Goal: Transaction & Acquisition: Download file/media

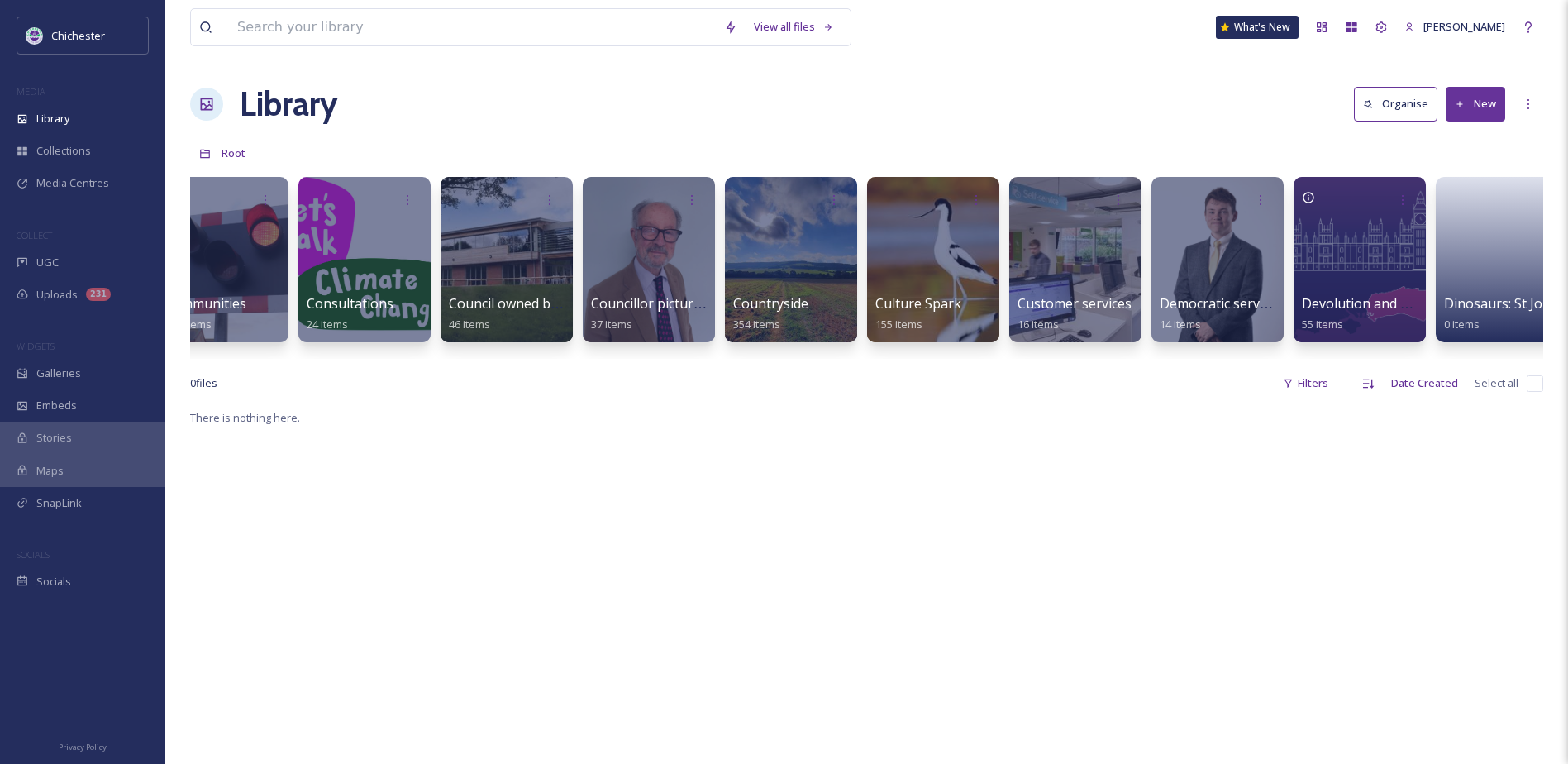
scroll to position [0, 978]
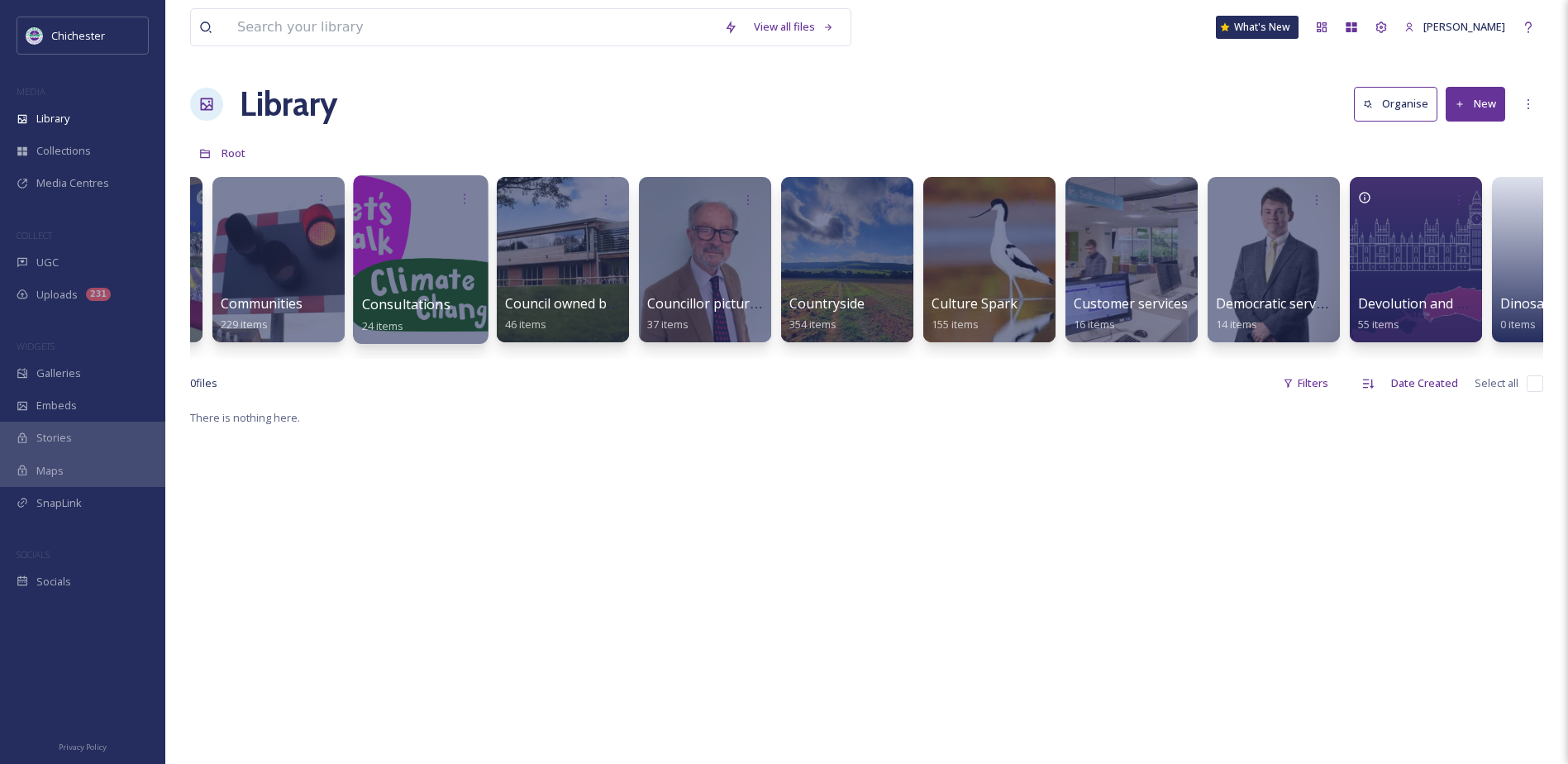
click at [406, 300] on span "Consultations" at bounding box center [406, 303] width 89 height 18
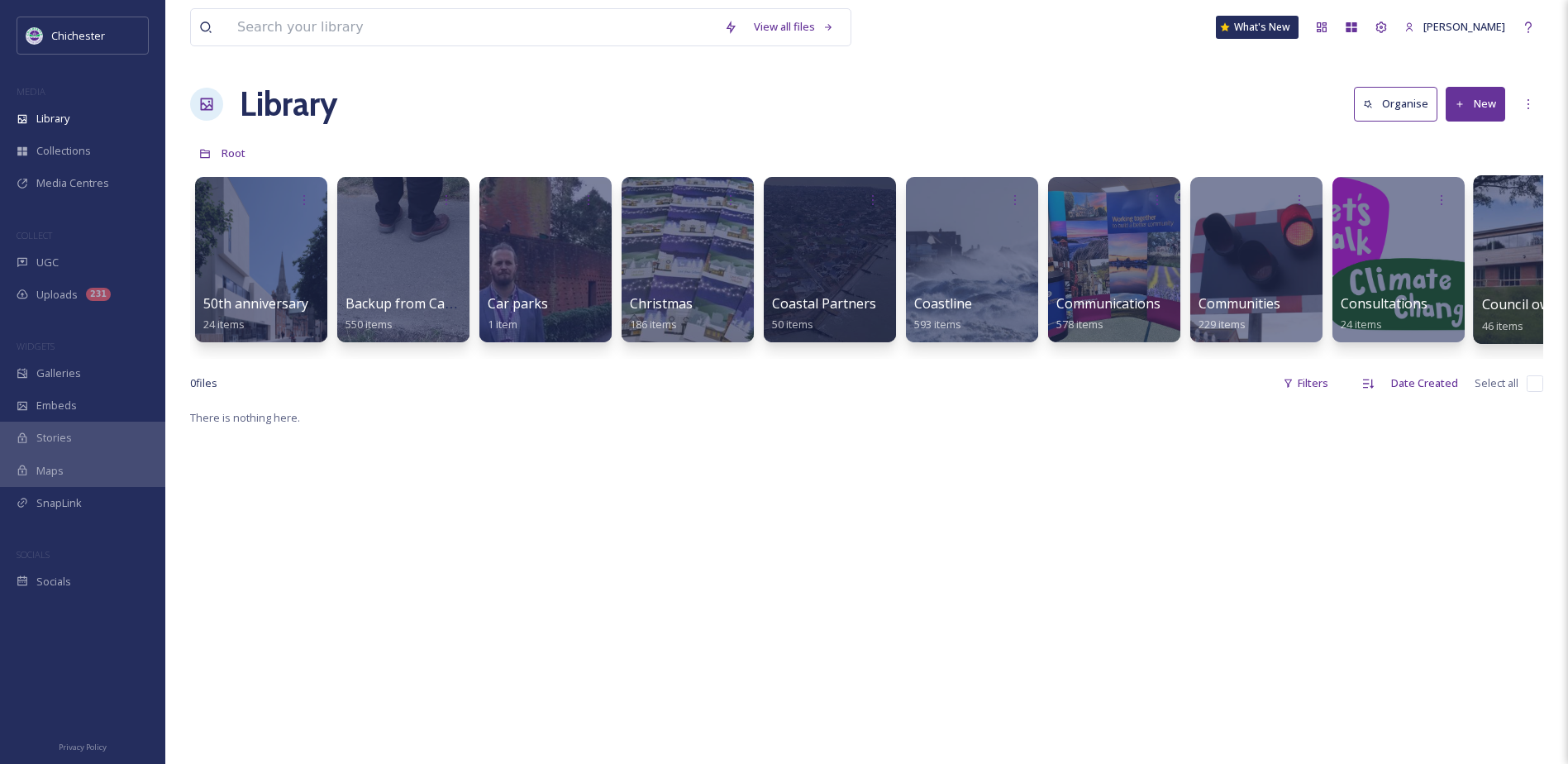
click at [1517, 291] on div at bounding box center [1540, 259] width 135 height 169
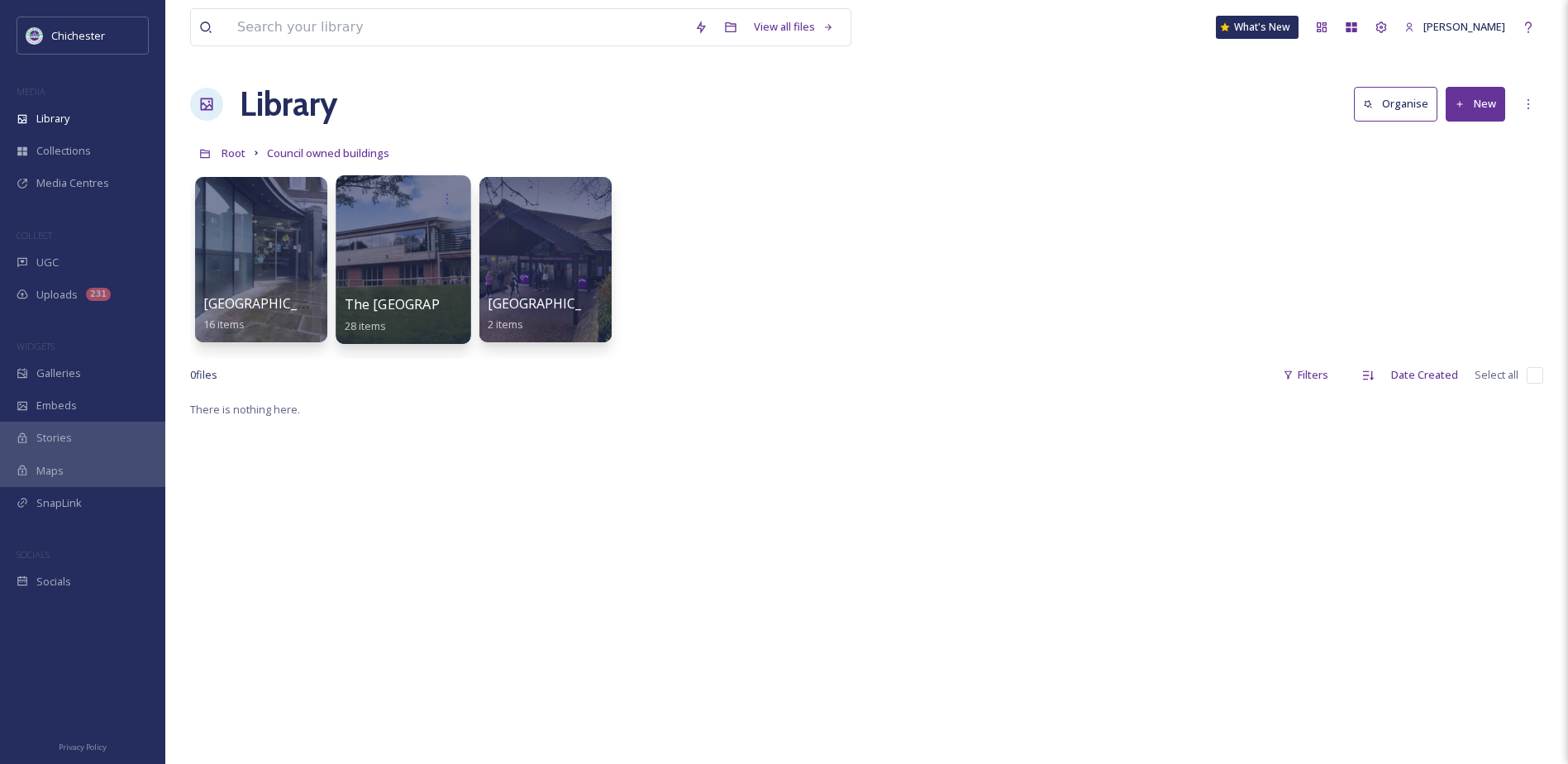
click at [405, 305] on span "The [GEOGRAPHIC_DATA]" at bounding box center [427, 303] width 165 height 18
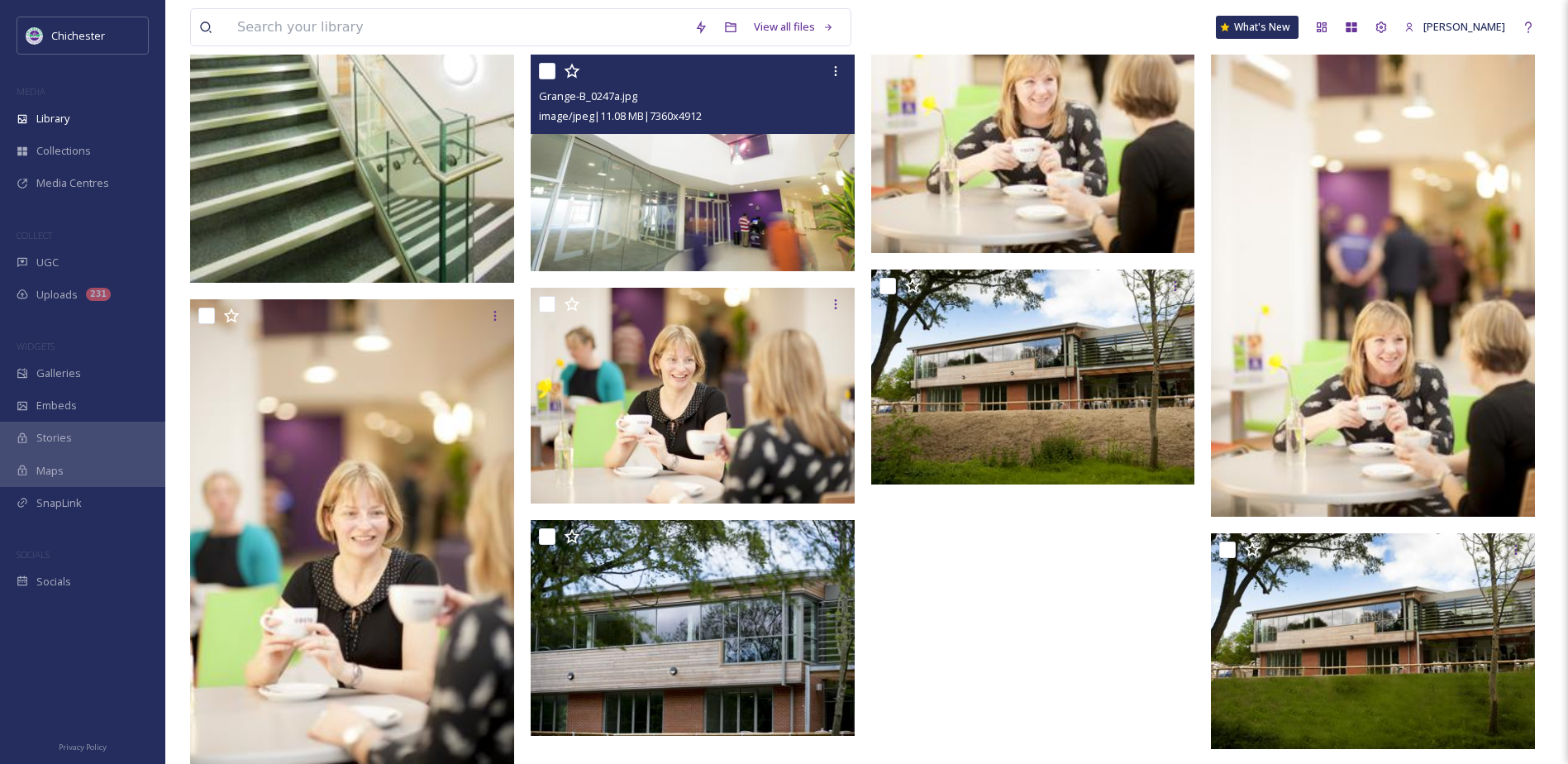
scroll to position [1653, 0]
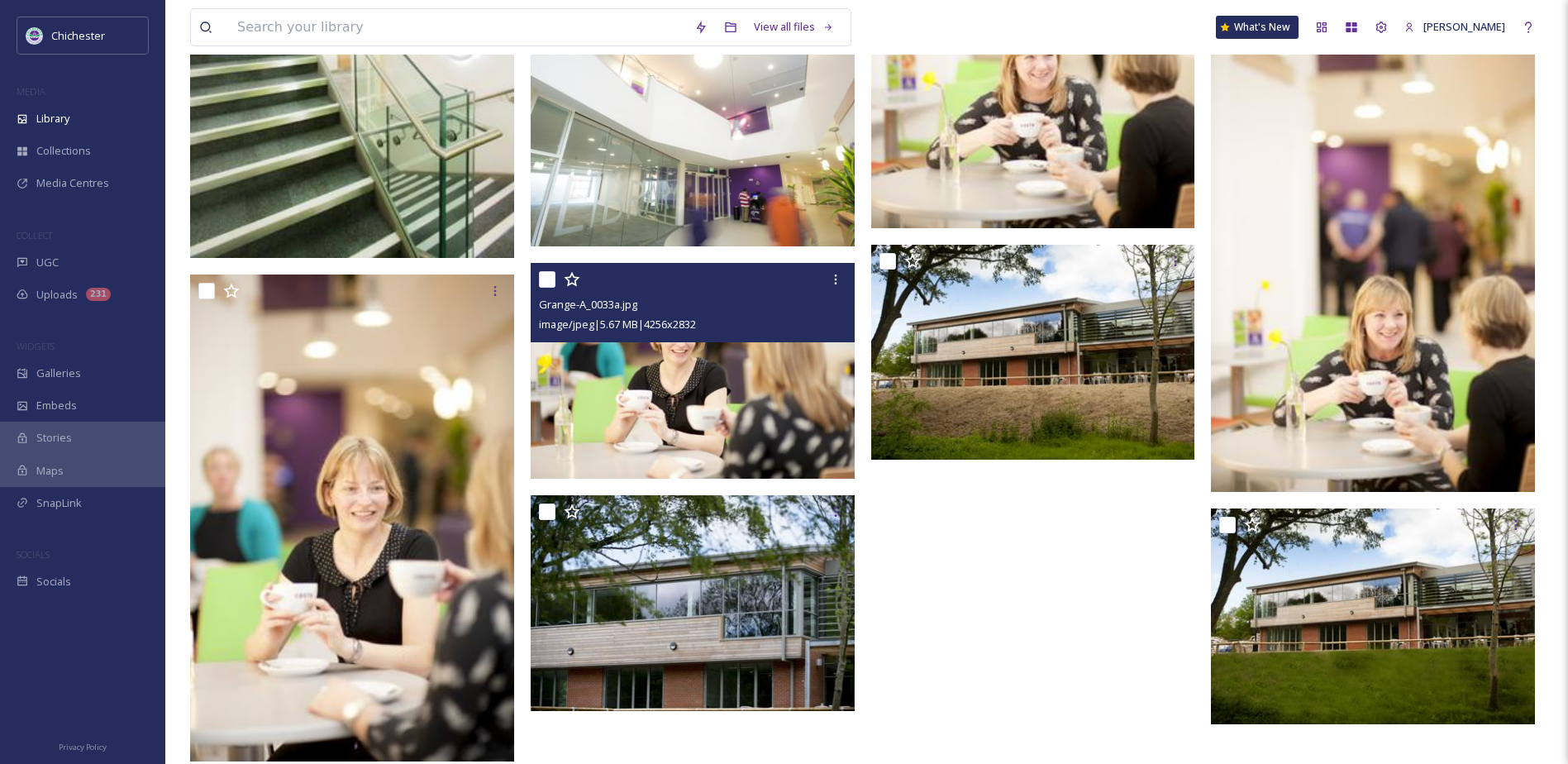
click at [641, 438] on img at bounding box center [693, 371] width 324 height 216
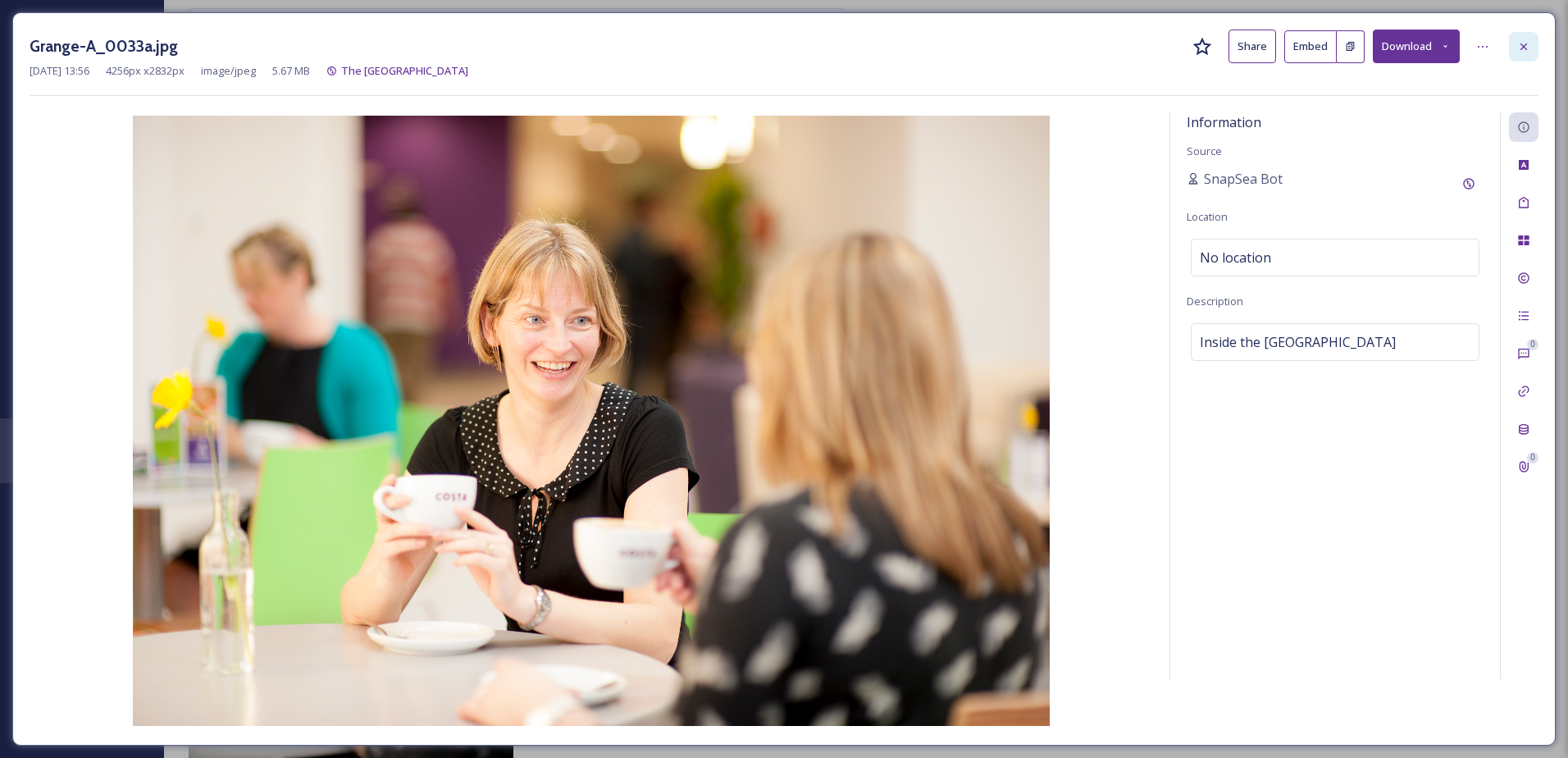
click at [1530, 46] on div at bounding box center [1523, 46] width 30 height 30
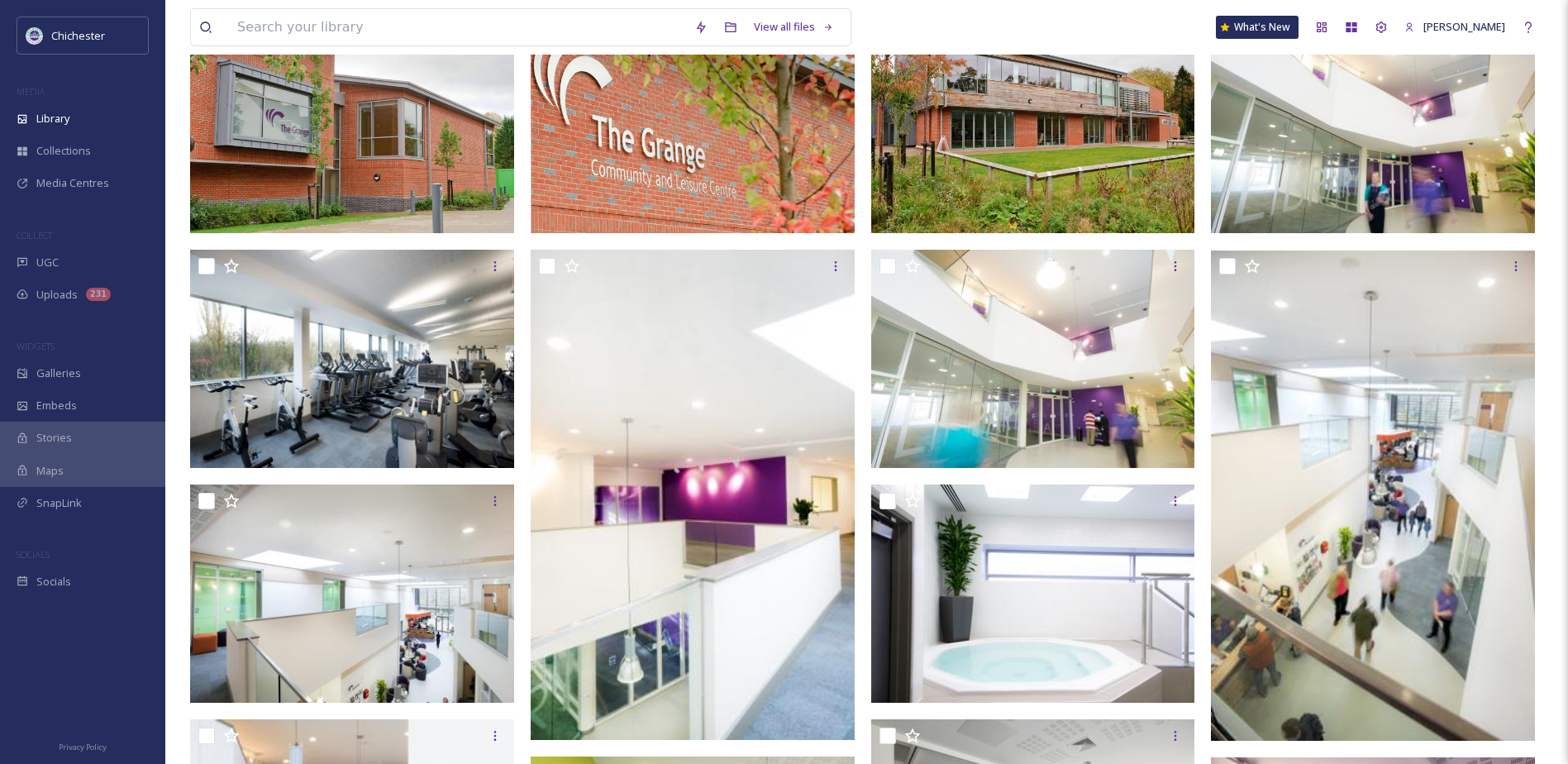
scroll to position [60, 0]
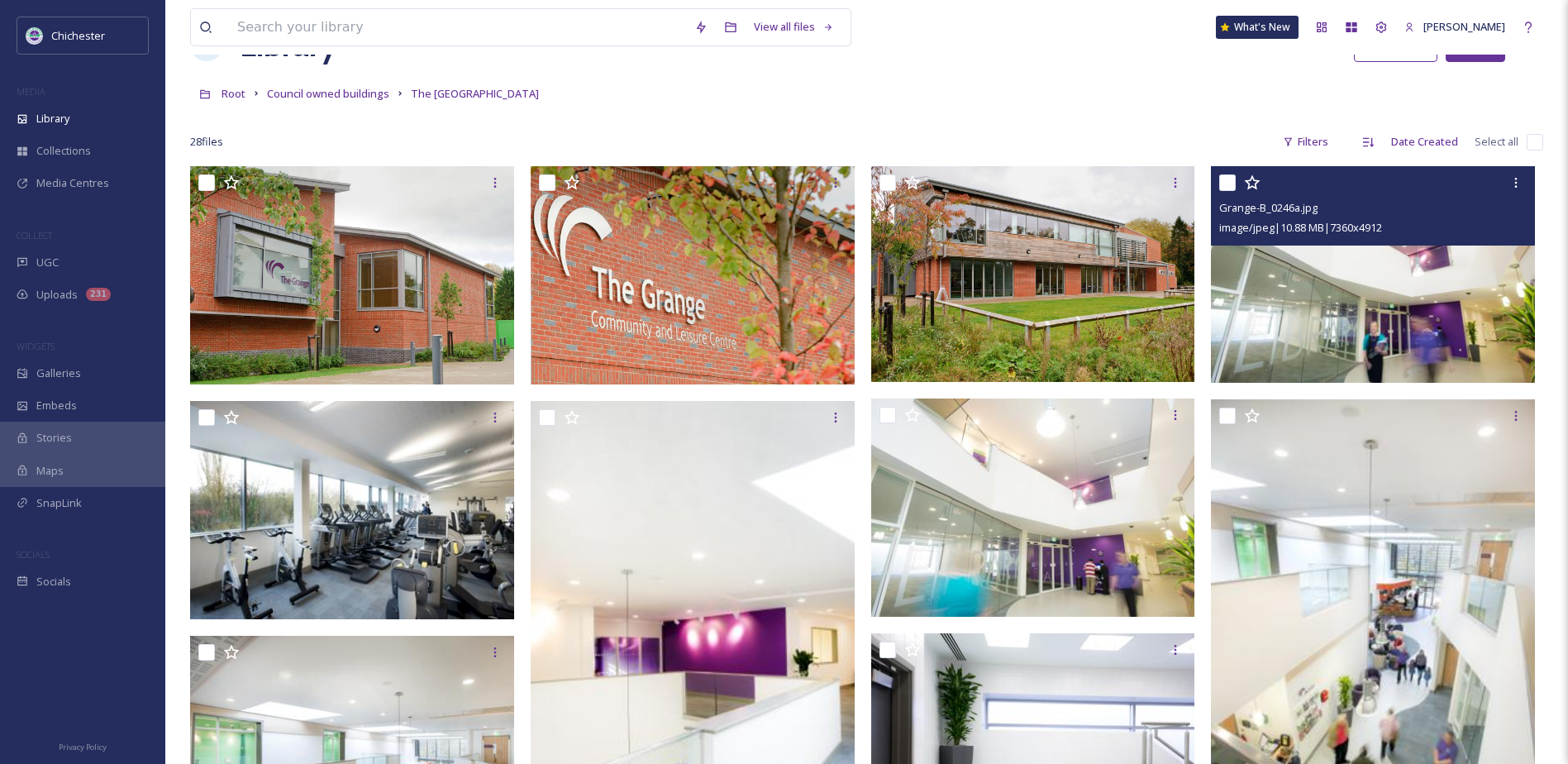
click at [1323, 361] on img at bounding box center [1372, 274] width 324 height 217
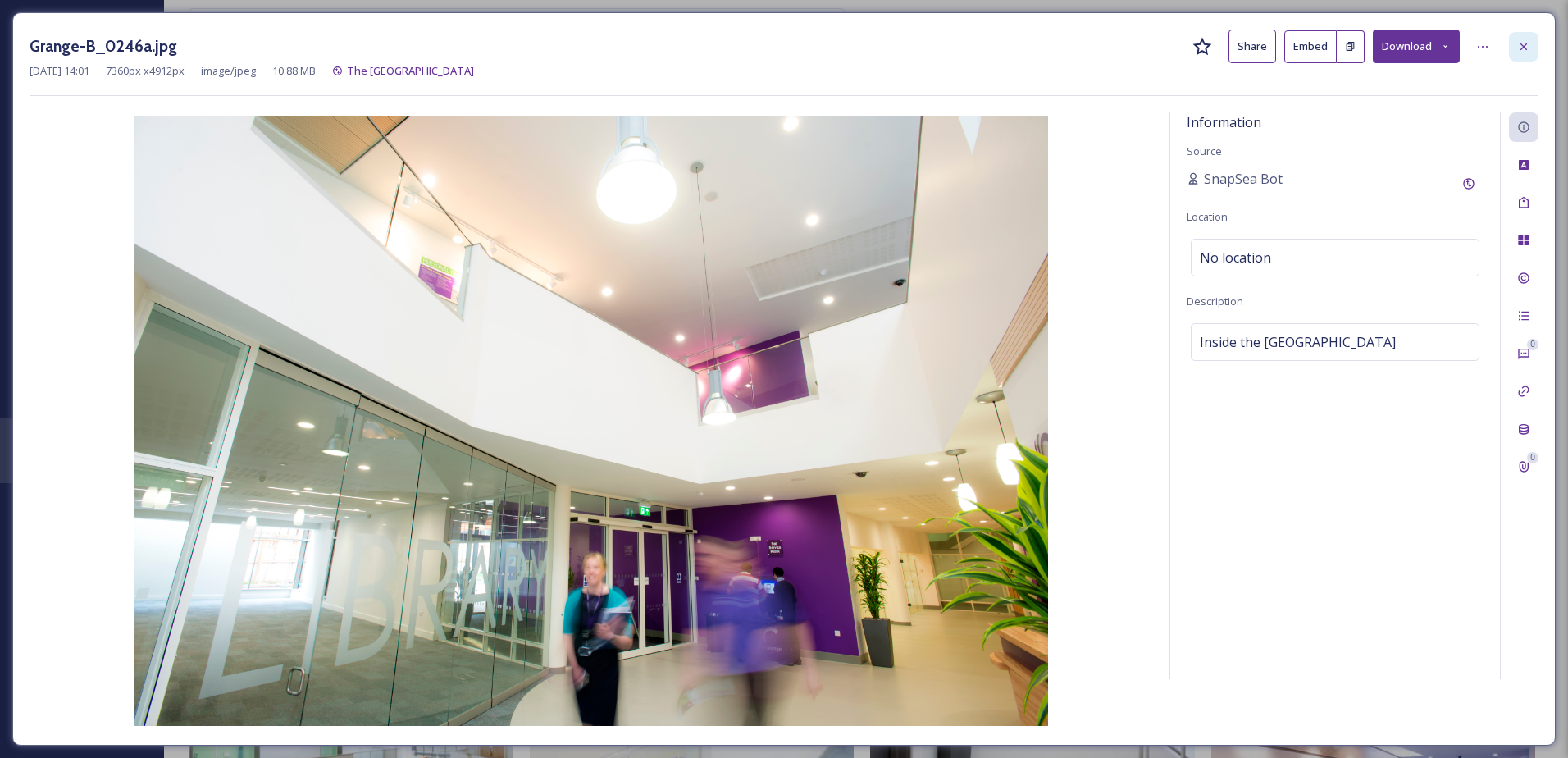
click at [1516, 43] on div at bounding box center [1523, 46] width 30 height 30
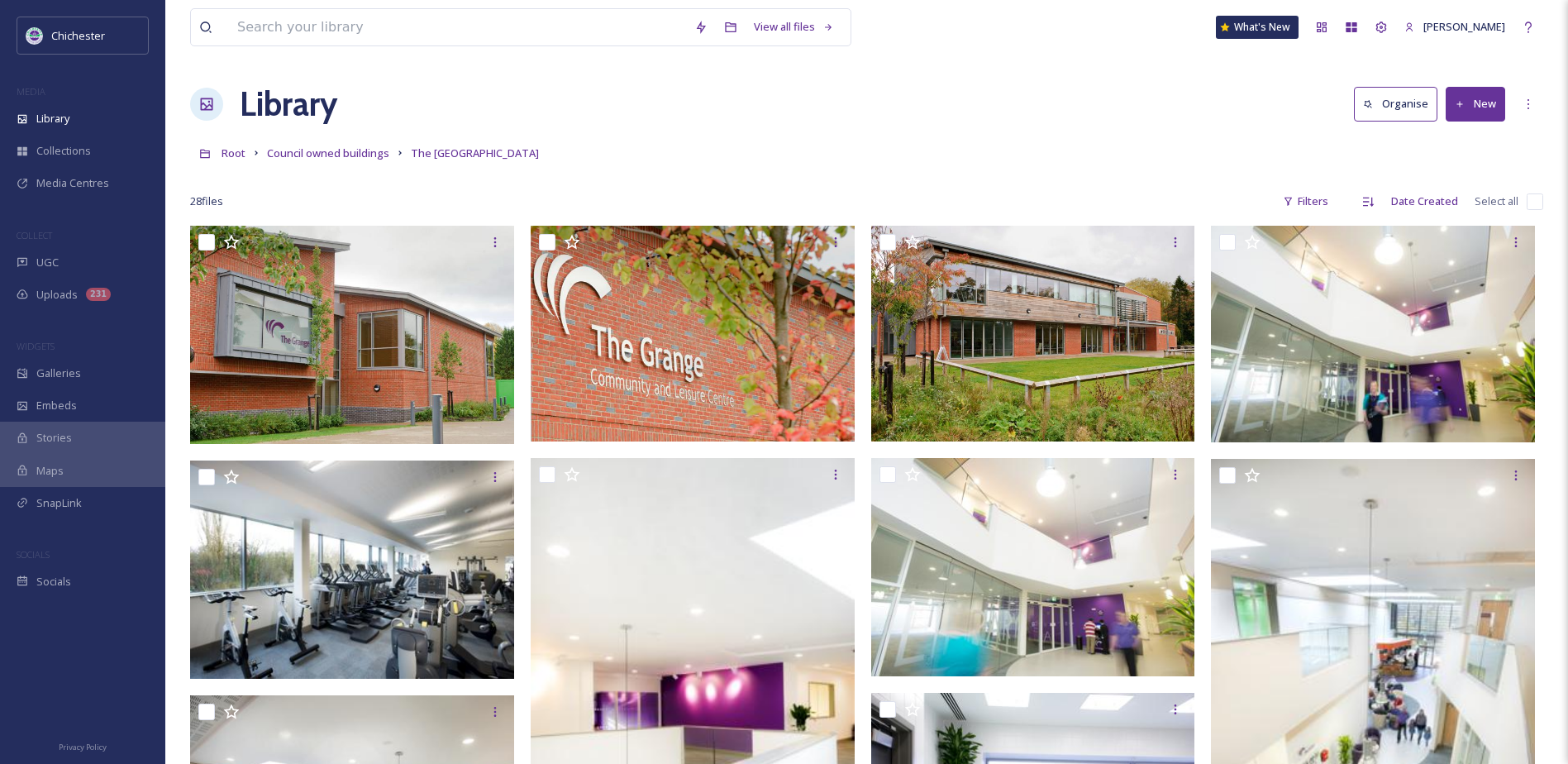
click at [848, 179] on div at bounding box center [866, 176] width 1353 height 16
click at [355, 153] on span "Council owned buildings" at bounding box center [327, 152] width 122 height 14
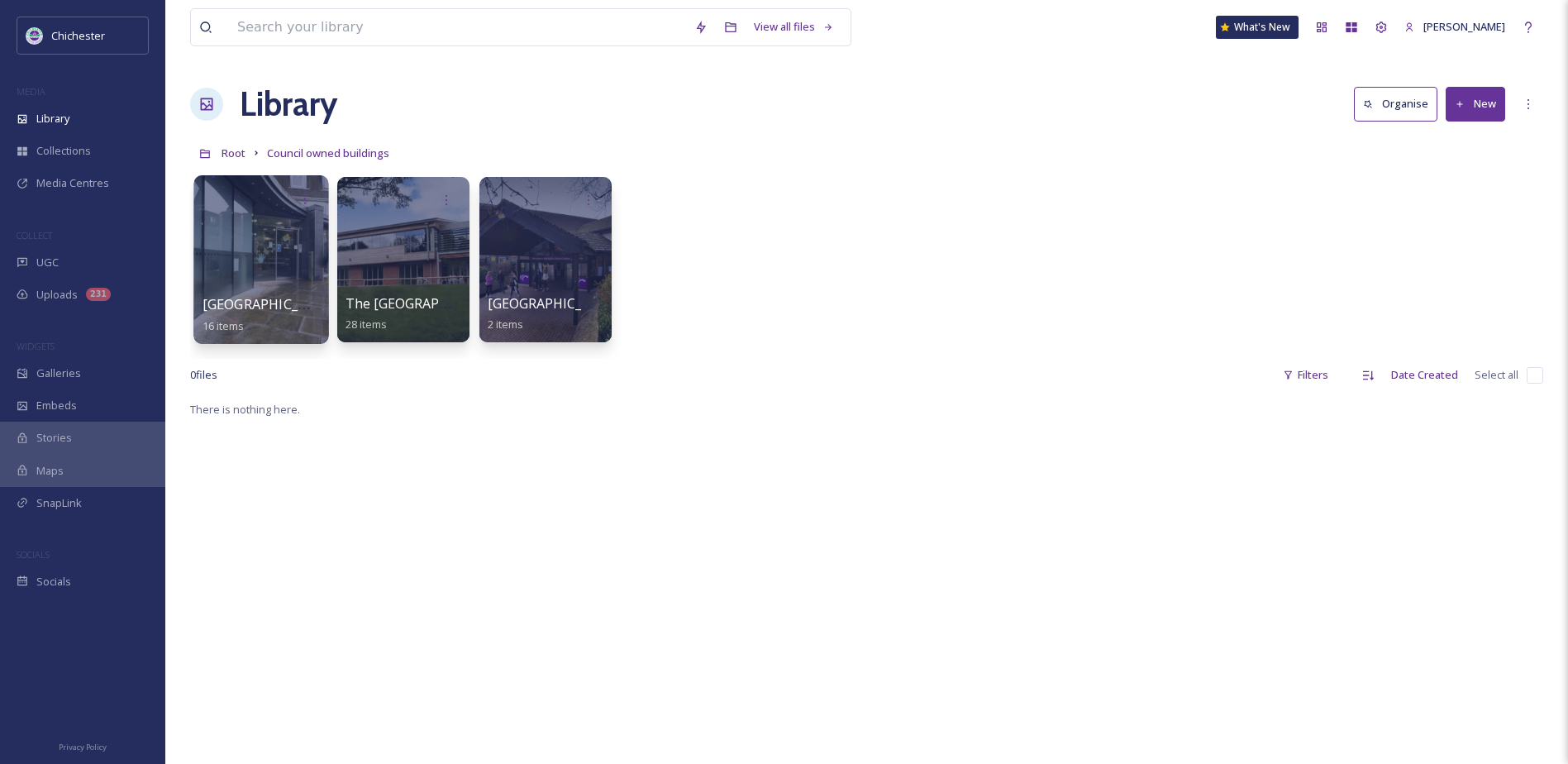
click at [272, 312] on span "[GEOGRAPHIC_DATA]" at bounding box center [270, 303] width 136 height 18
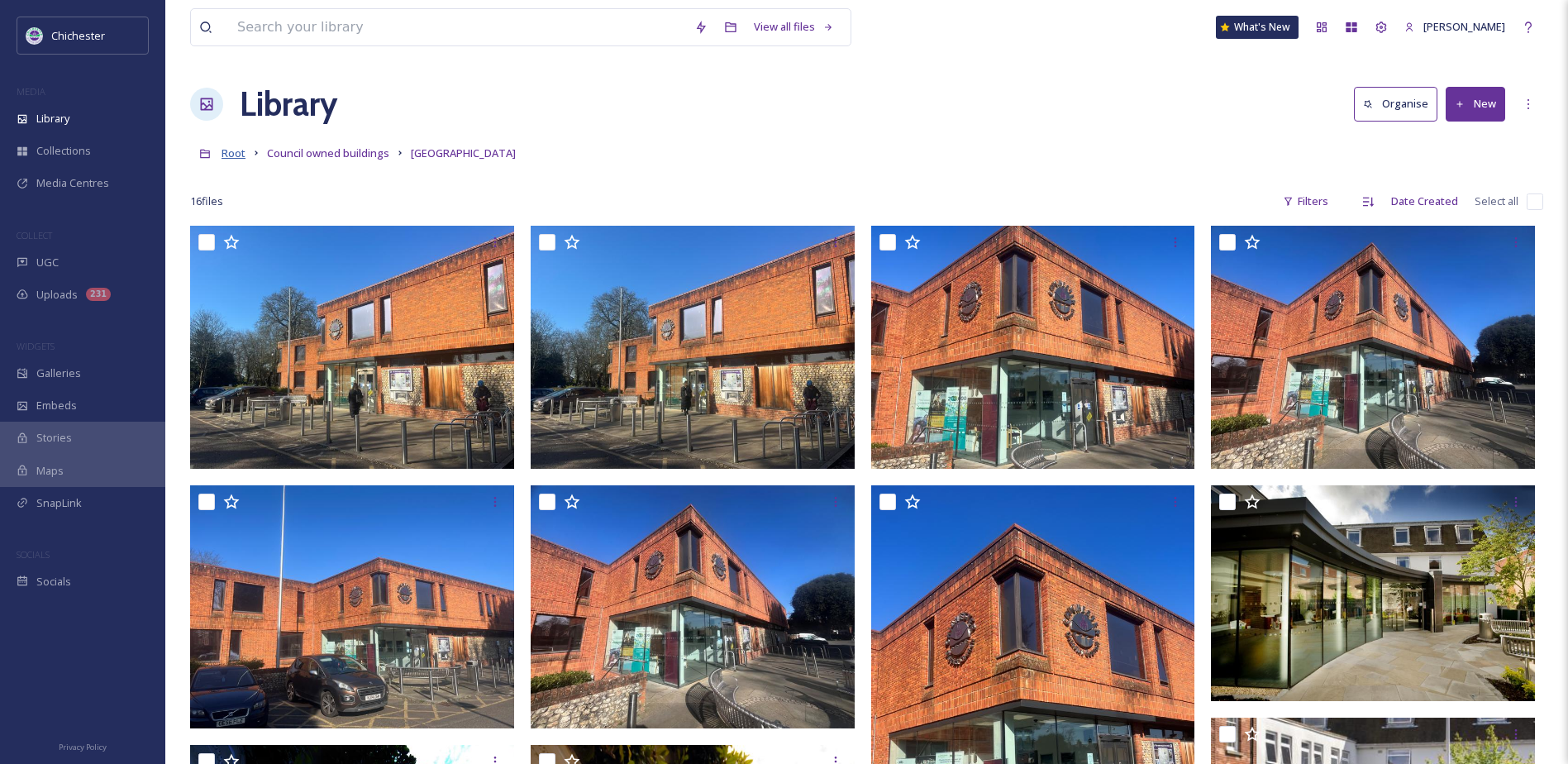
click at [234, 154] on span "Root" at bounding box center [233, 152] width 24 height 14
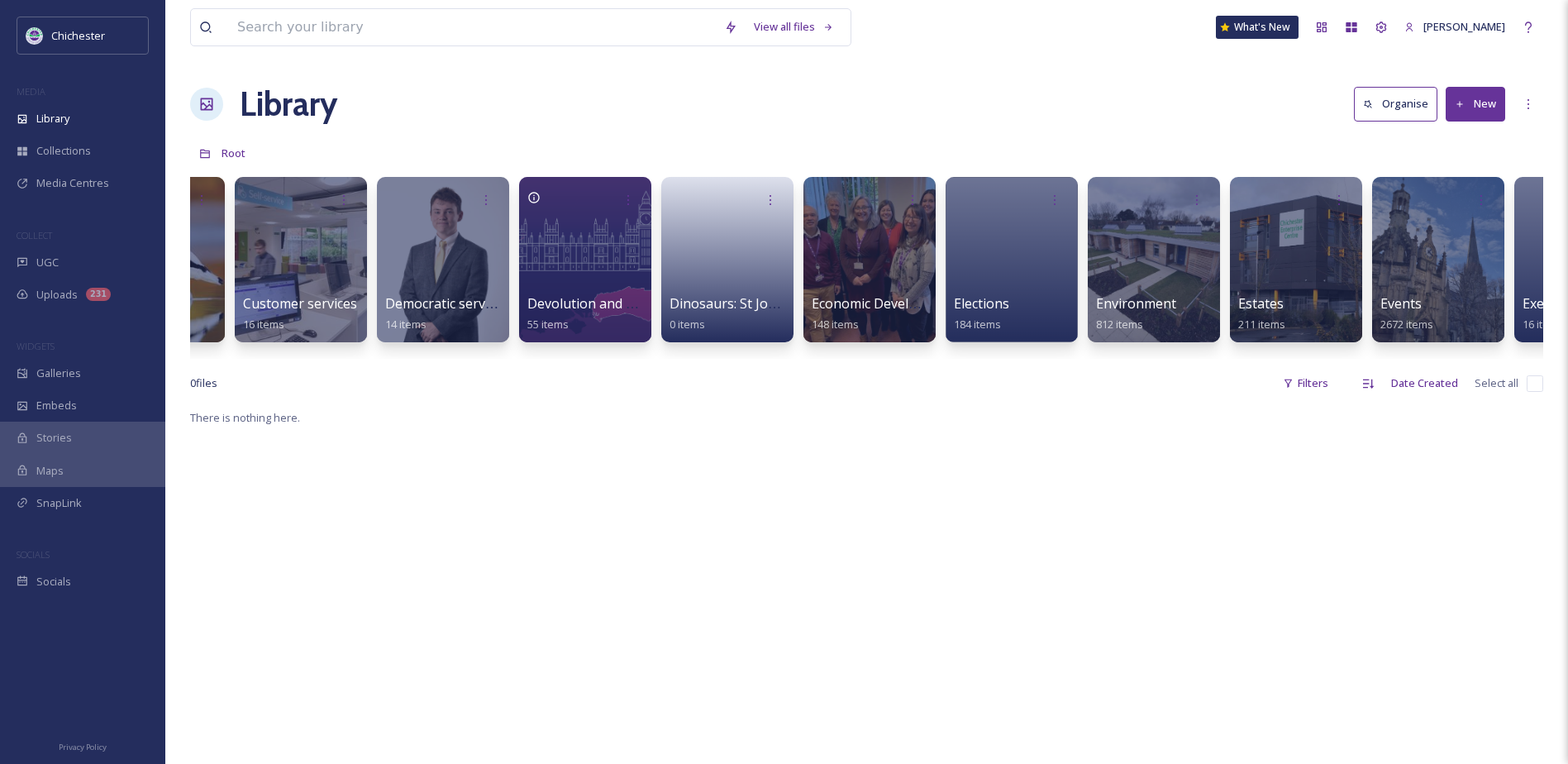
scroll to position [0, 1982]
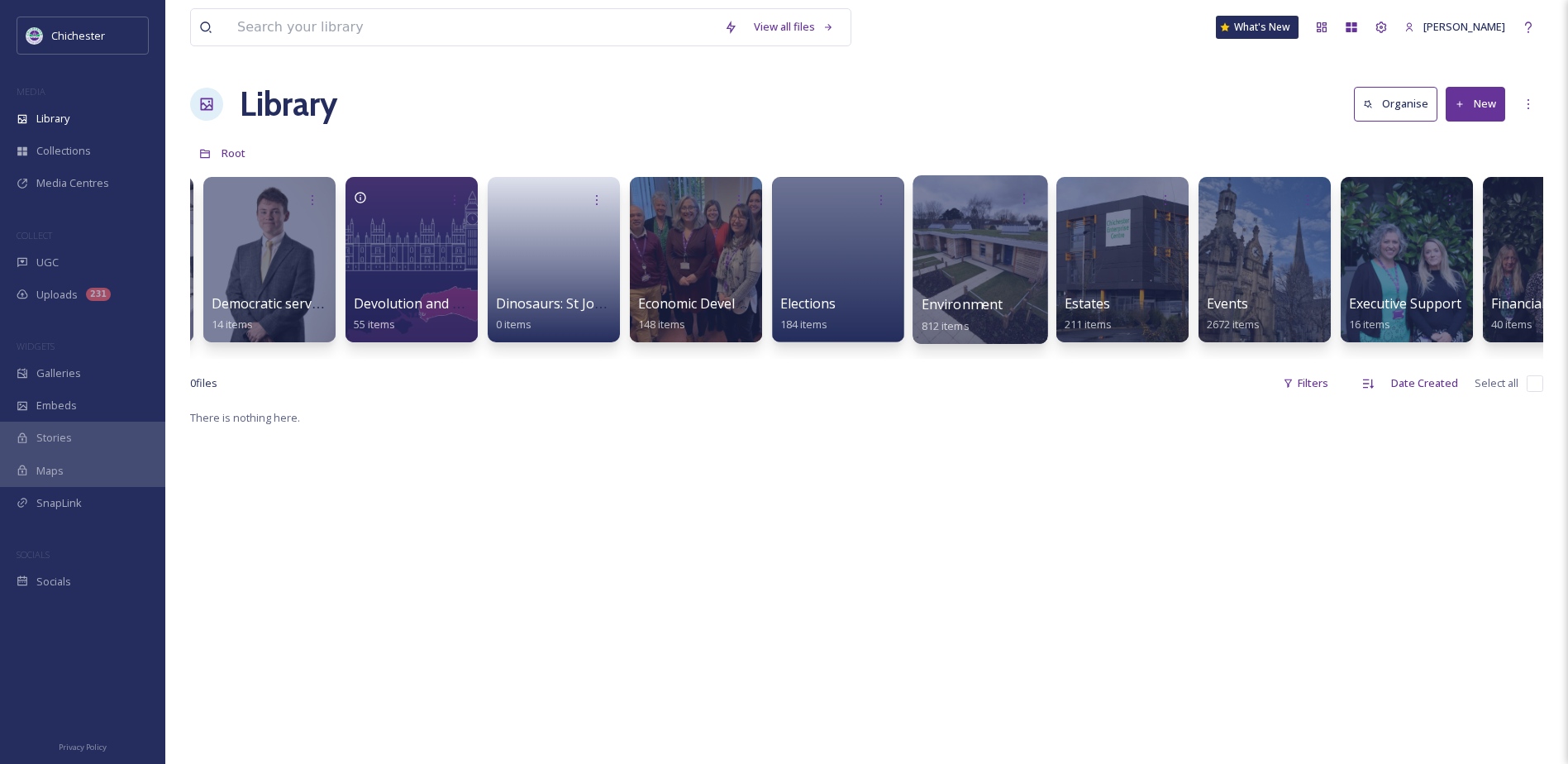
click at [971, 319] on div "Environment 812 items" at bounding box center [980, 315] width 118 height 41
click at [981, 304] on span "Environment" at bounding box center [962, 303] width 82 height 18
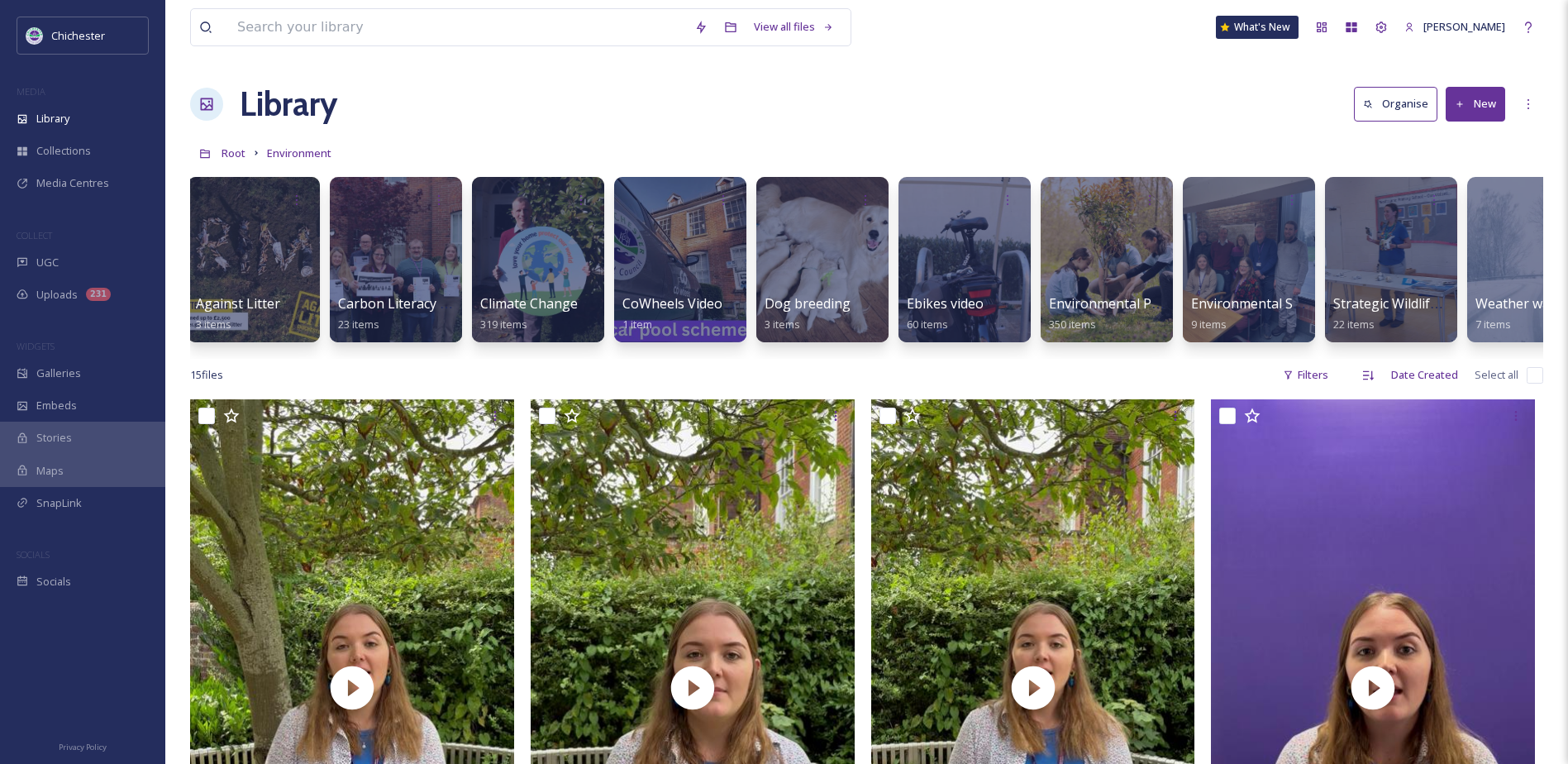
scroll to position [0, 16]
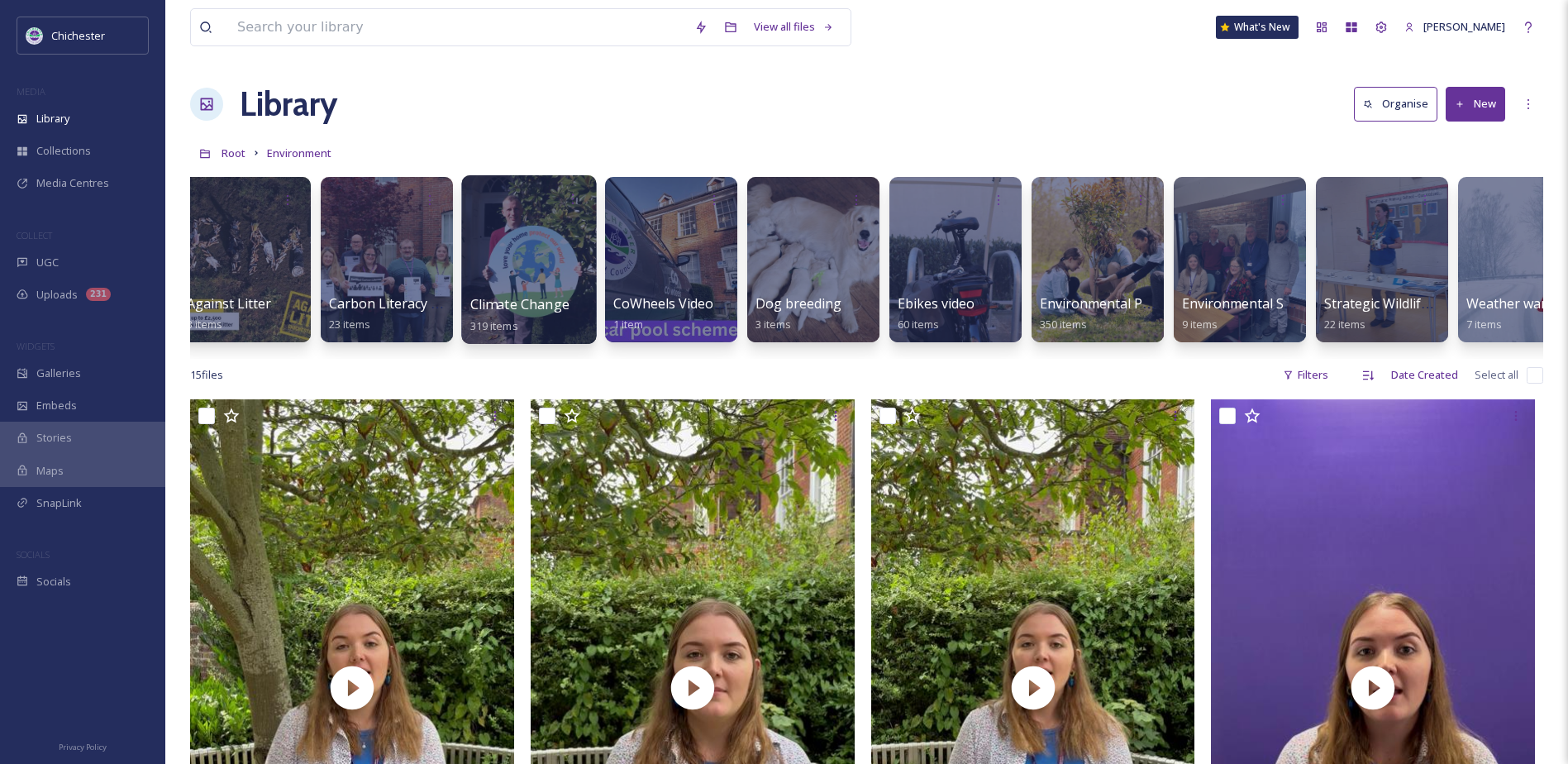
click at [533, 325] on div "Climate Change 319 items" at bounding box center [529, 315] width 118 height 41
click at [525, 277] on div at bounding box center [529, 259] width 135 height 169
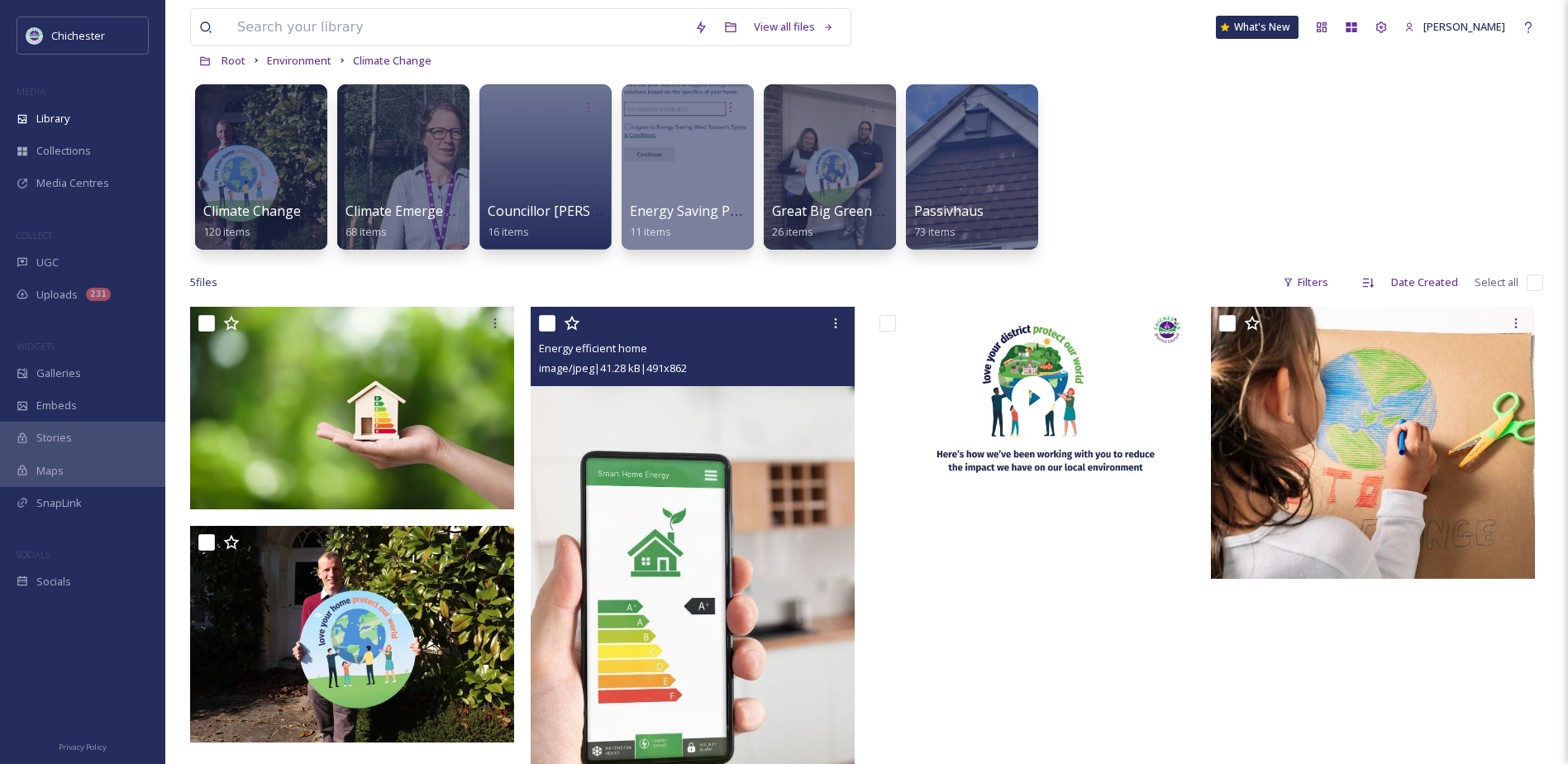
scroll to position [68, 0]
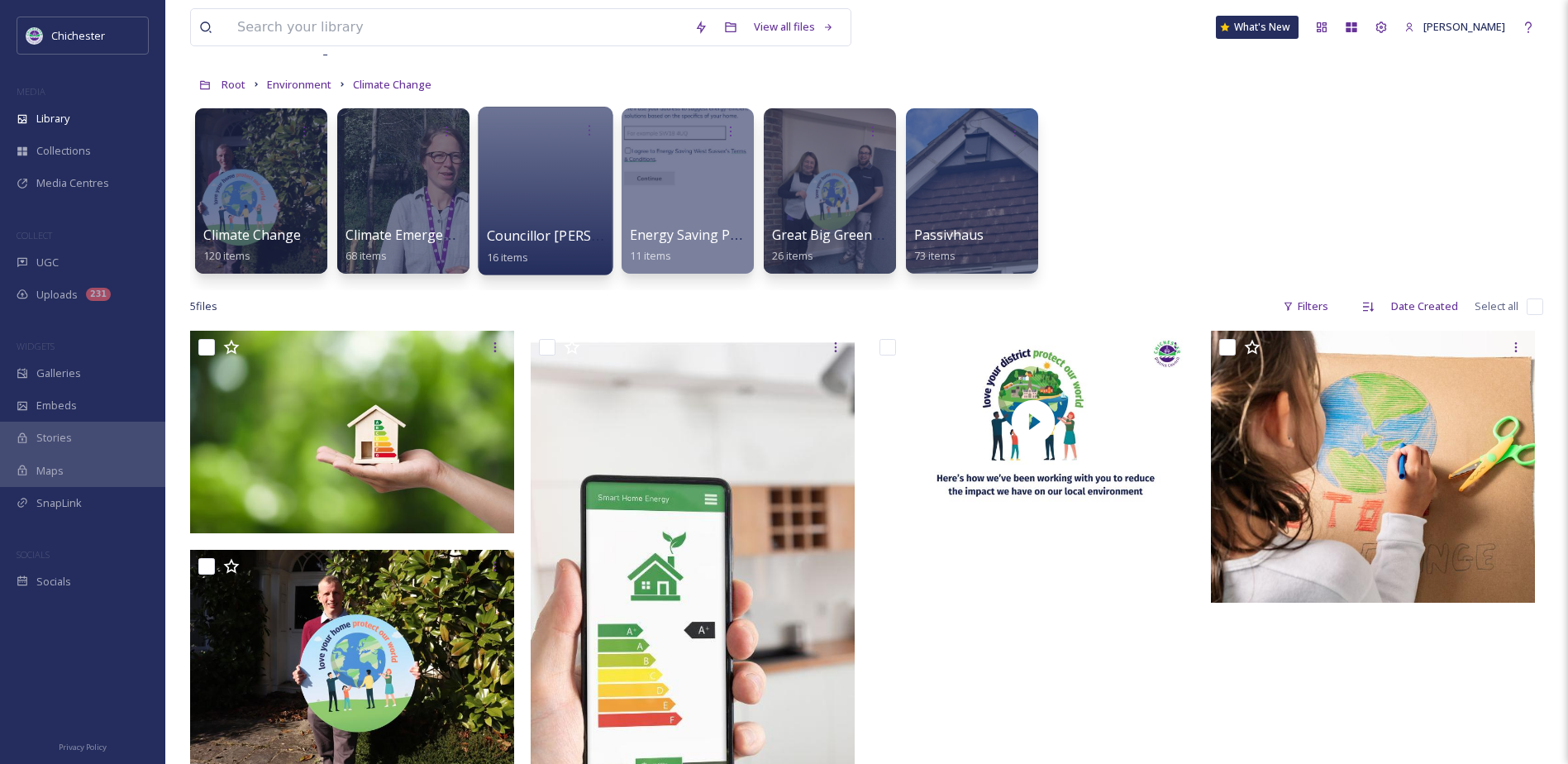
click at [575, 221] on div at bounding box center [545, 191] width 135 height 169
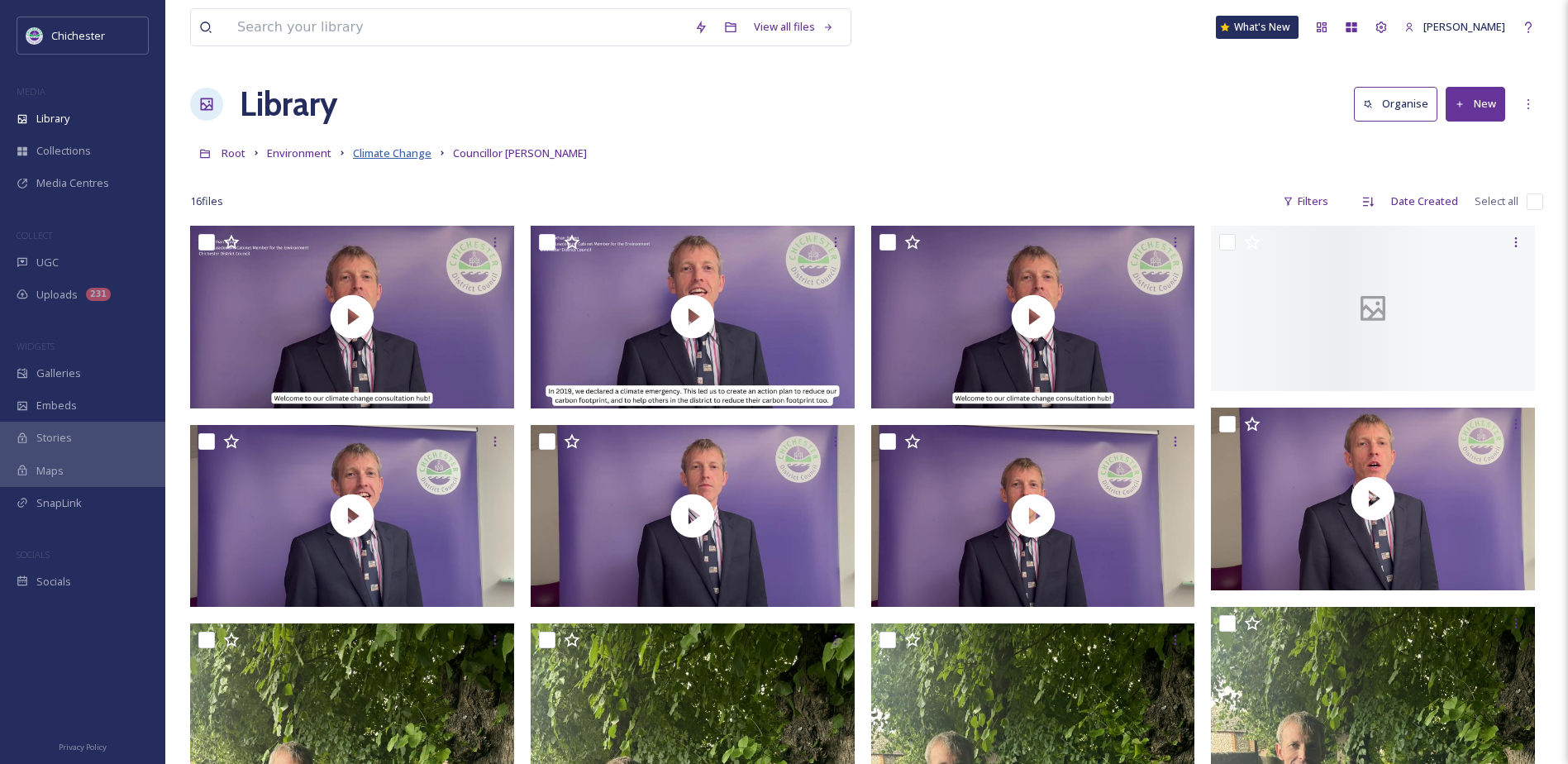
click at [421, 160] on span "Climate Change" at bounding box center [392, 152] width 79 height 14
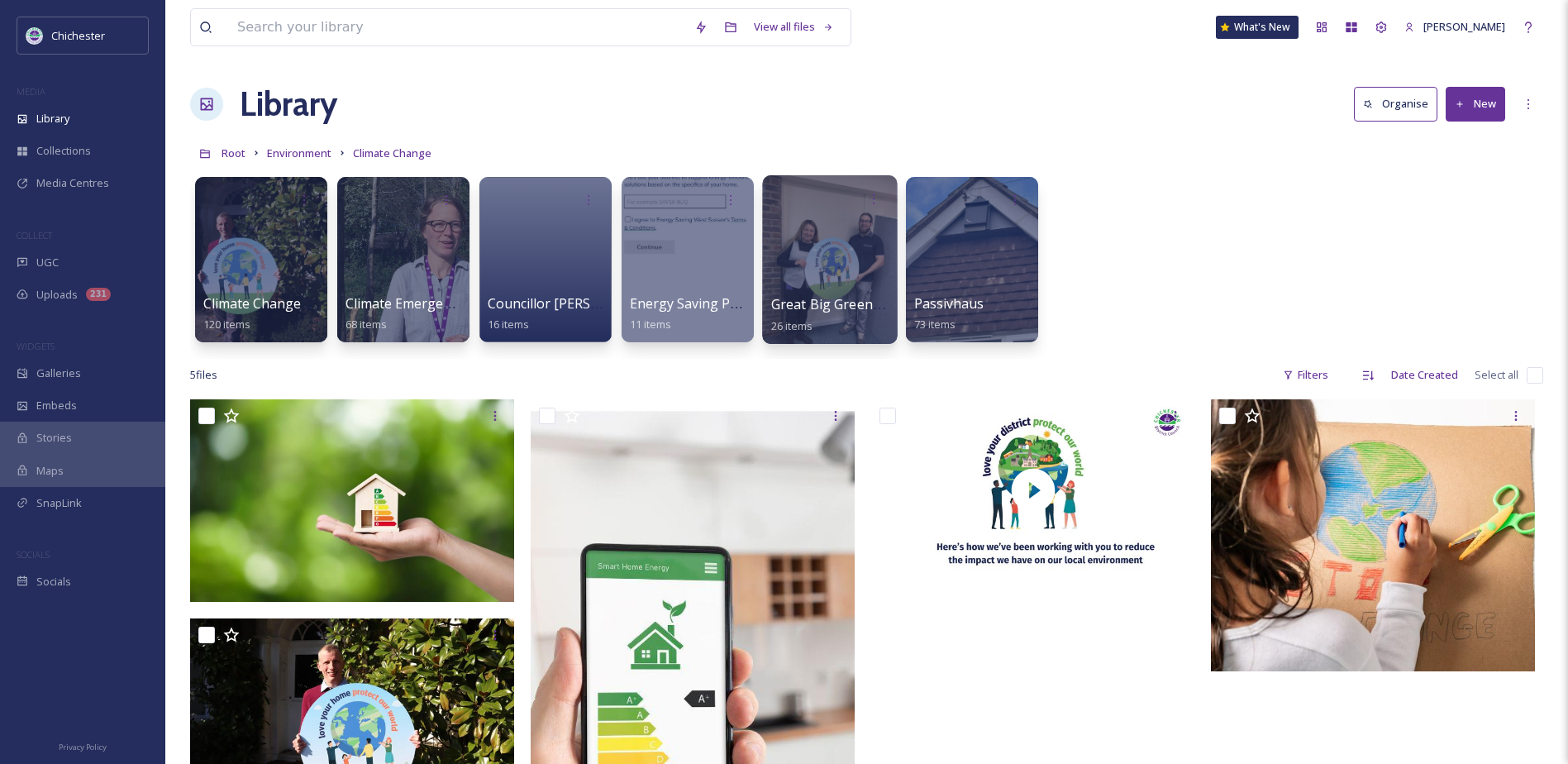
click at [791, 322] on span "26 items" at bounding box center [793, 325] width 42 height 14
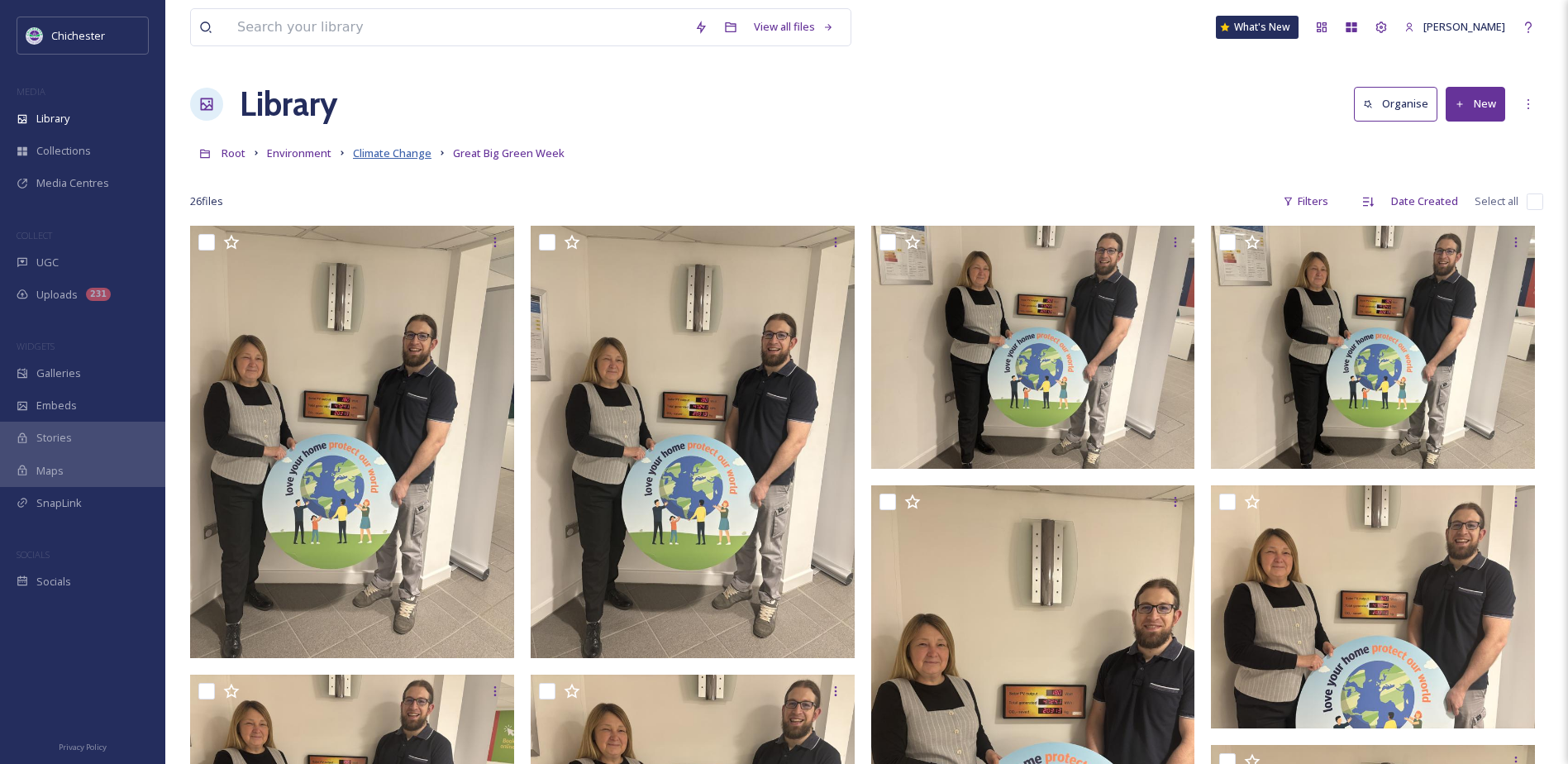
click at [392, 153] on span "Climate Change" at bounding box center [392, 152] width 79 height 14
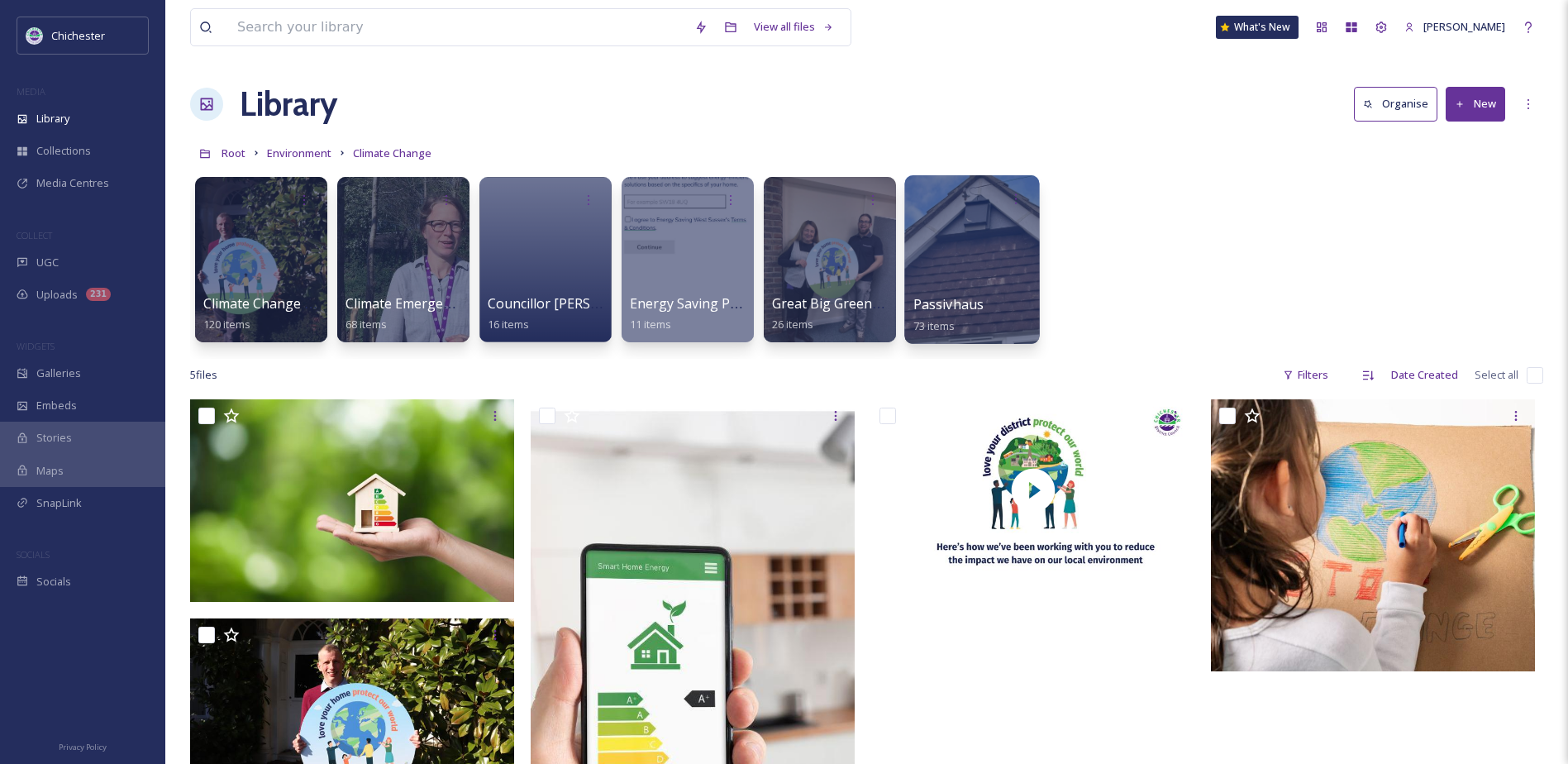
click at [935, 310] on span "Passivhaus" at bounding box center [949, 303] width 71 height 18
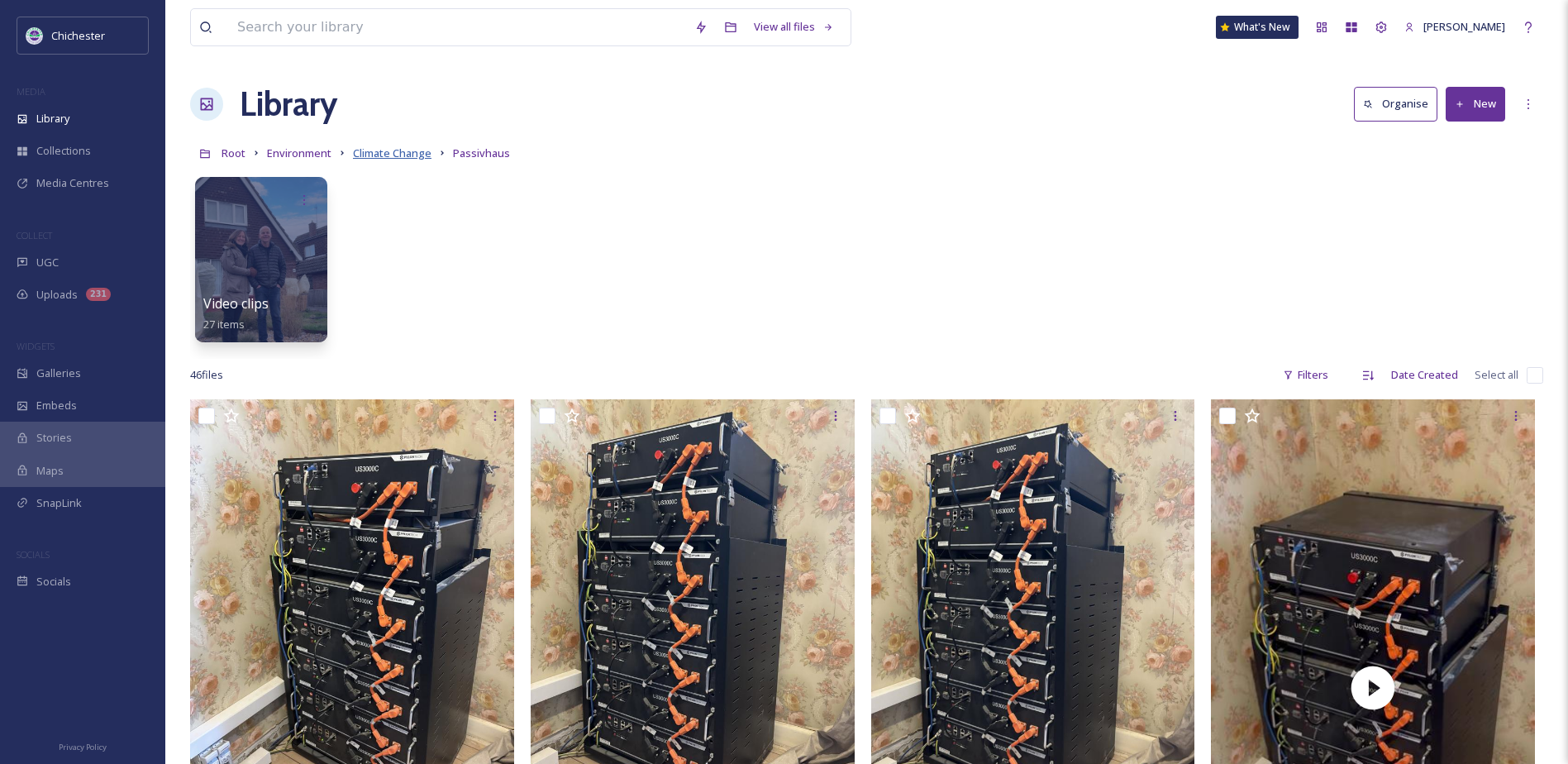
click at [383, 156] on span "Climate Change" at bounding box center [392, 152] width 79 height 14
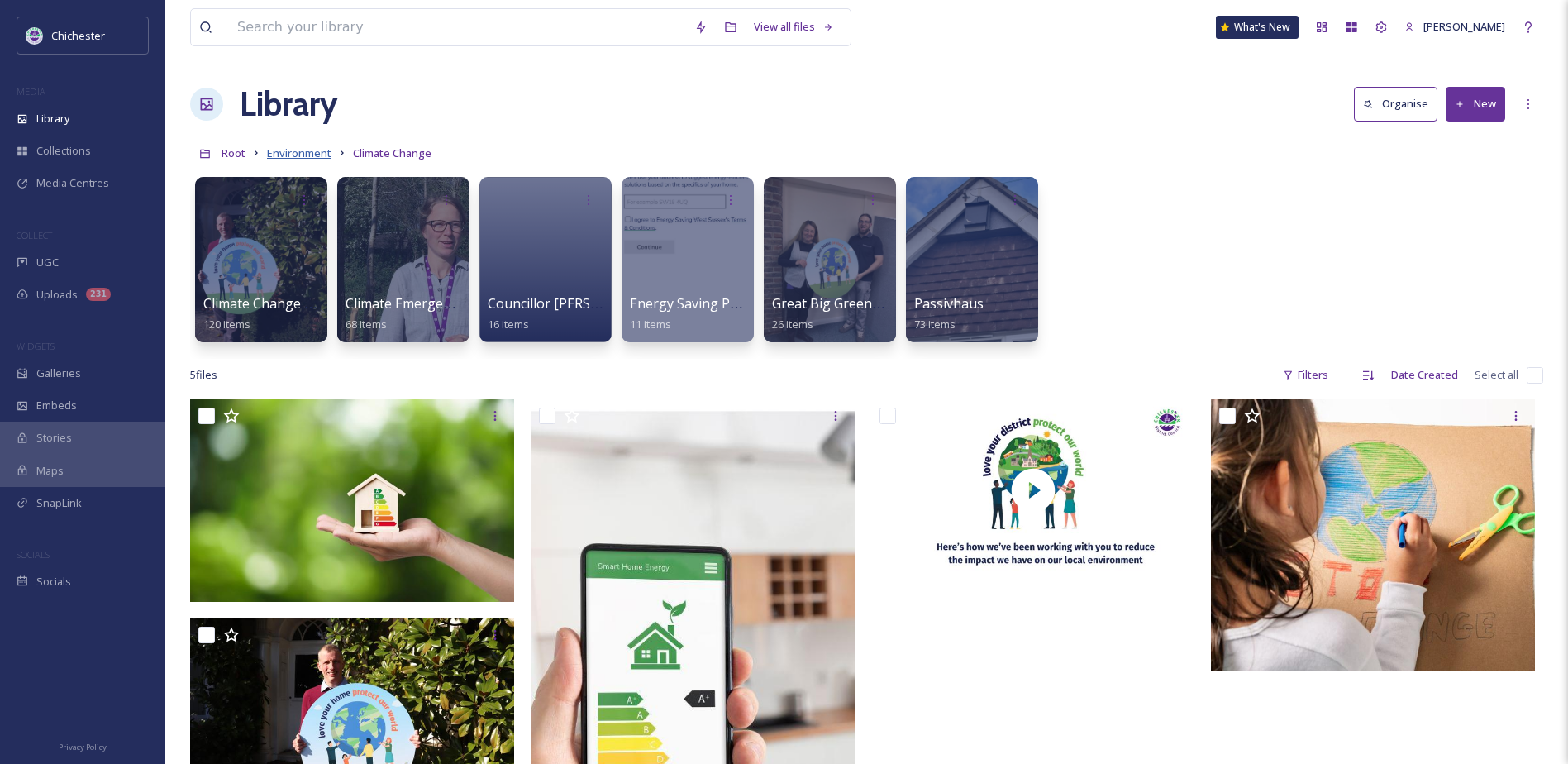
click at [320, 156] on span "Environment" at bounding box center [299, 152] width 65 height 14
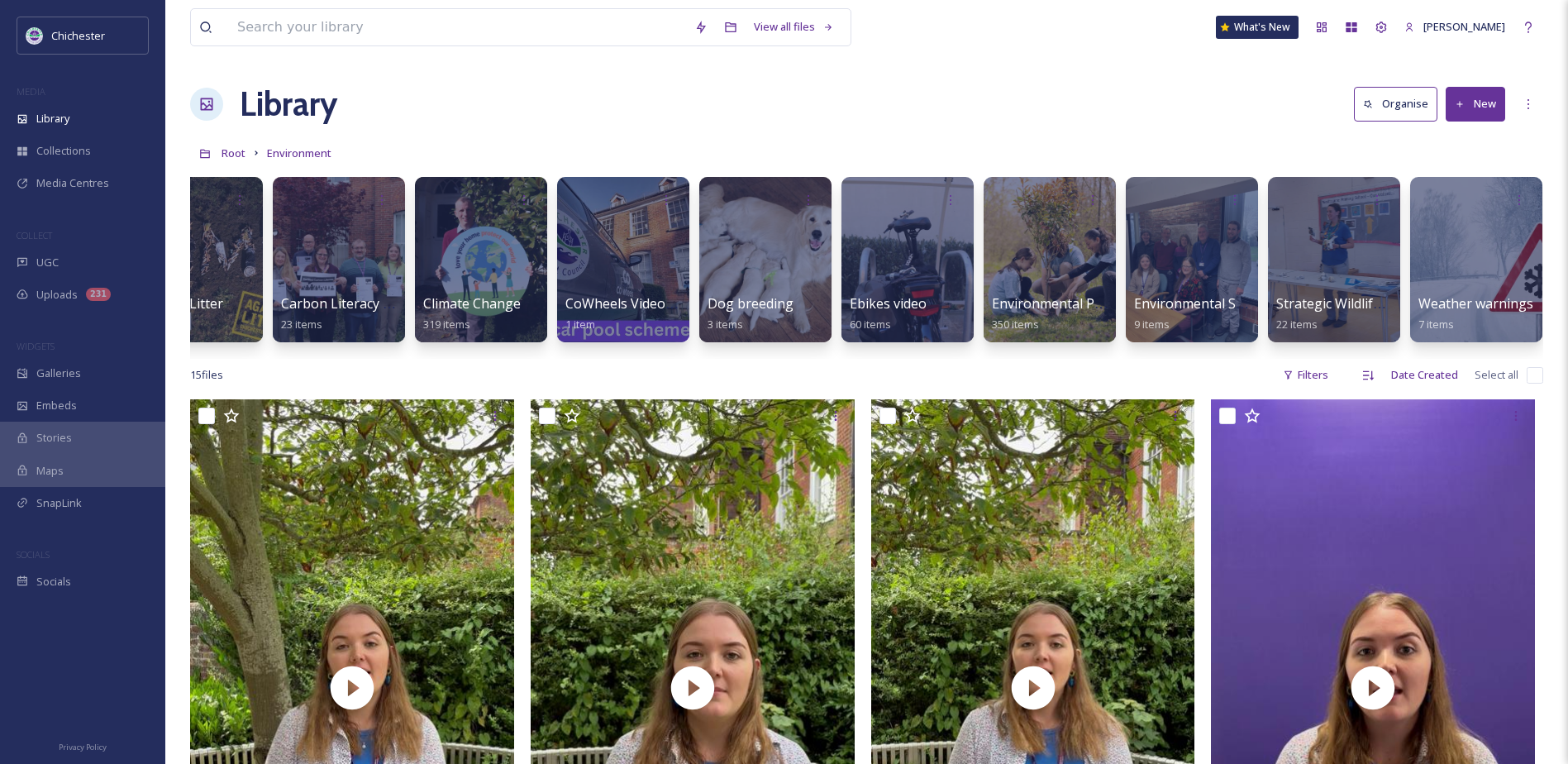
scroll to position [0, 68]
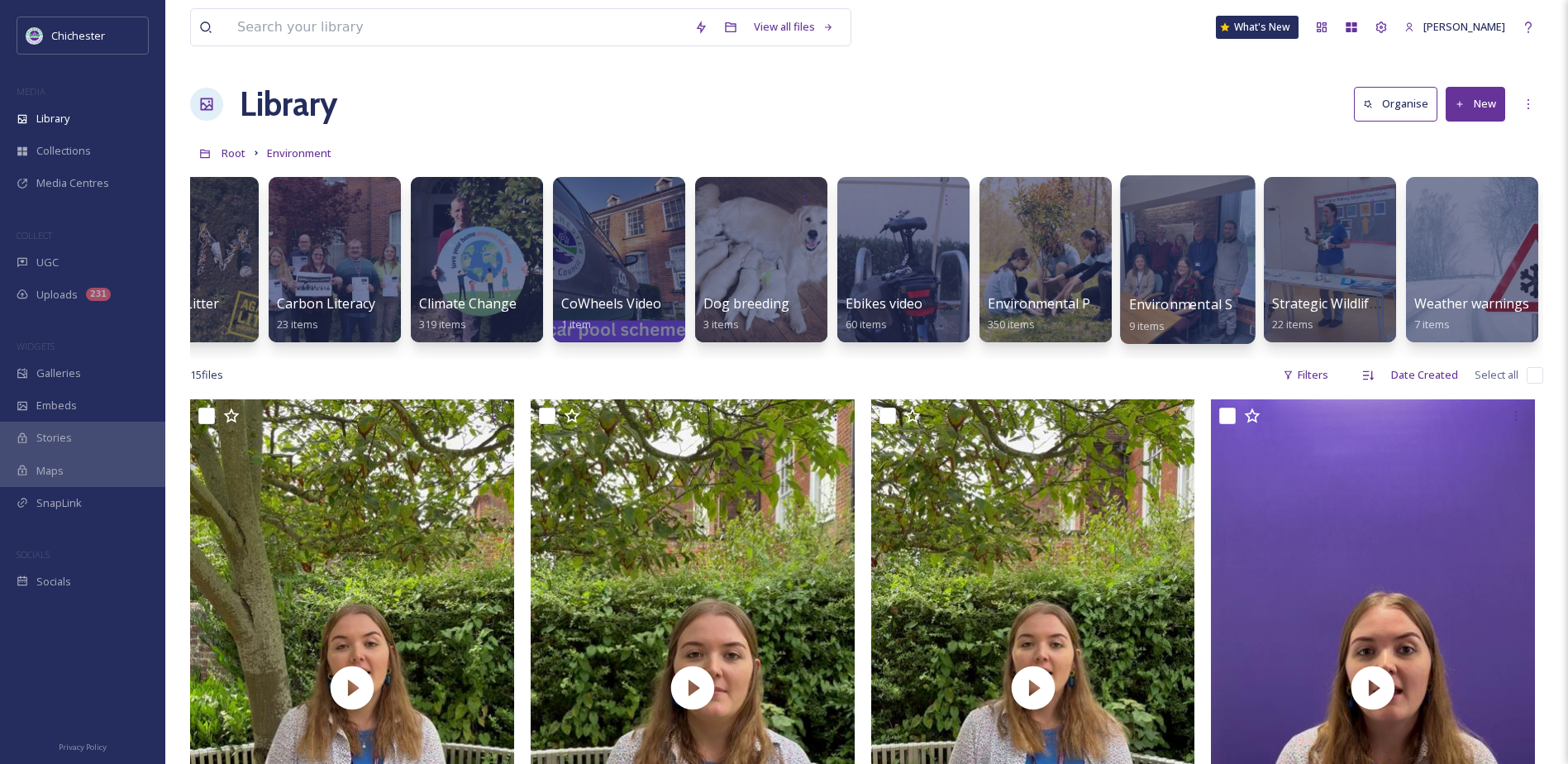
click at [1174, 304] on span "Environmental Strategy team" at bounding box center [1221, 303] width 185 height 18
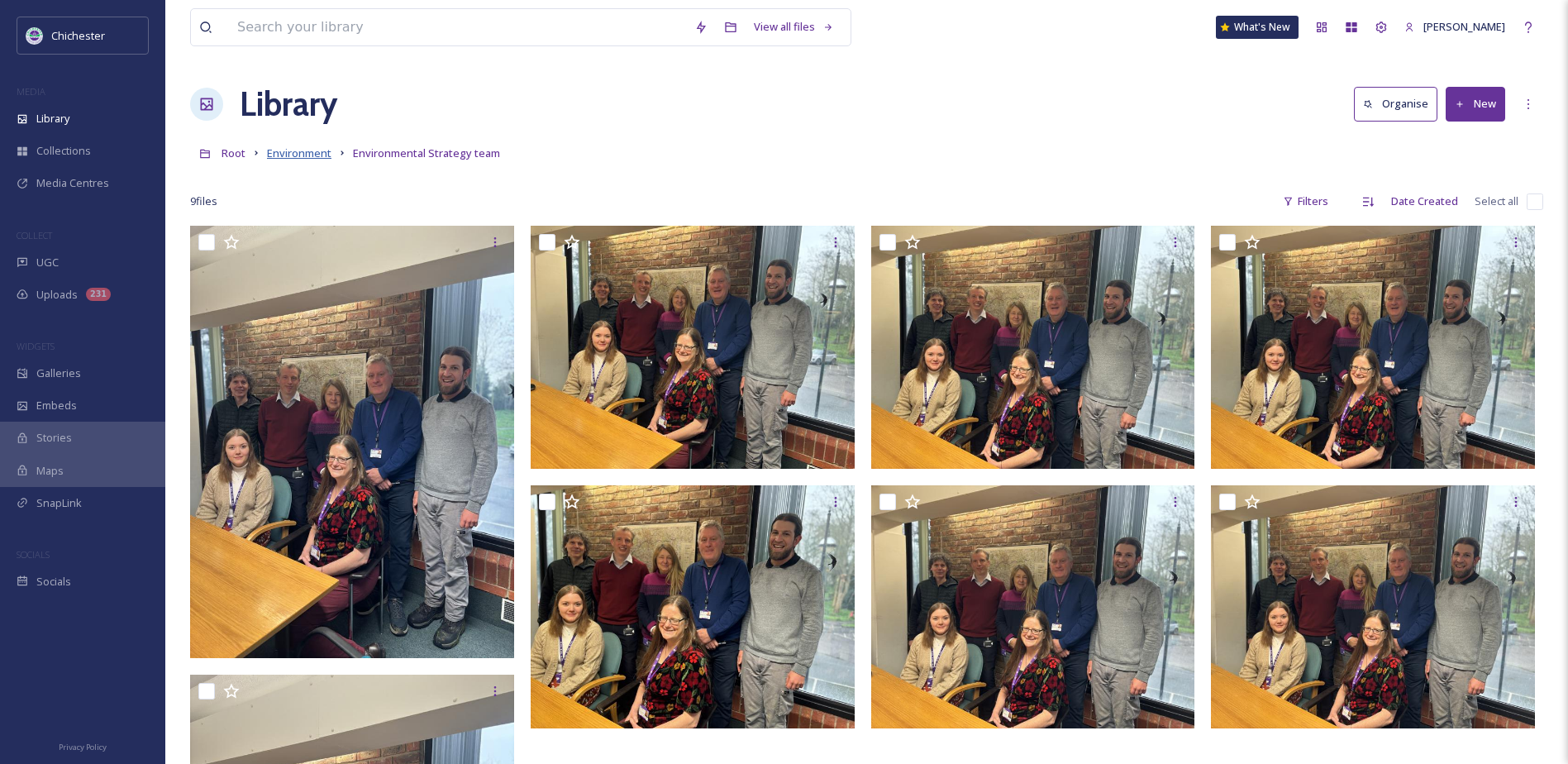
click at [318, 149] on span "Environment" at bounding box center [299, 152] width 65 height 14
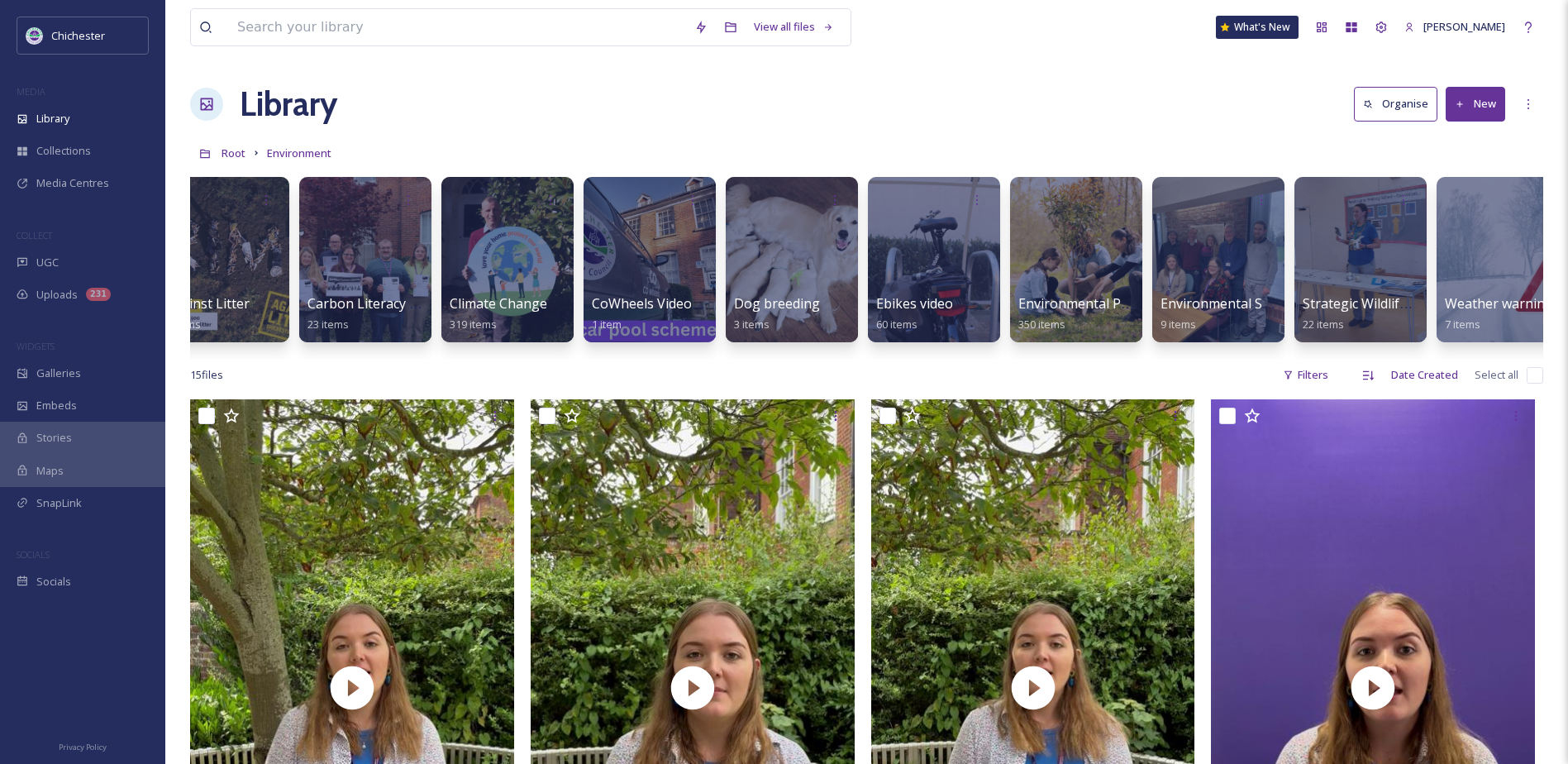
scroll to position [0, 68]
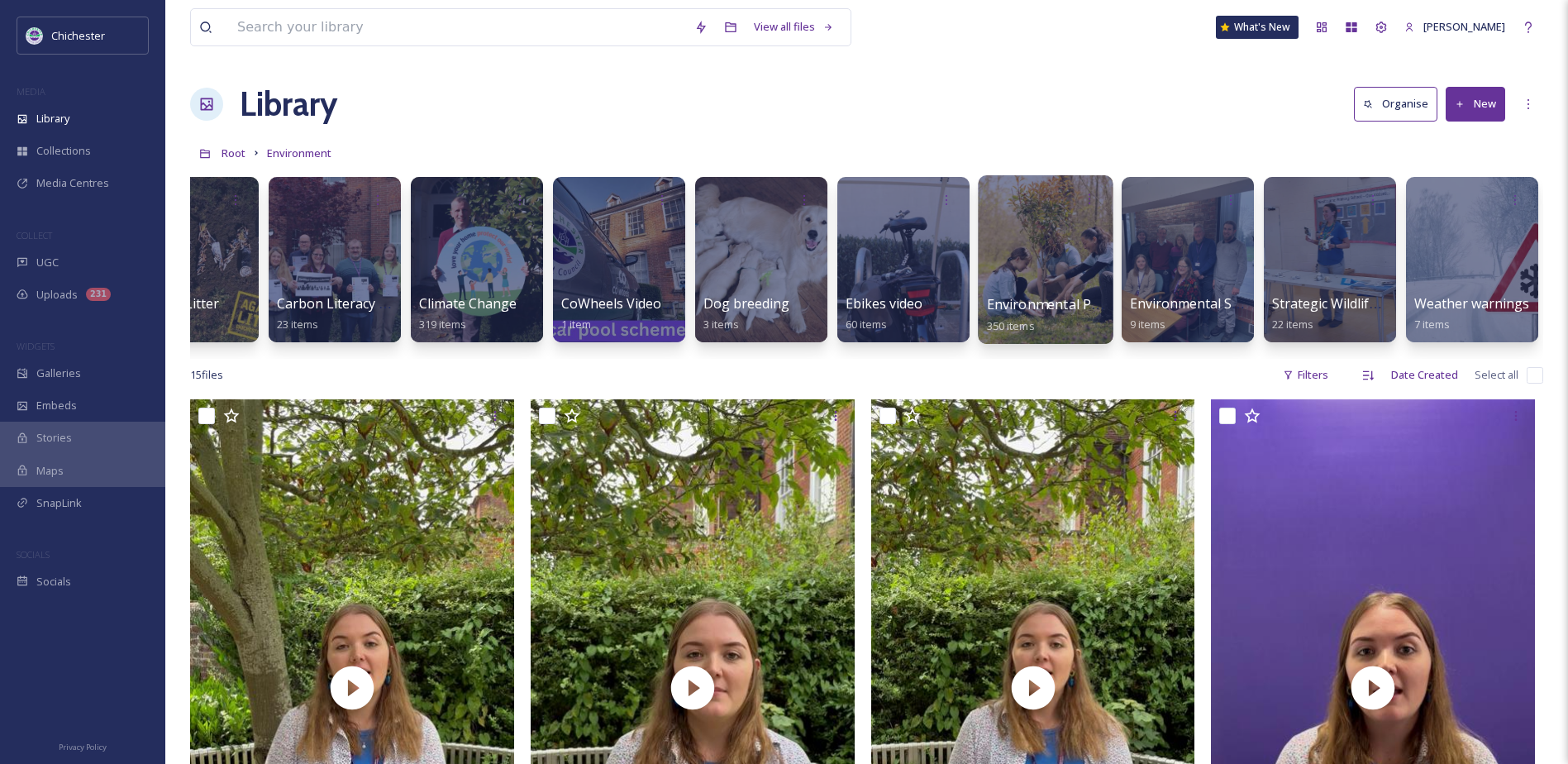
click at [1058, 309] on span "Environmental Protection" at bounding box center [1068, 303] width 163 height 18
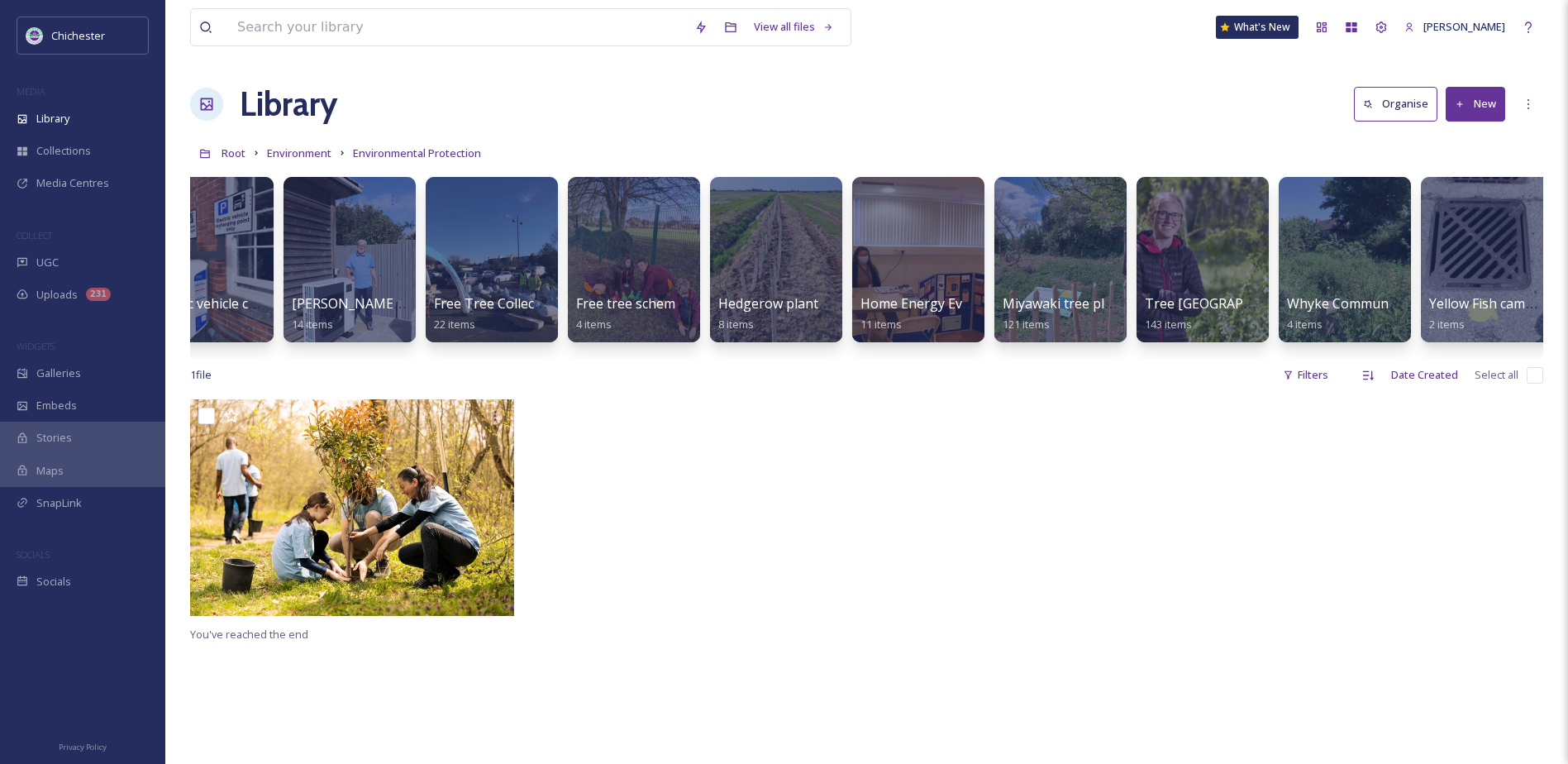
scroll to position [0, 353]
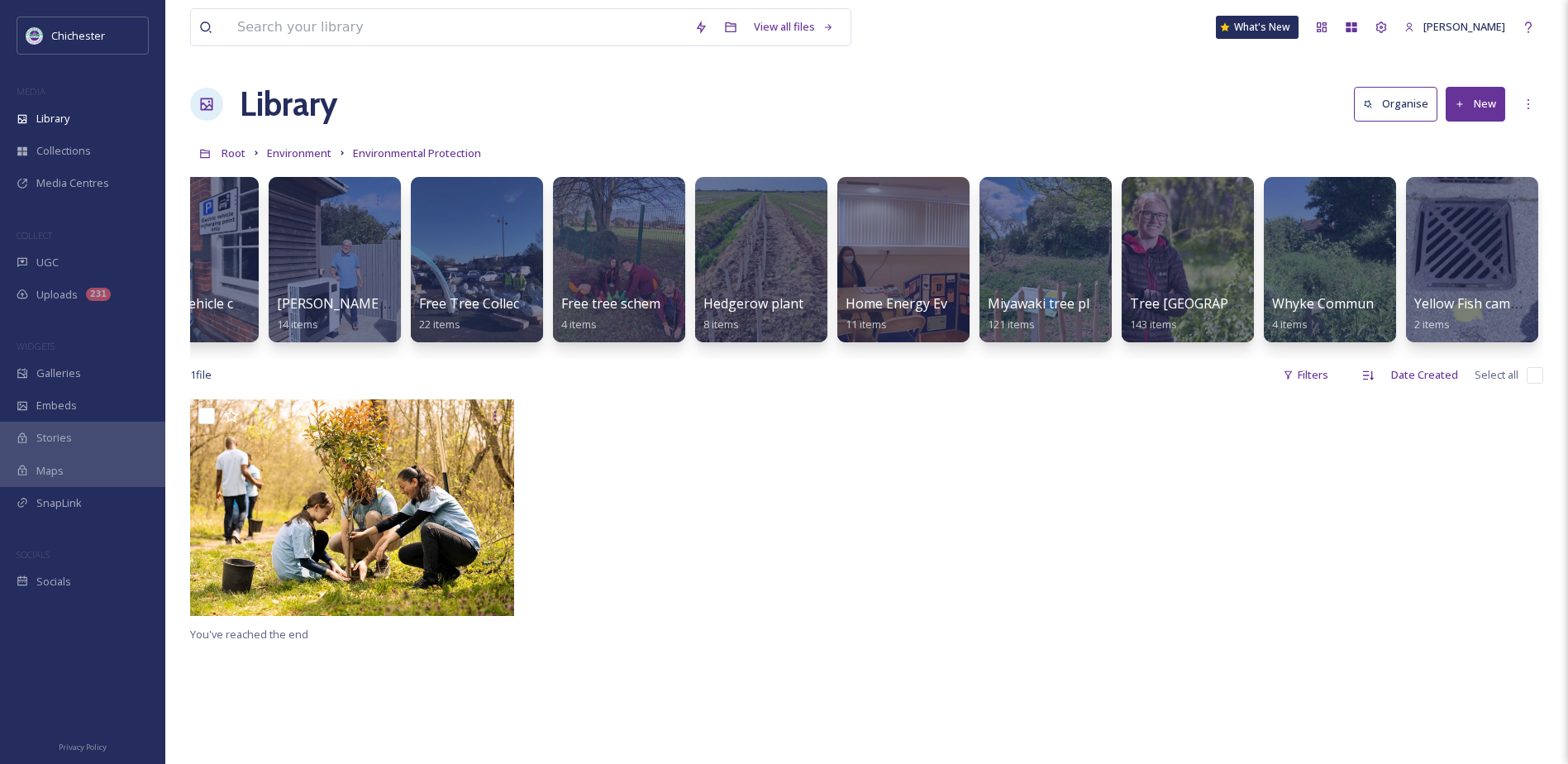
click at [696, 384] on div "1 file Filters Date Created Select all" at bounding box center [866, 374] width 1353 height 32
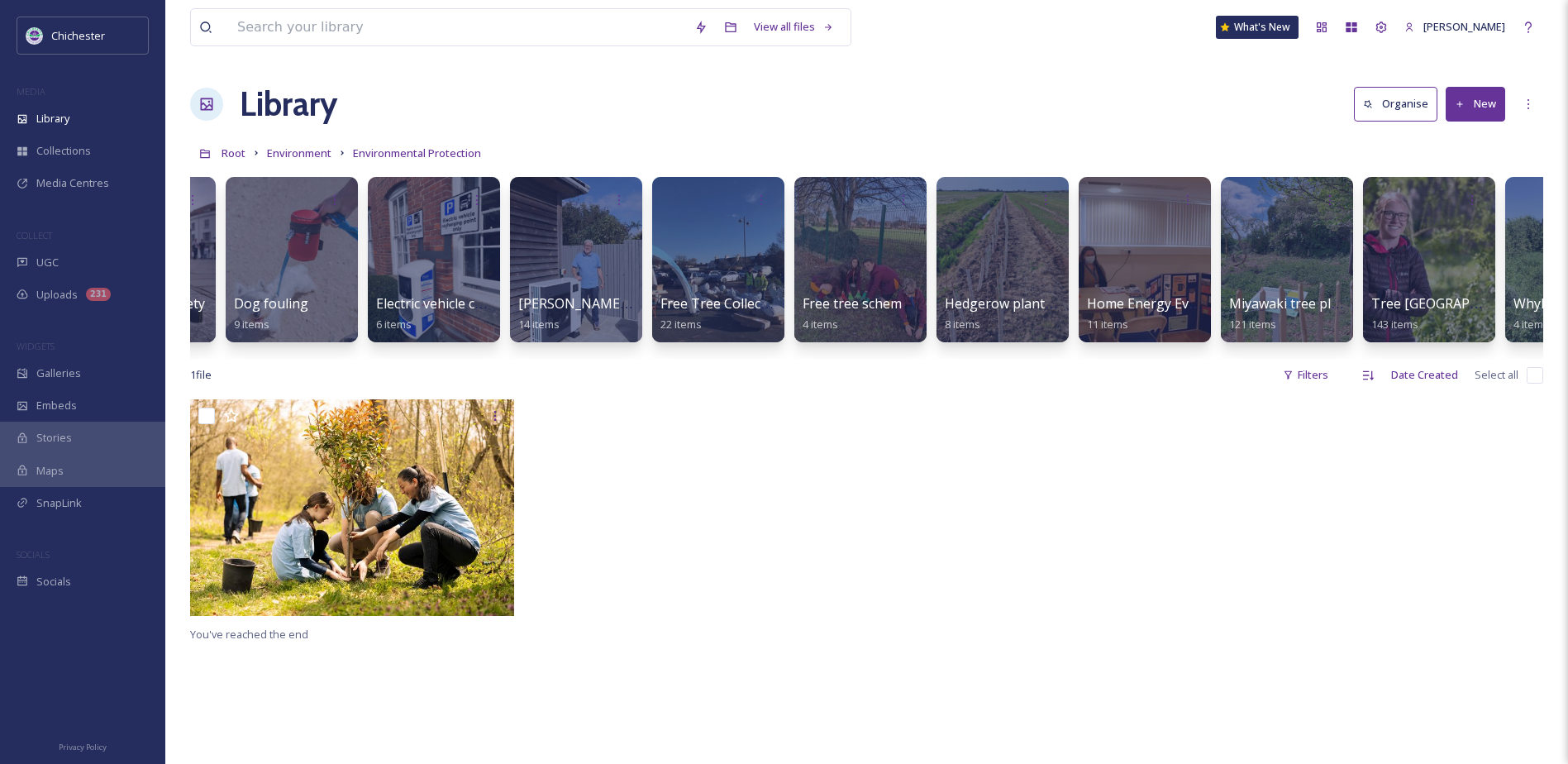
scroll to position [0, 109]
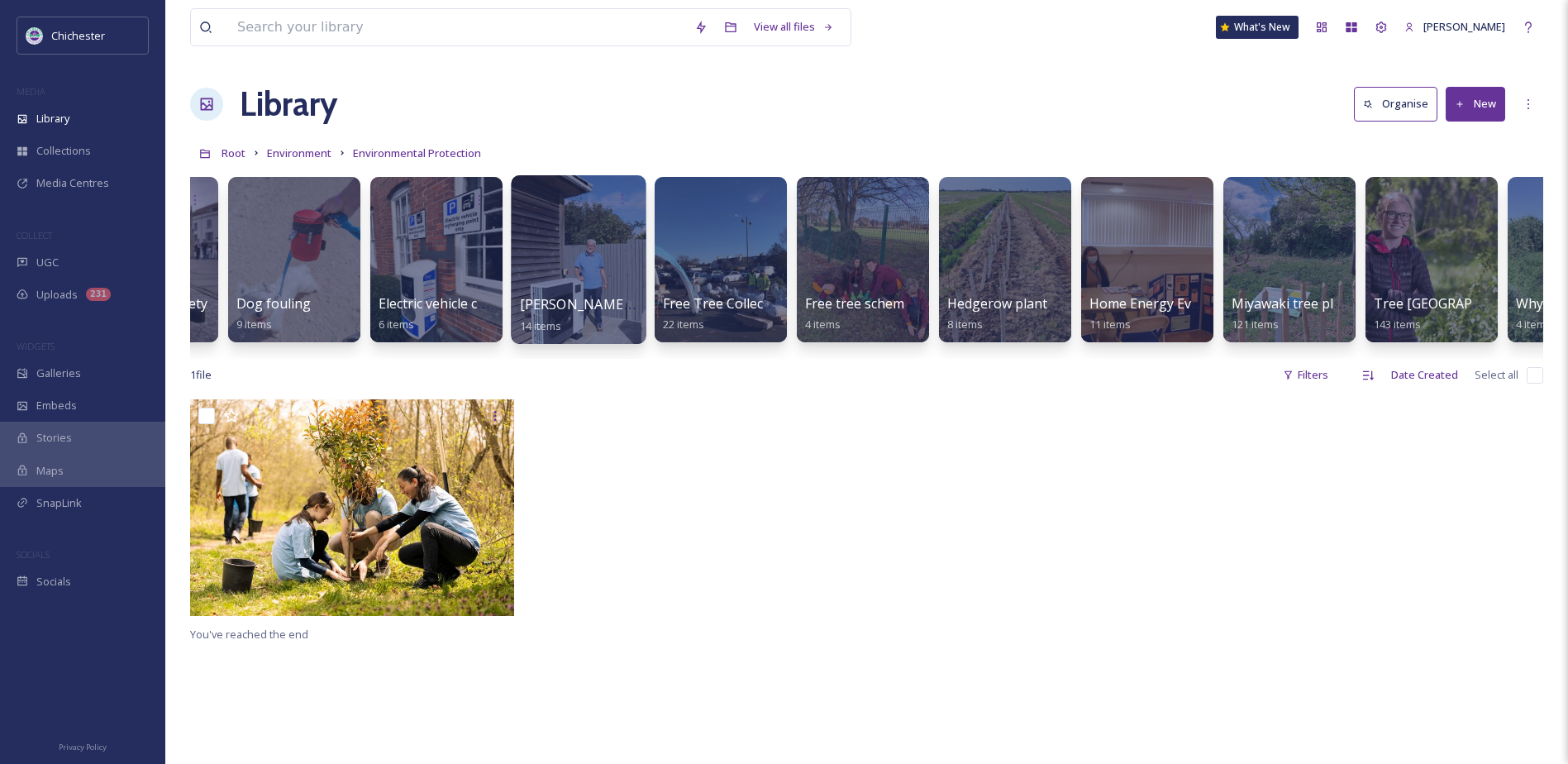
click at [573, 312] on span "[PERSON_NAME] [DATE]" at bounding box center [598, 303] width 156 height 18
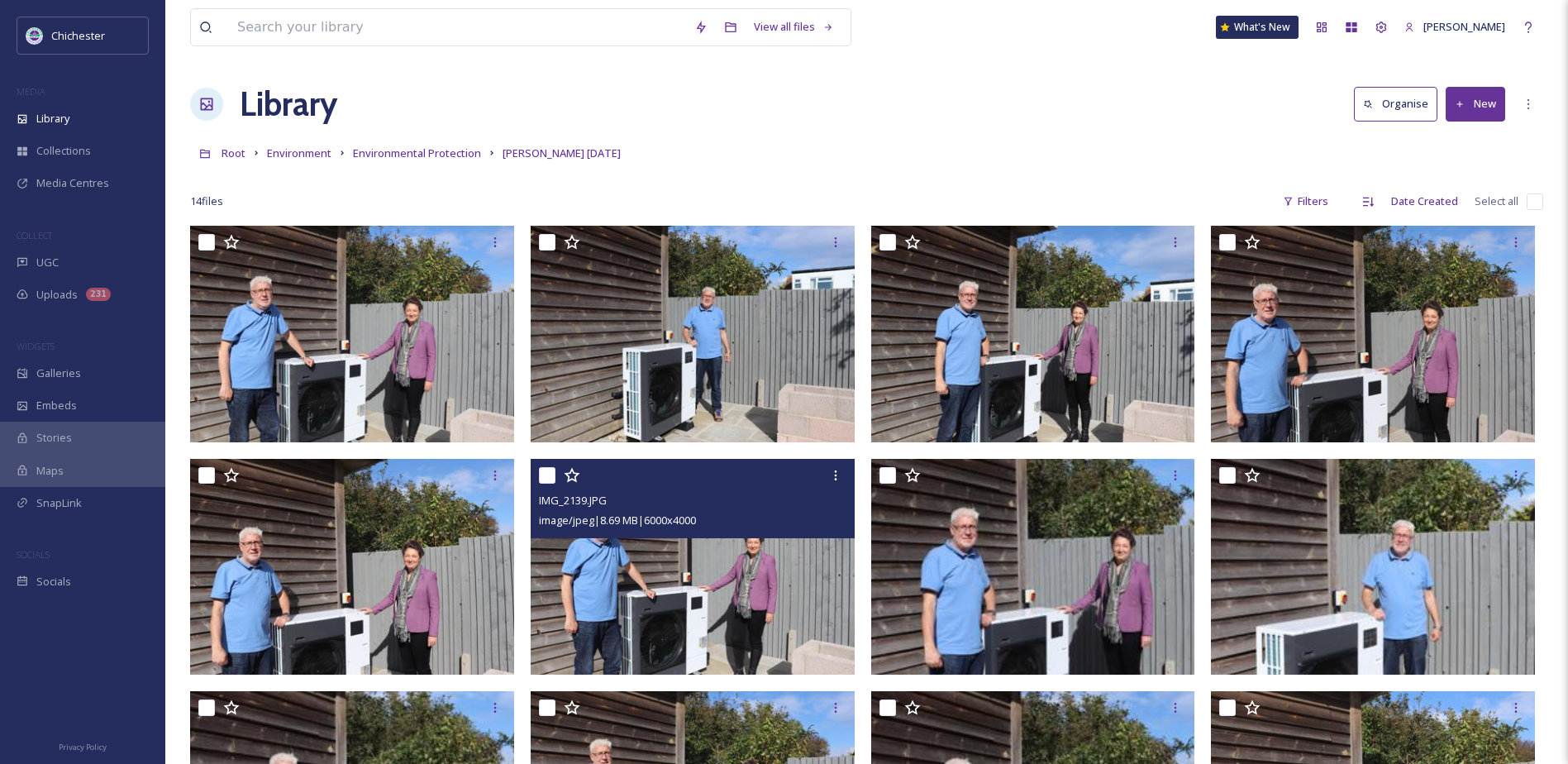
click at [696, 611] on img at bounding box center [693, 566] width 324 height 217
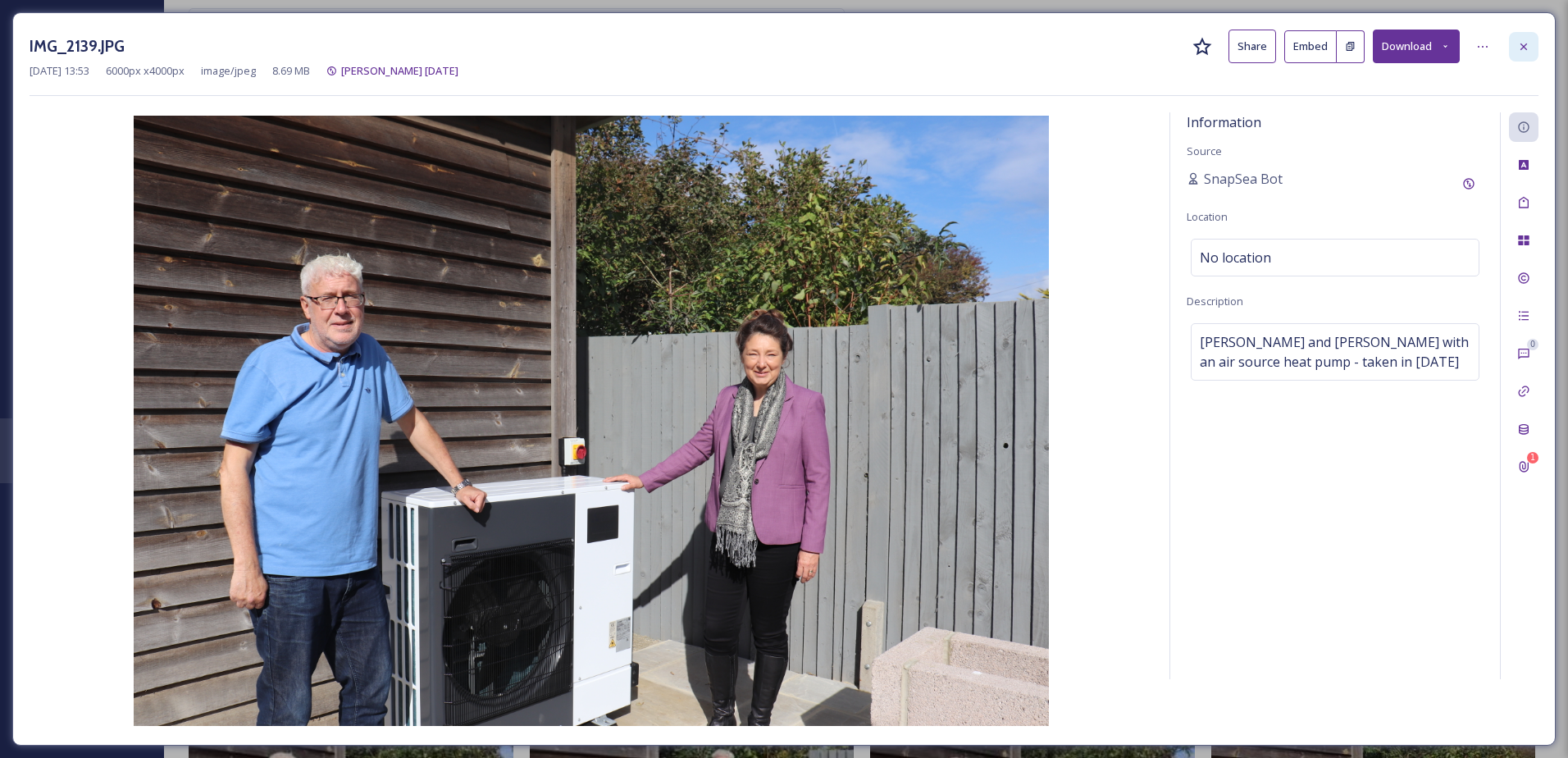
click at [1527, 51] on icon at bounding box center [1524, 47] width 13 height 13
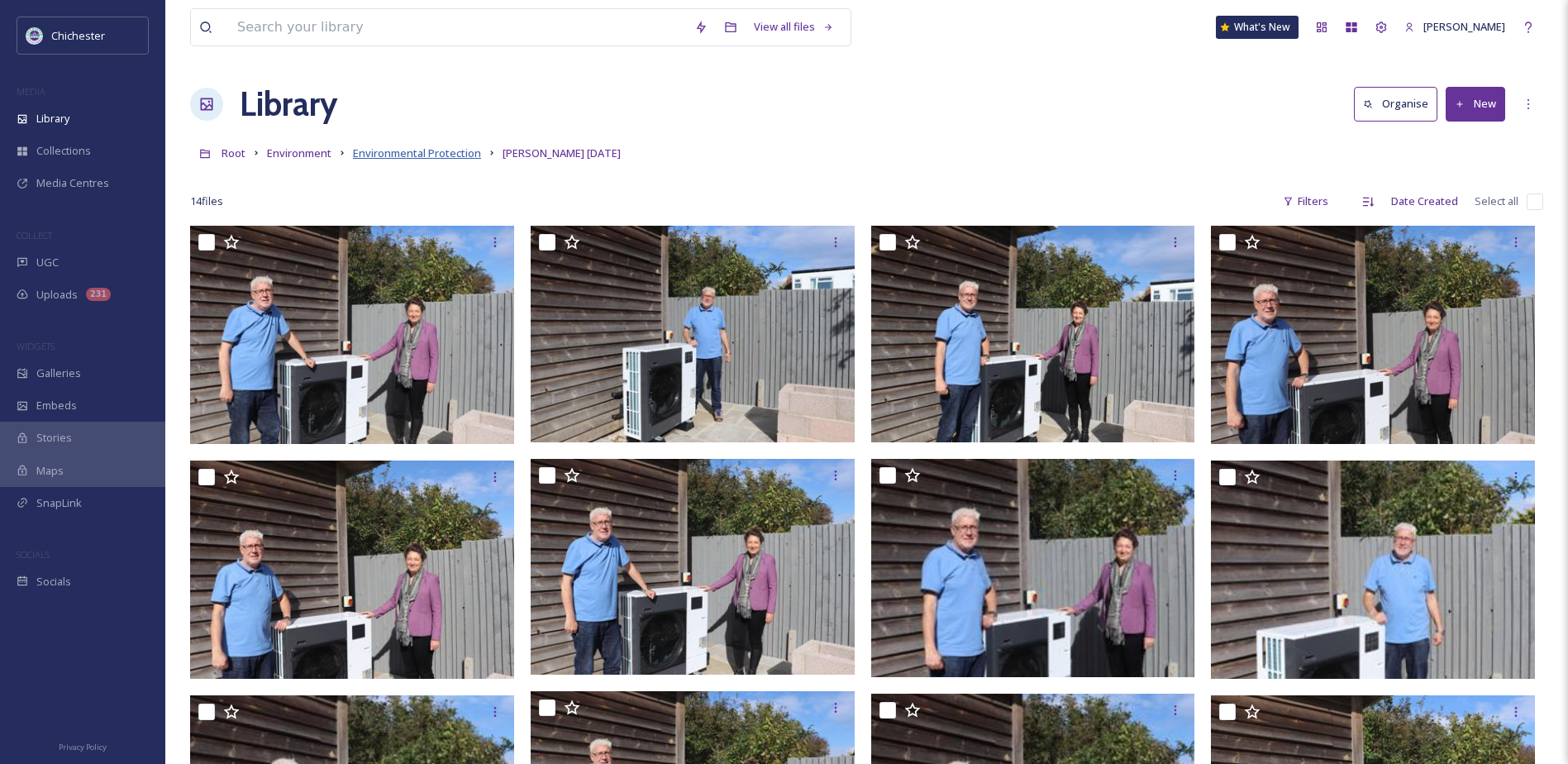
click at [424, 153] on span "Environmental Protection" at bounding box center [416, 152] width 128 height 14
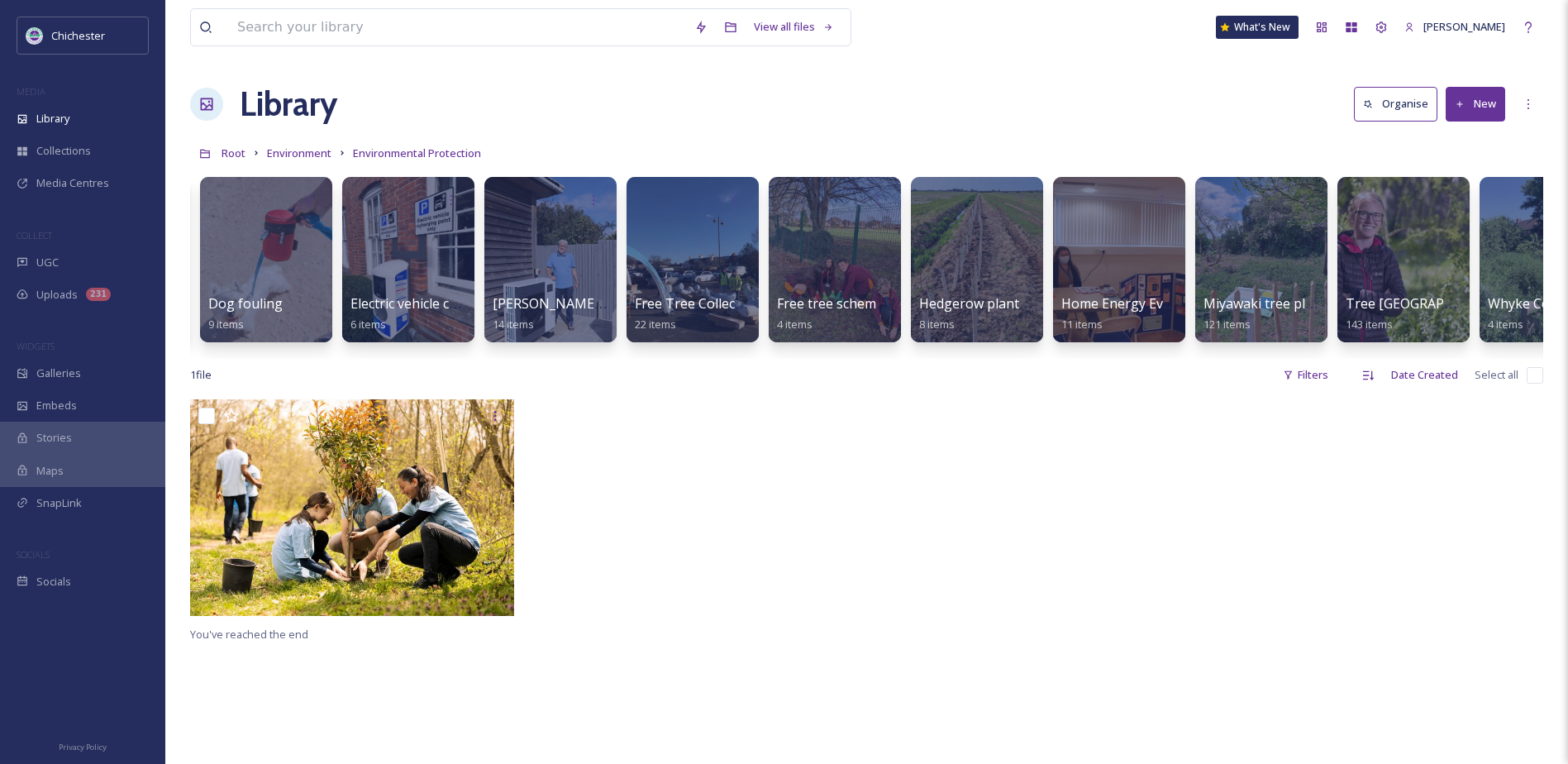
scroll to position [0, 353]
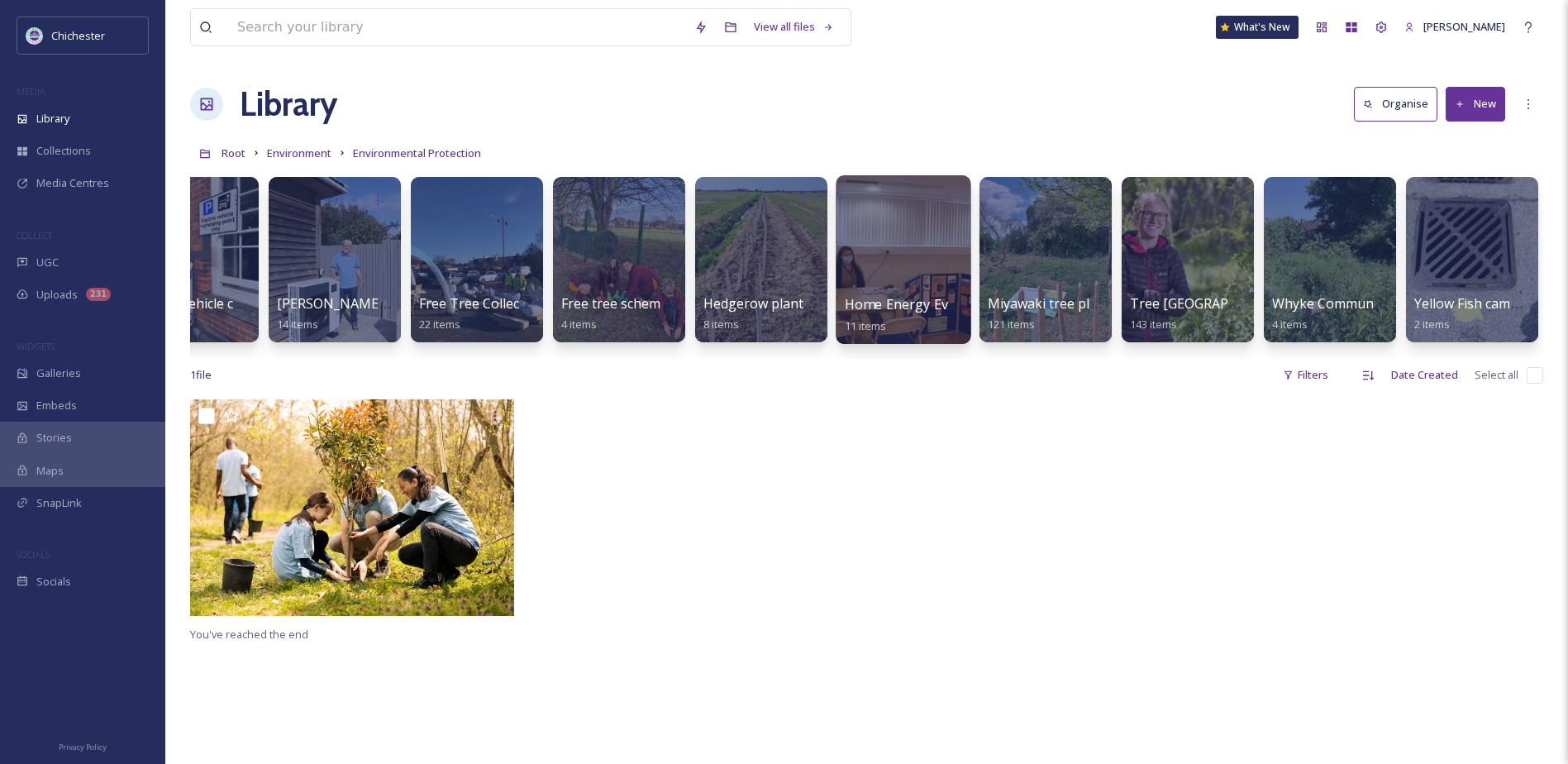
click at [897, 312] on span "Home Energy Event [DATE]" at bounding box center [930, 303] width 172 height 18
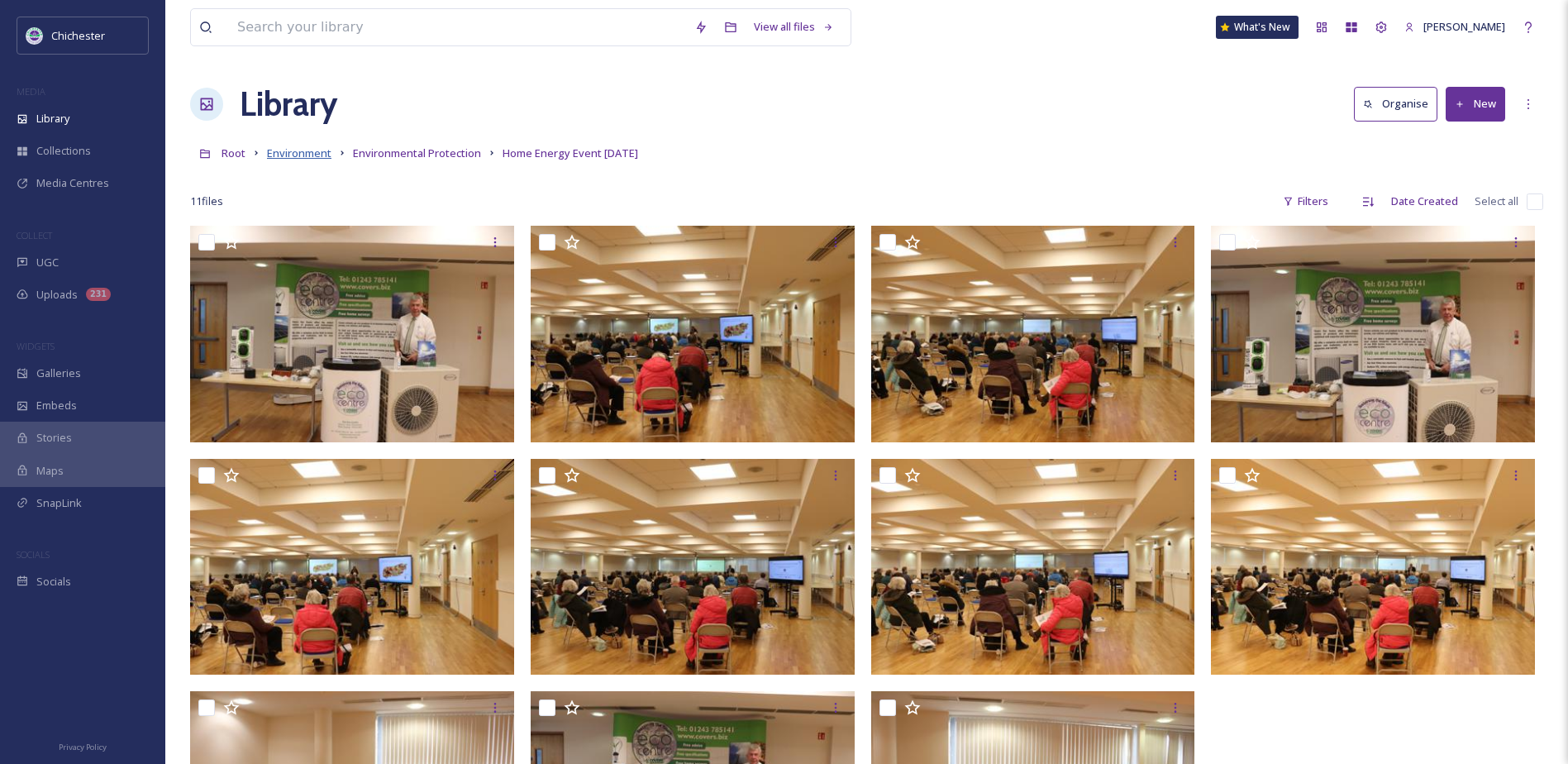
click at [311, 154] on span "Environment" at bounding box center [299, 152] width 65 height 14
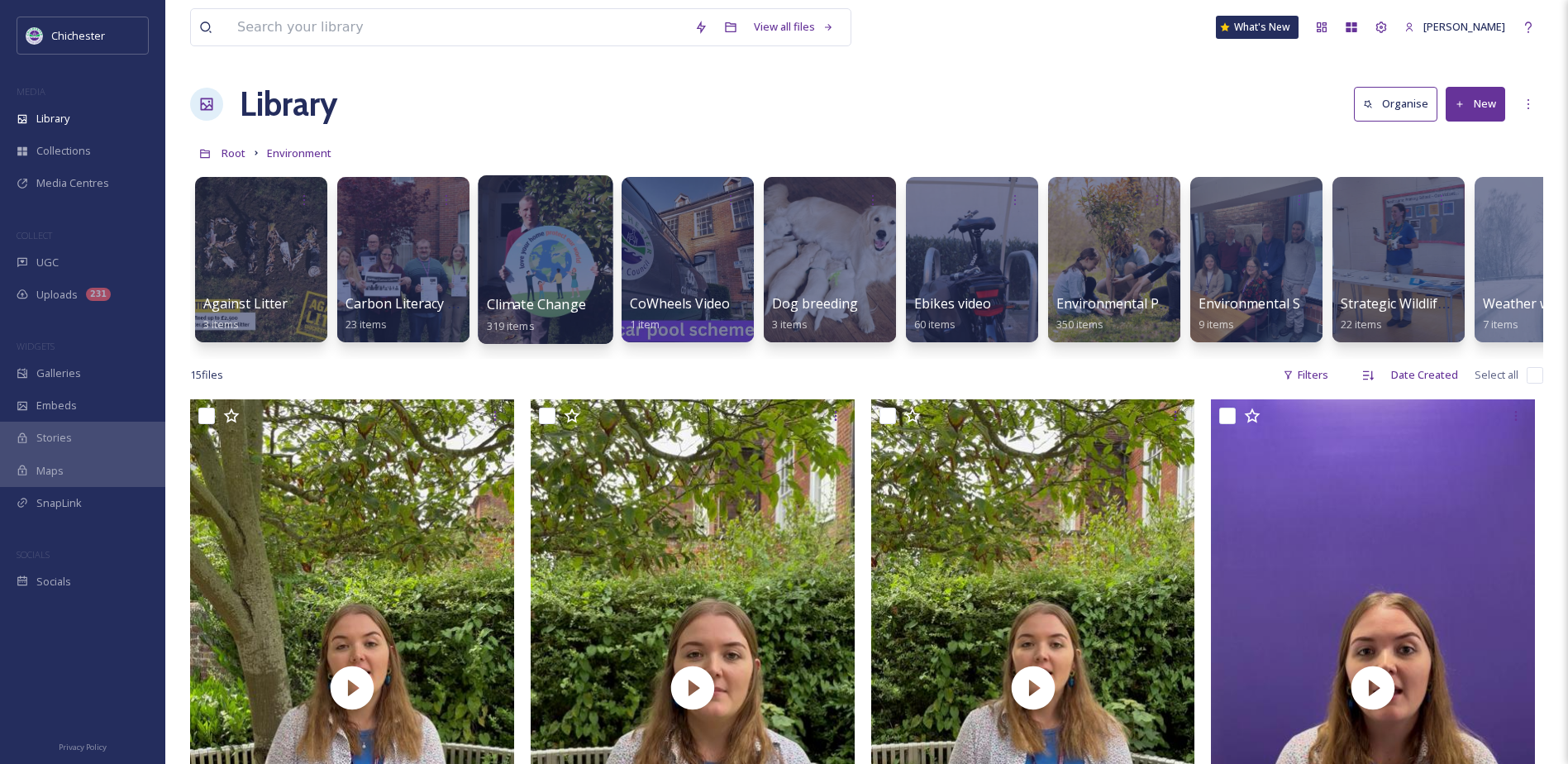
click at [596, 304] on div "Climate Change 319 items" at bounding box center [545, 315] width 118 height 41
click at [374, 299] on span "Carbon Literacy Training" at bounding box center [424, 303] width 159 height 18
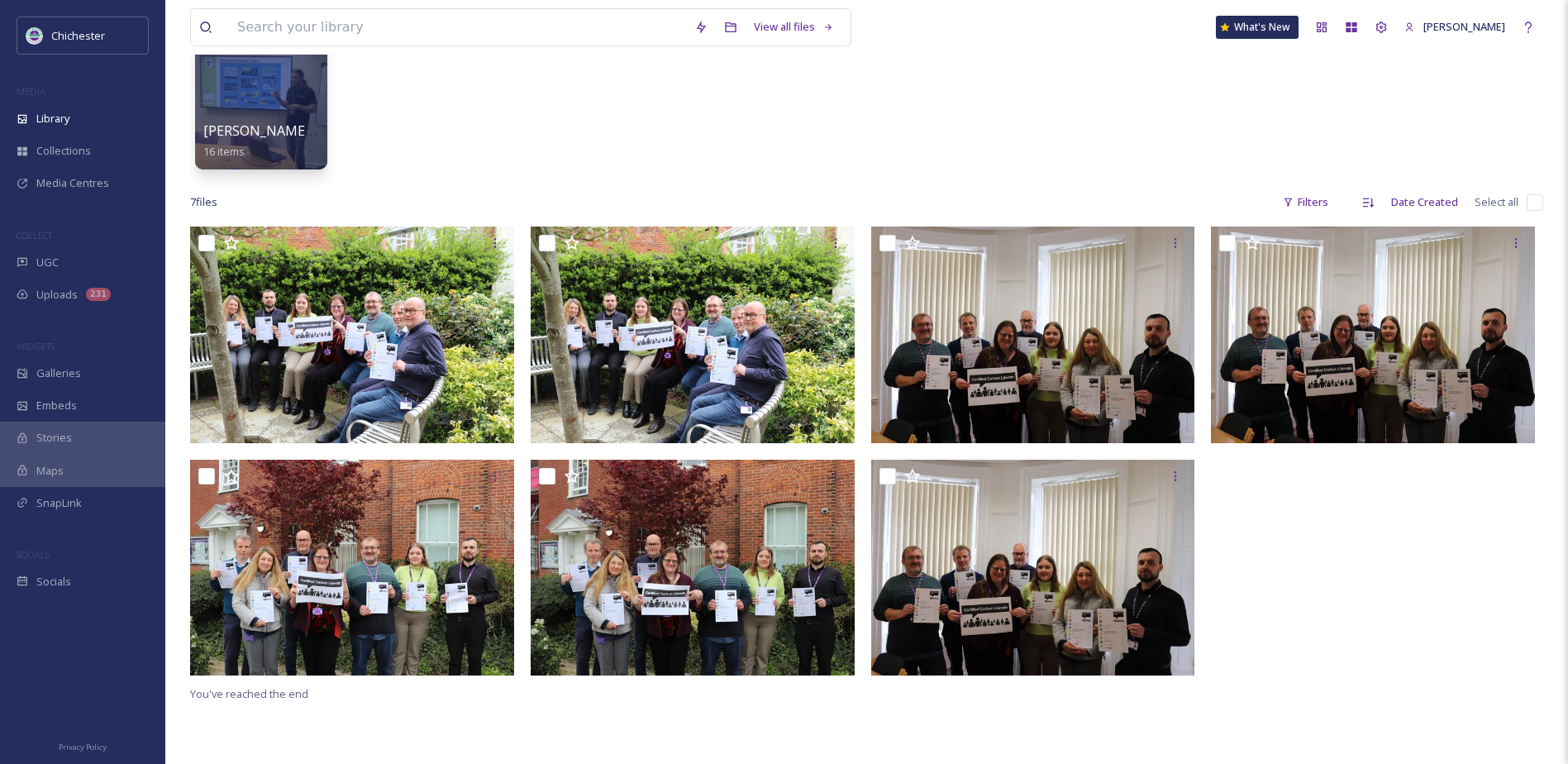
scroll to position [151, 0]
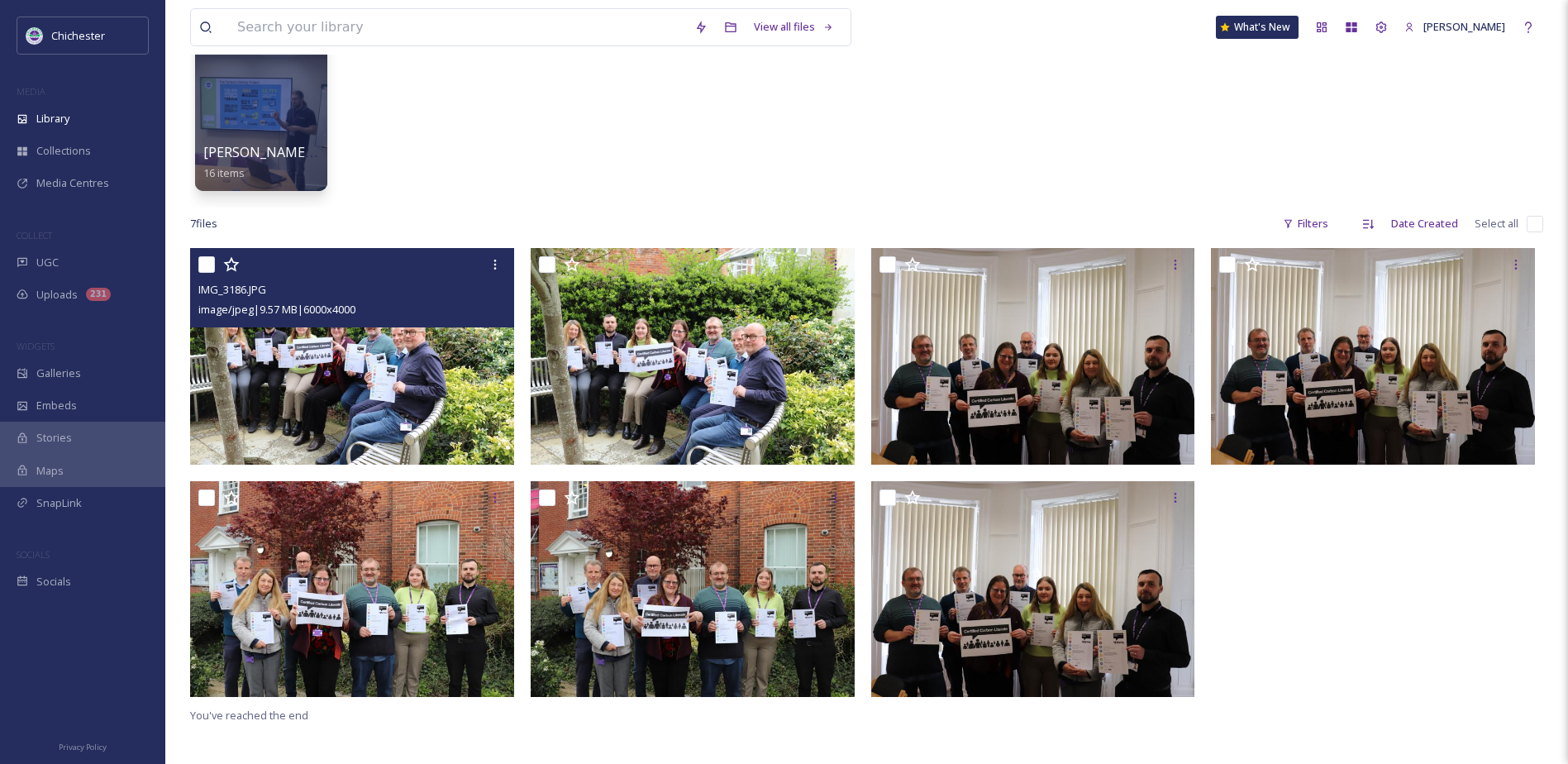
click at [289, 398] on img at bounding box center [352, 356] width 324 height 217
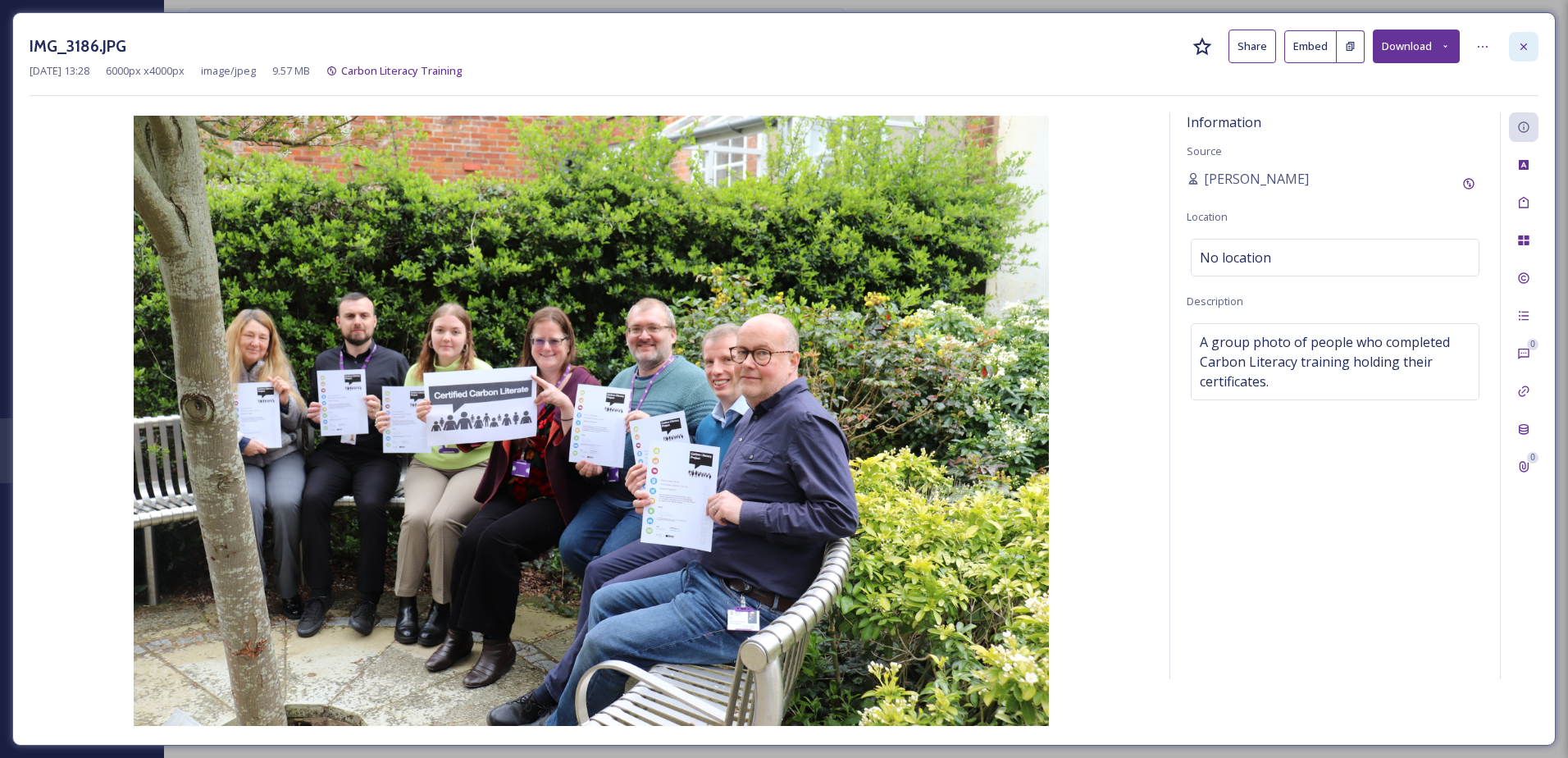
click at [1527, 49] on icon at bounding box center [1524, 47] width 13 height 13
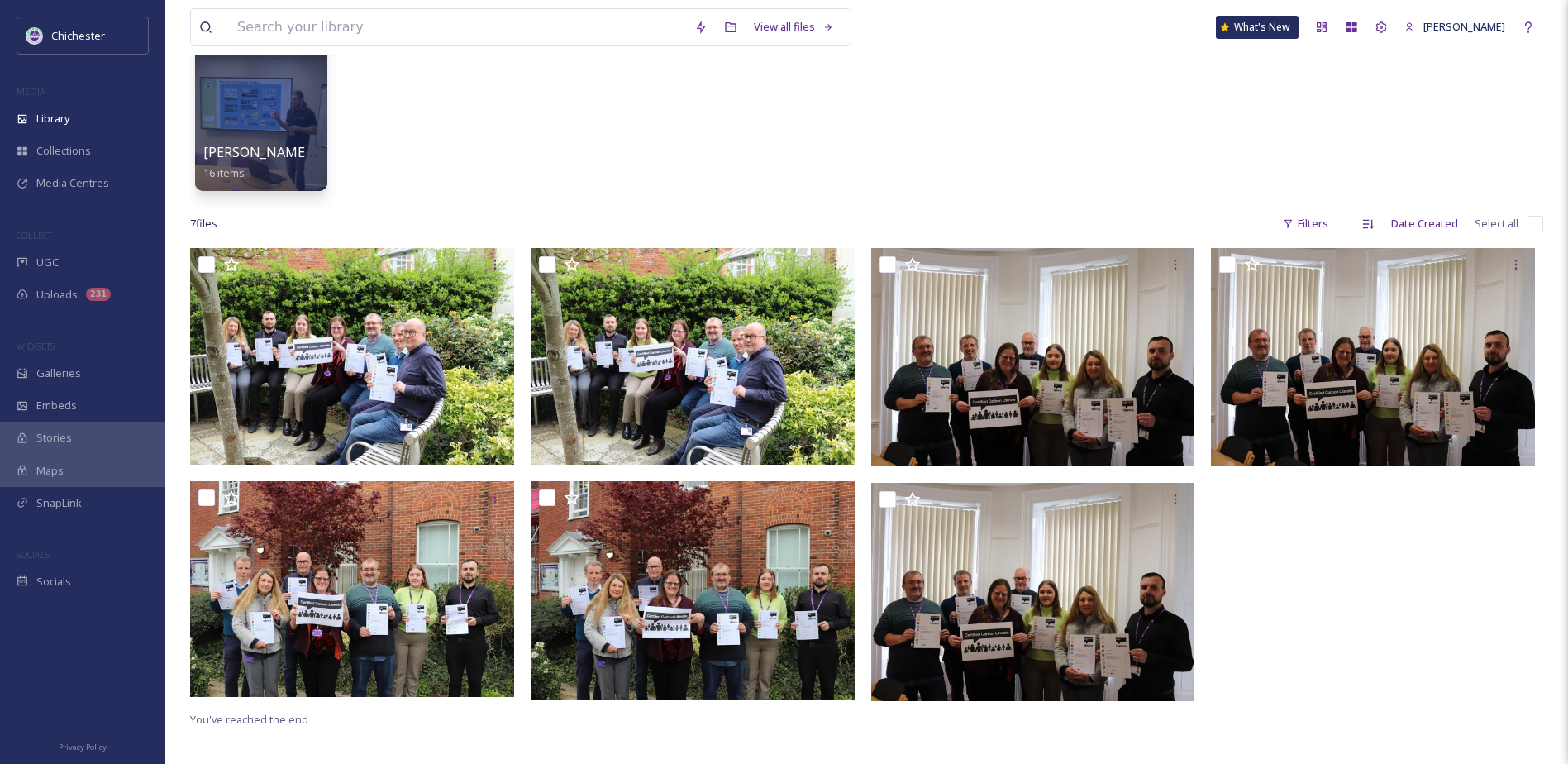
click at [480, 199] on div "[PERSON_NAME] presentation 16 items" at bounding box center [866, 112] width 1353 height 190
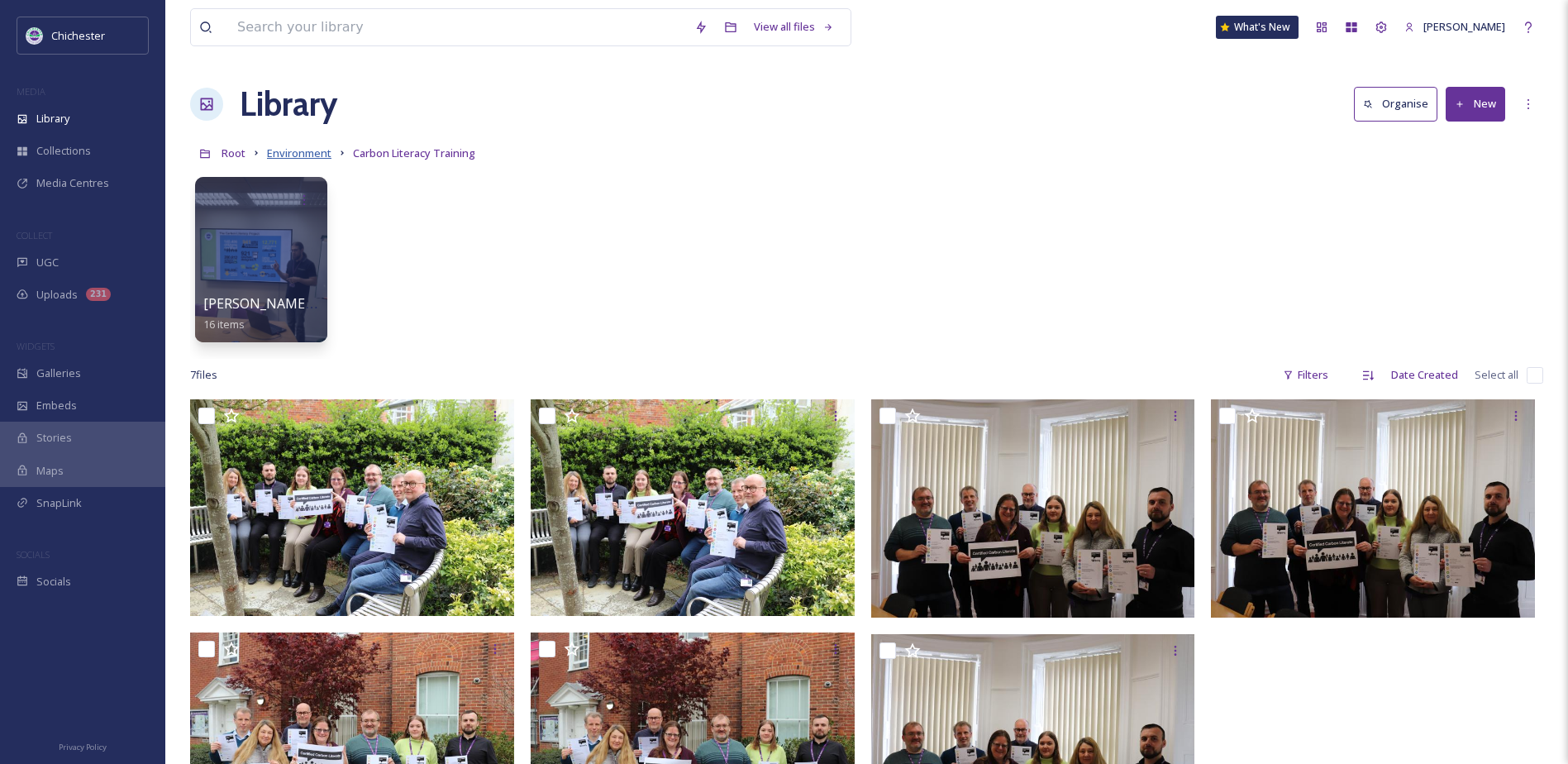
click at [300, 154] on span "Environment" at bounding box center [299, 152] width 65 height 14
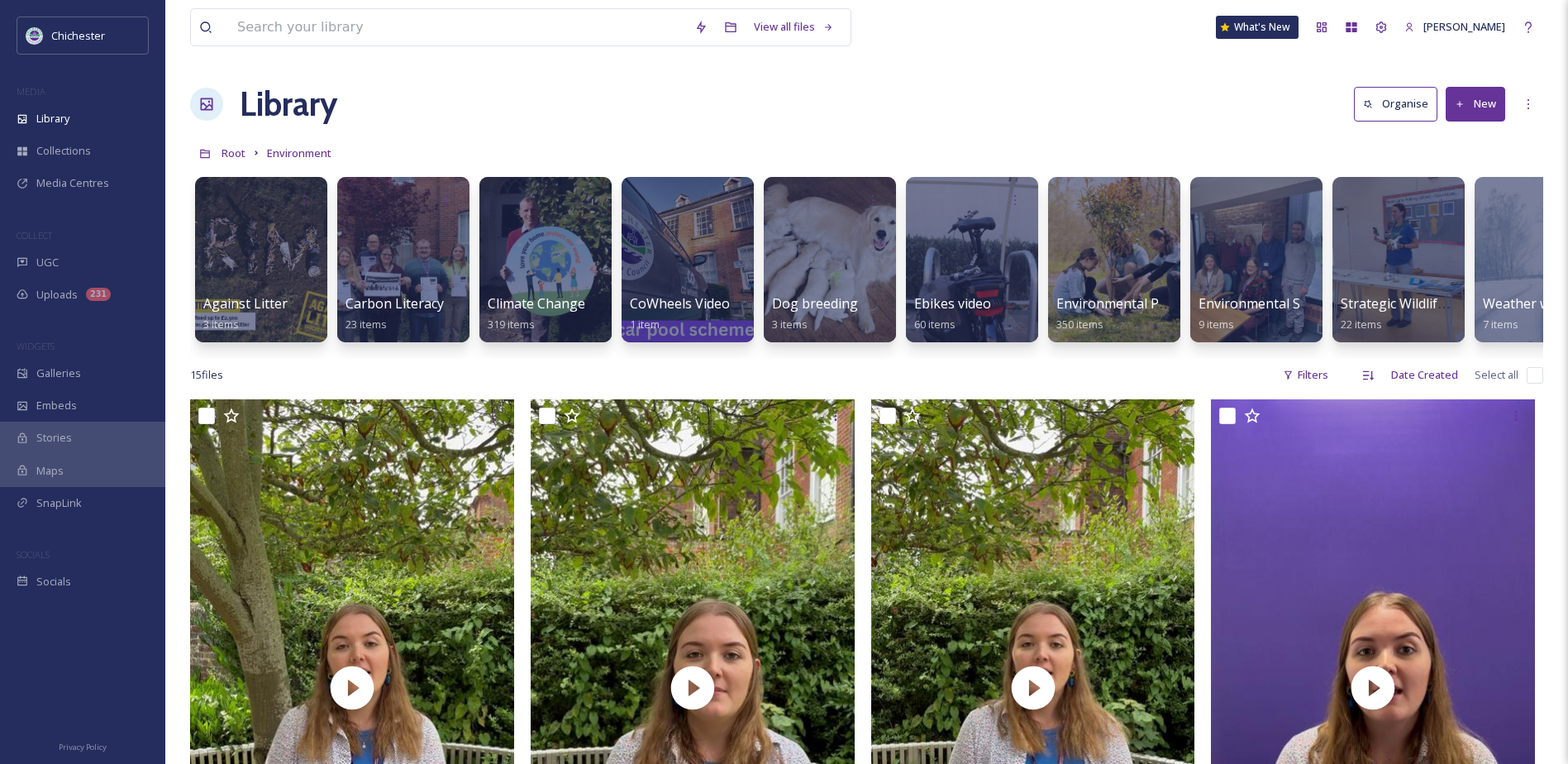
click at [301, 140] on div "Root Environment" at bounding box center [866, 152] width 1353 height 32
click at [303, 164] on div "Root Environment" at bounding box center [866, 152] width 1353 height 32
click at [307, 158] on span "Environment" at bounding box center [299, 152] width 65 height 14
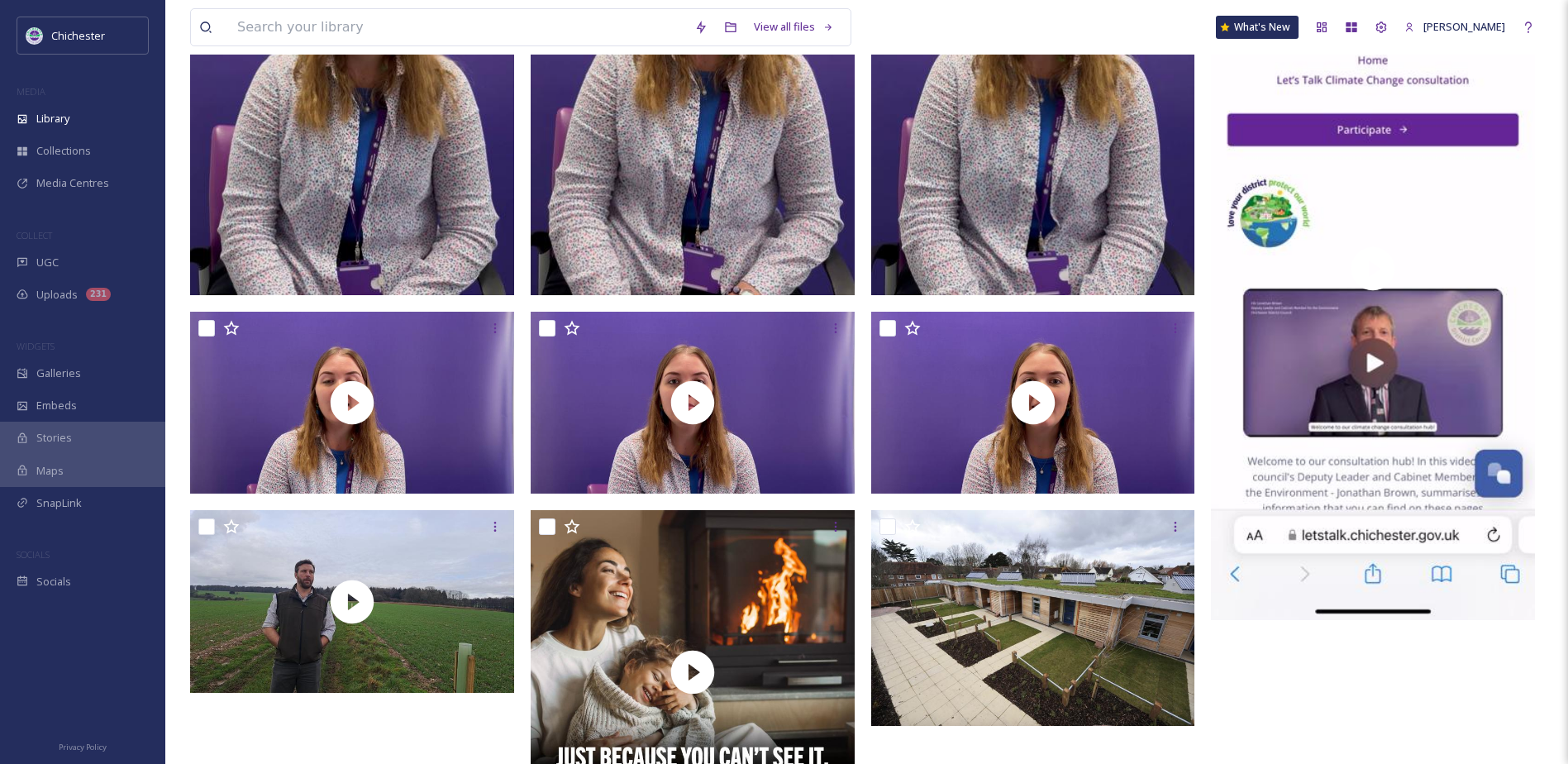
scroll to position [1323, 0]
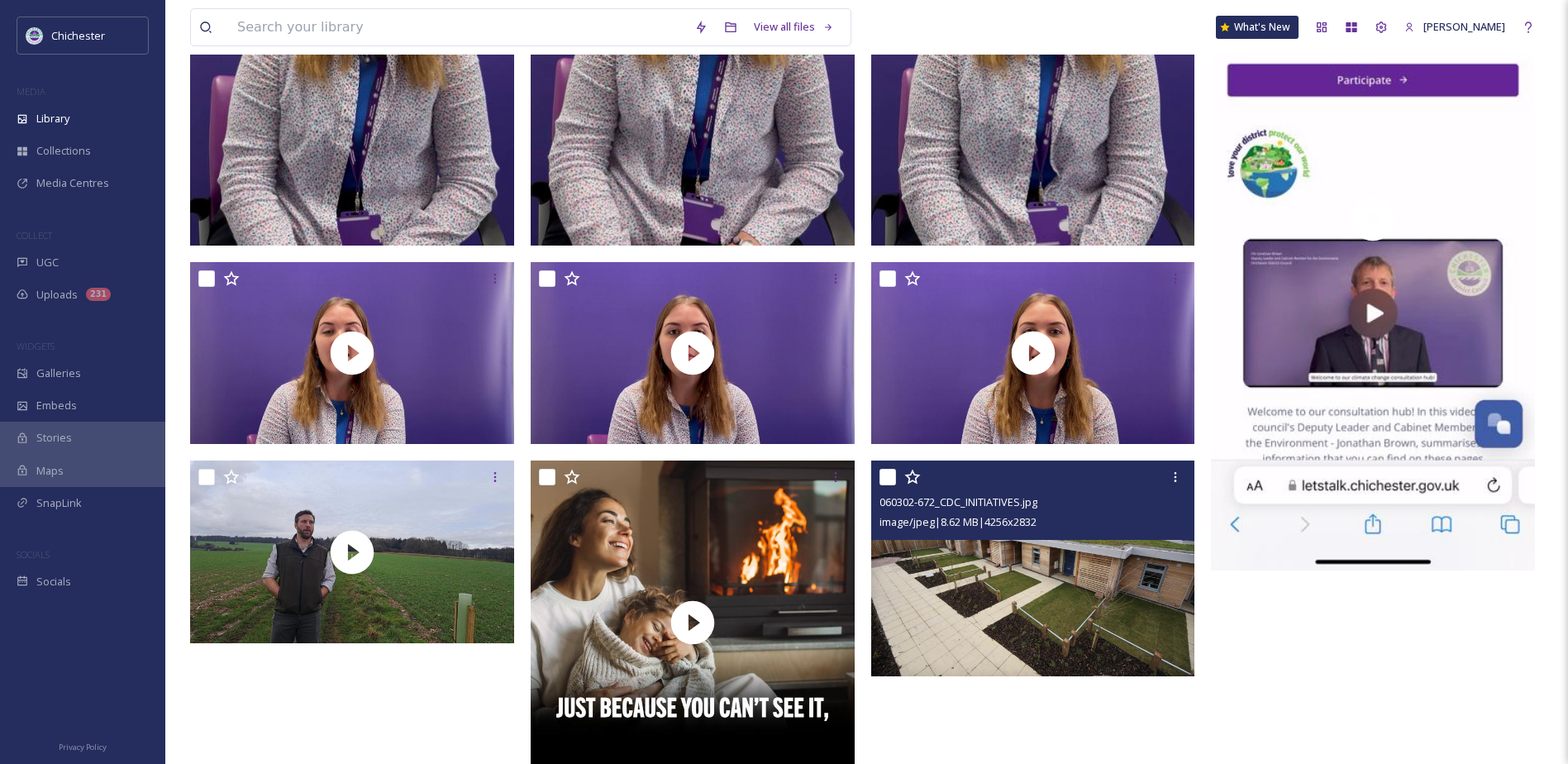
click at [972, 618] on img at bounding box center [1033, 568] width 324 height 216
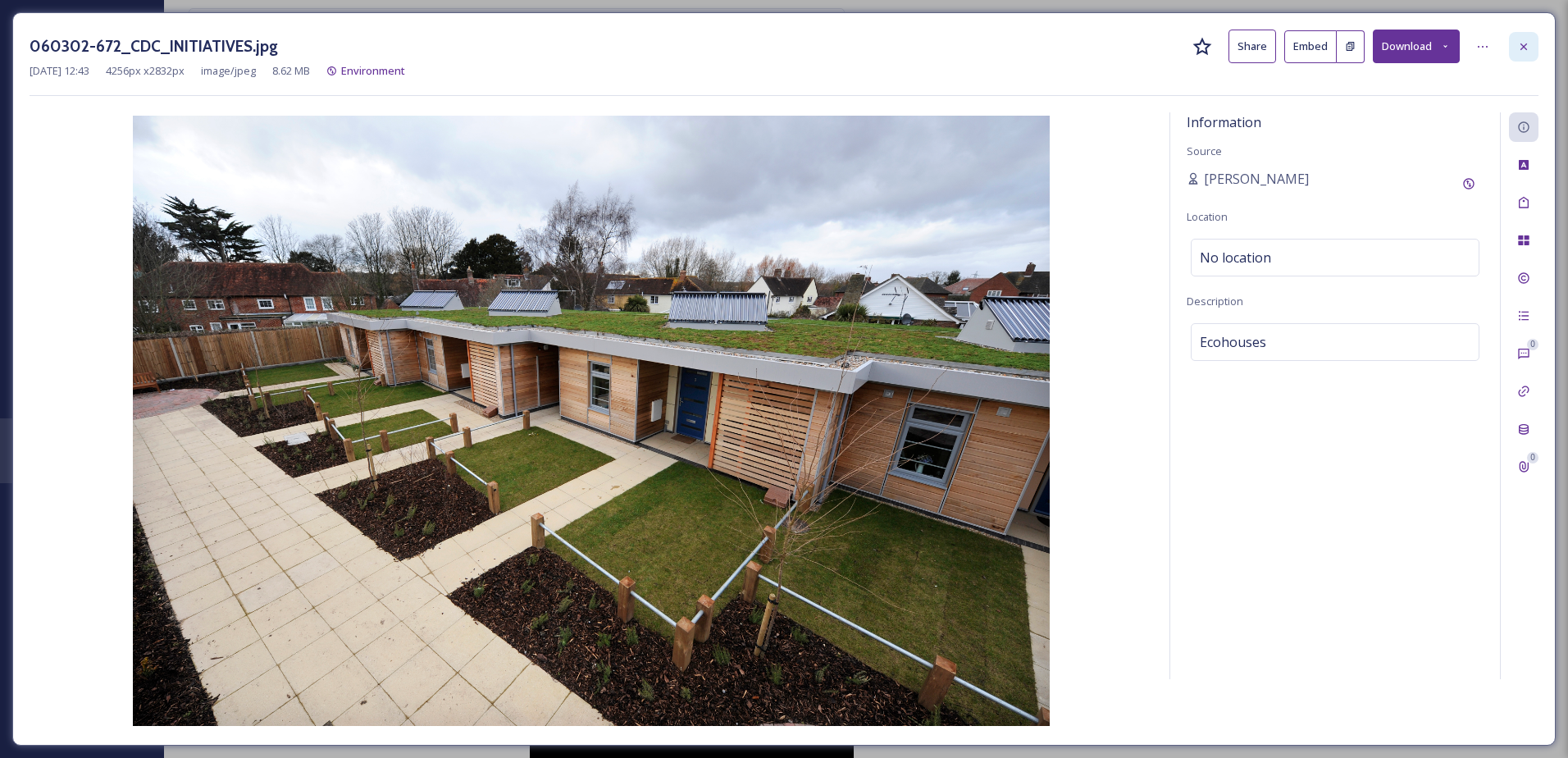
click at [1533, 40] on div at bounding box center [1523, 46] width 30 height 30
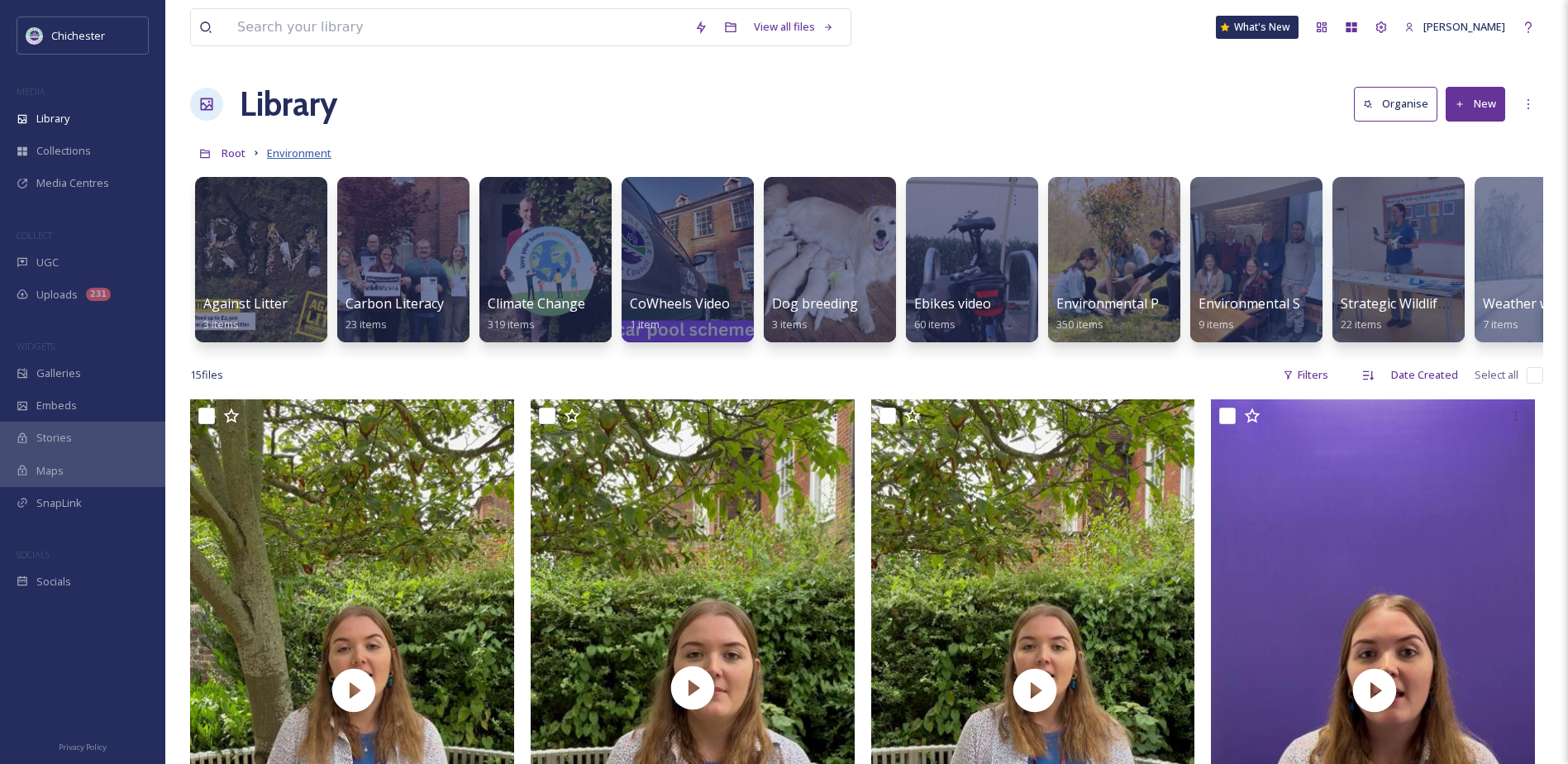
click at [295, 149] on span "Environment" at bounding box center [299, 152] width 65 height 14
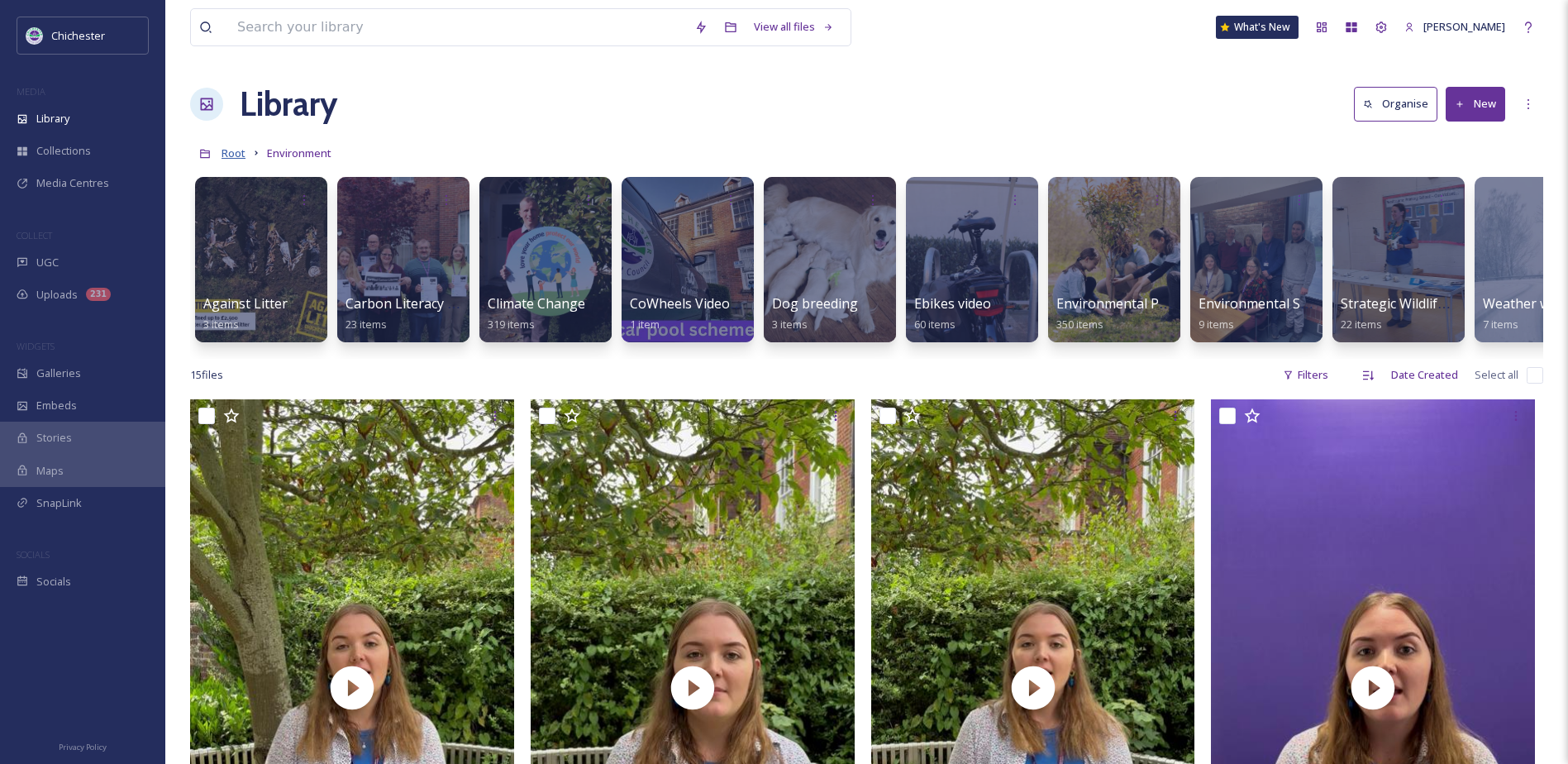
click at [234, 148] on span "Root" at bounding box center [233, 152] width 24 height 14
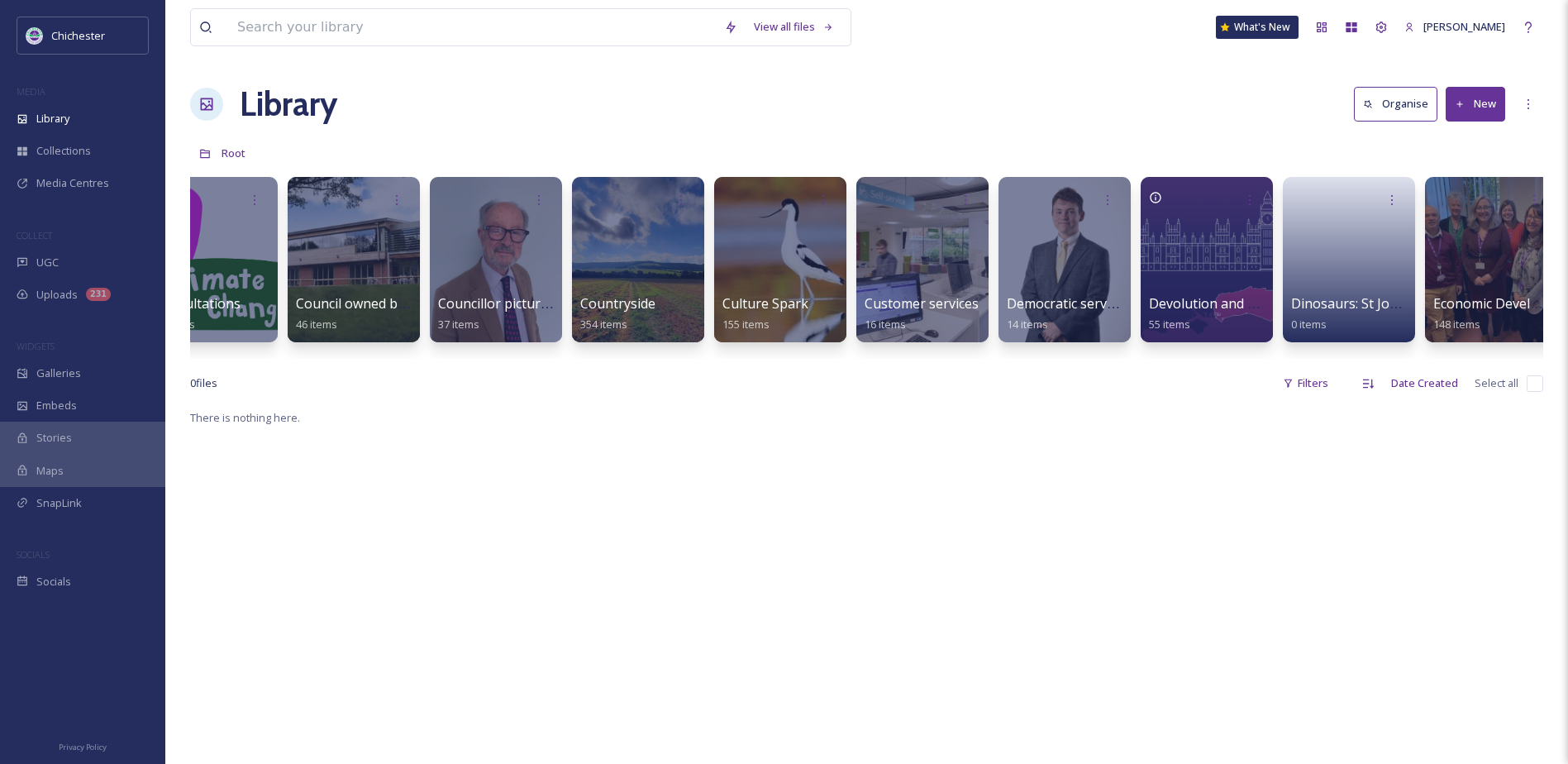
scroll to position [0, 1191]
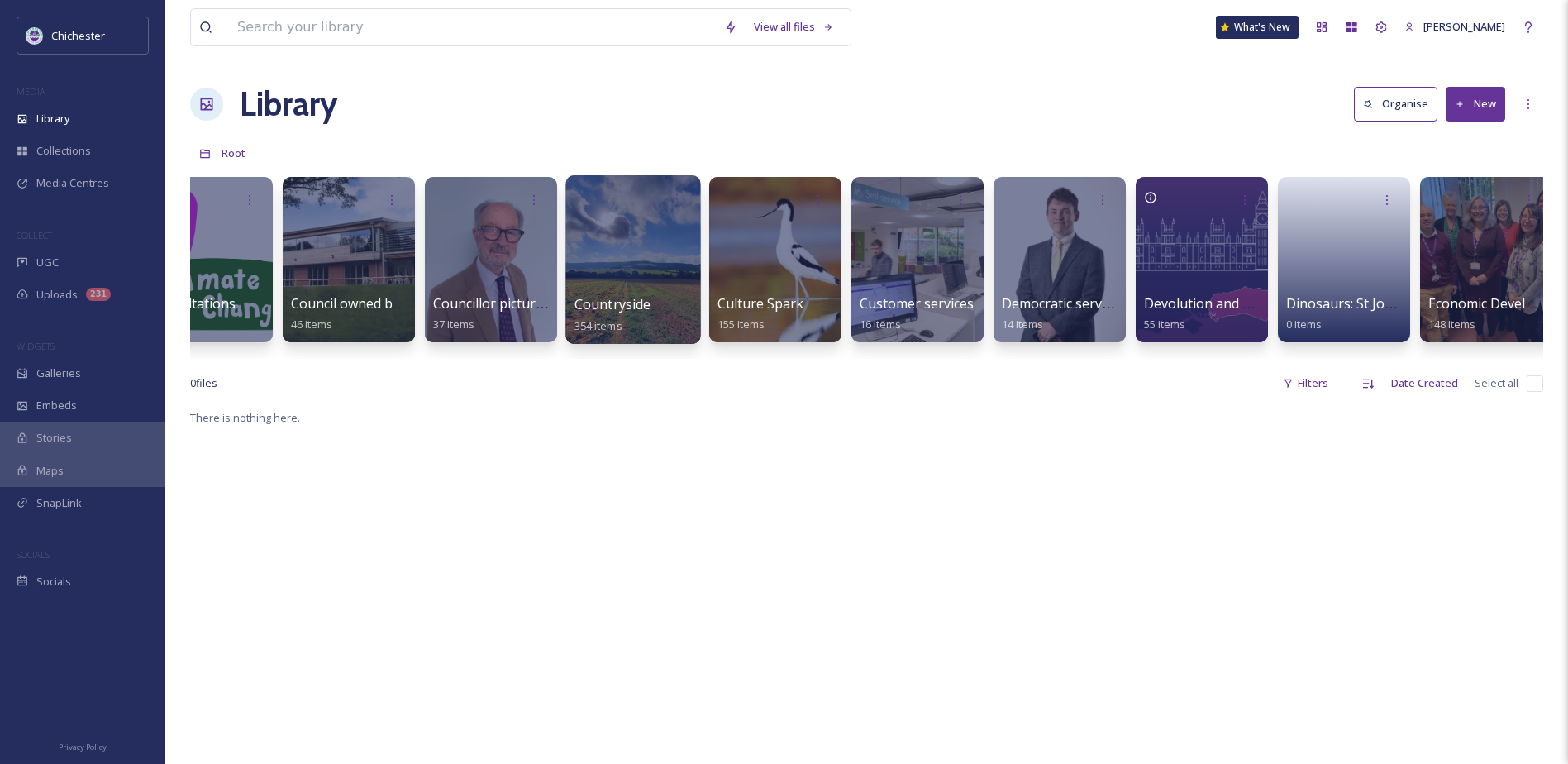
click at [612, 295] on span "Countryside" at bounding box center [613, 303] width 77 height 18
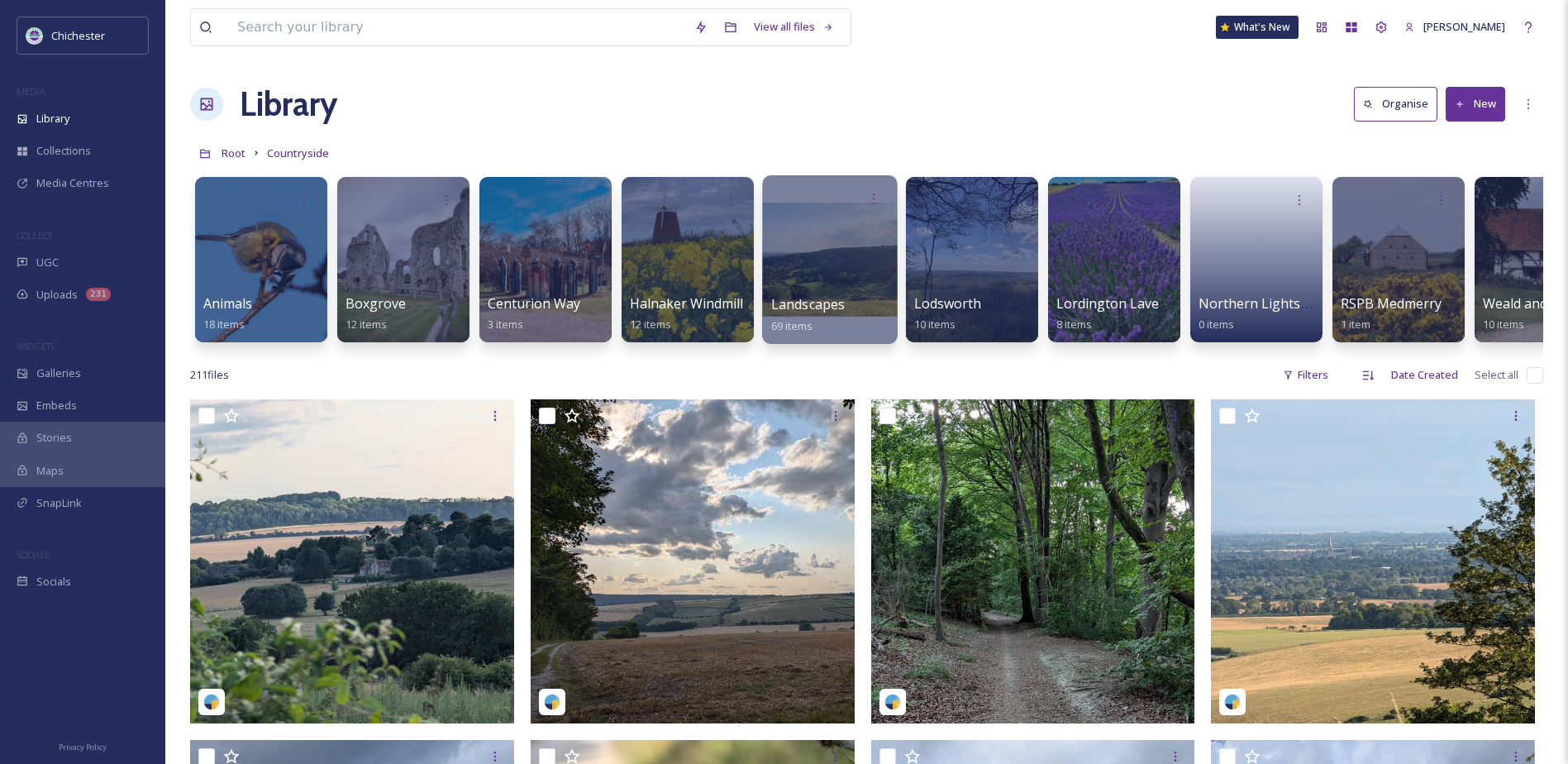
click at [820, 303] on span "Landscapes" at bounding box center [808, 303] width 74 height 18
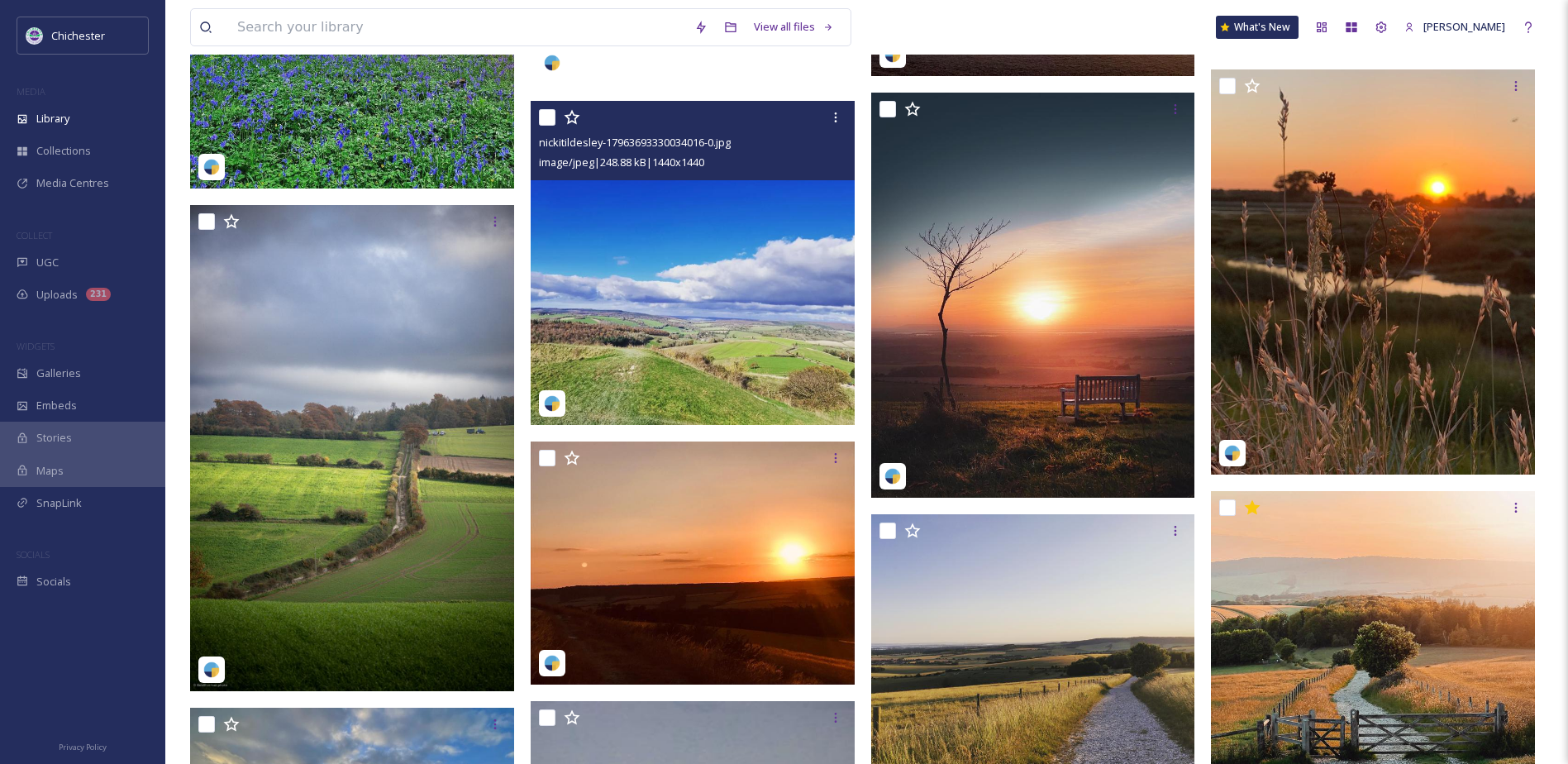
scroll to position [1323, 0]
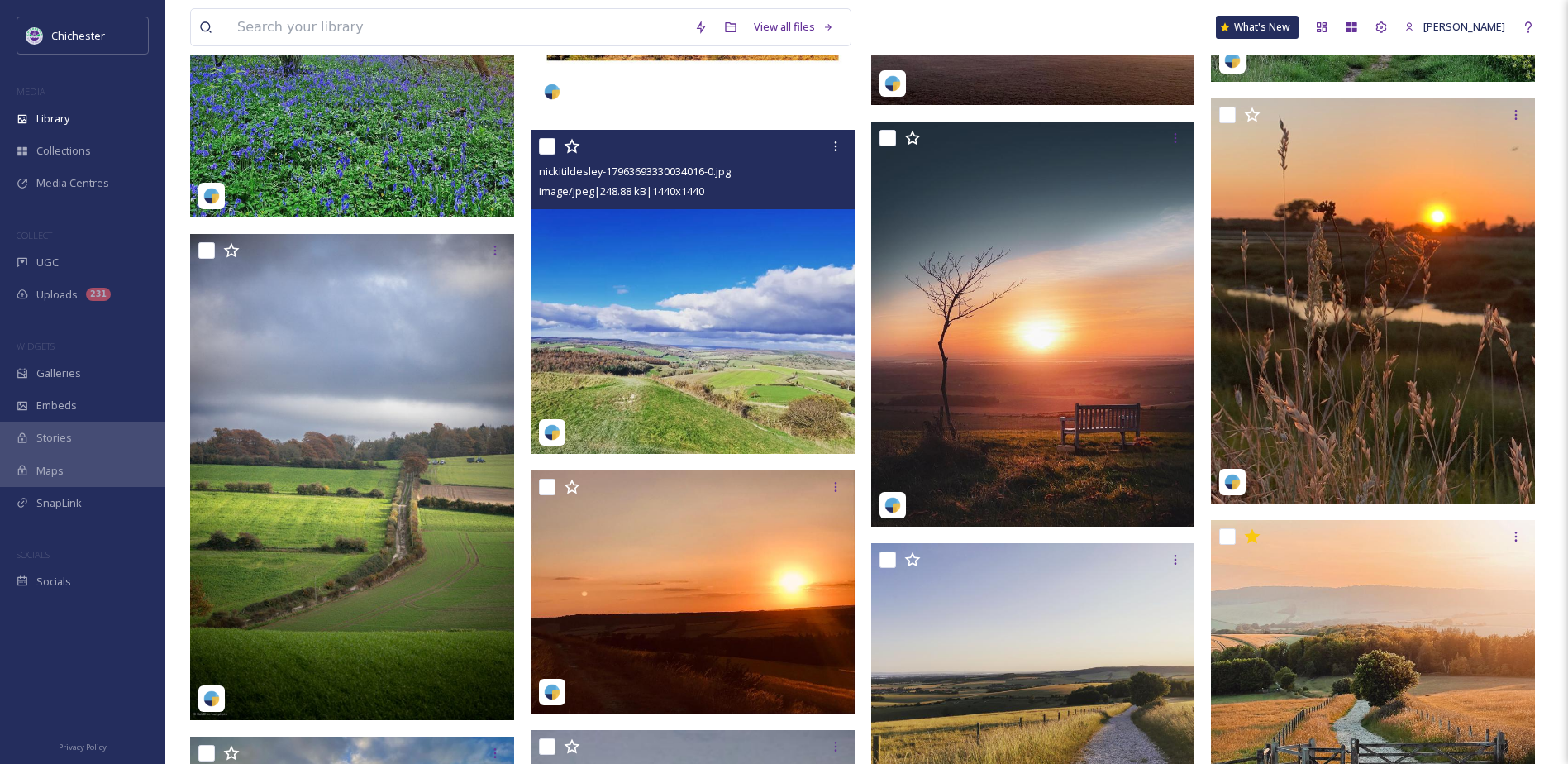
click at [675, 407] on img at bounding box center [693, 292] width 324 height 324
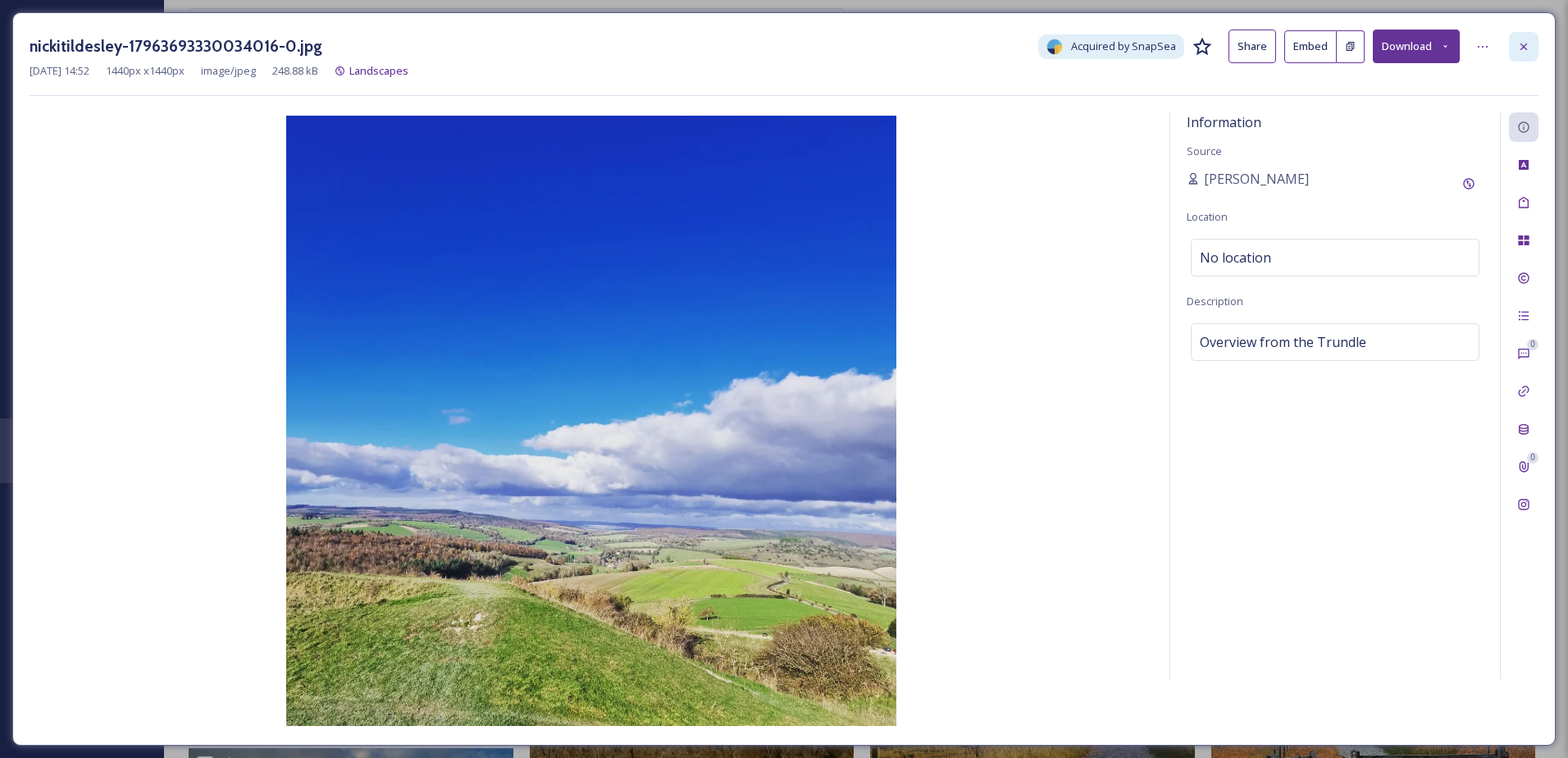
click at [1521, 52] on icon at bounding box center [1524, 47] width 13 height 13
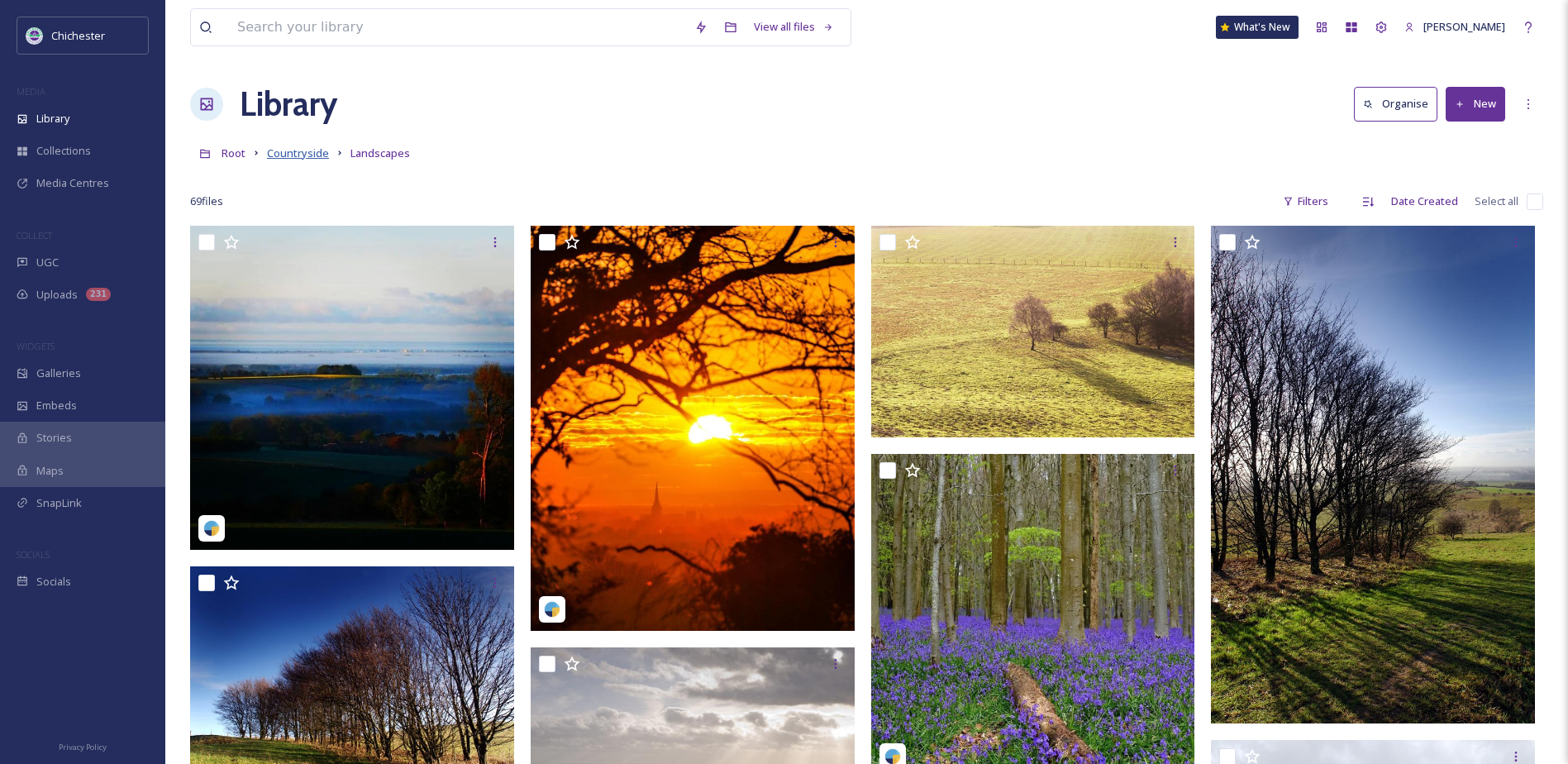
click at [294, 153] on span "Countryside" at bounding box center [298, 152] width 62 height 14
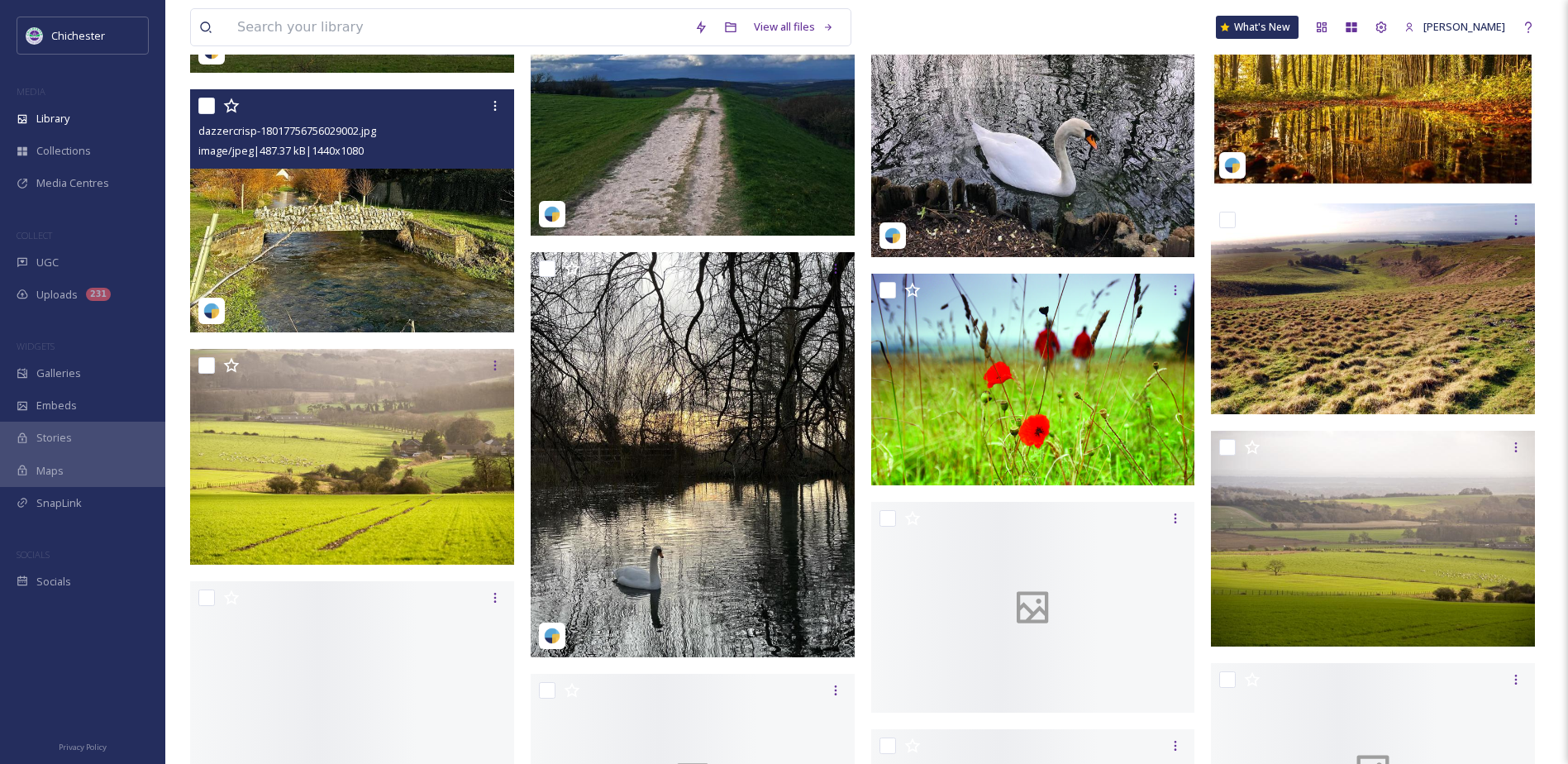
scroll to position [4217, 0]
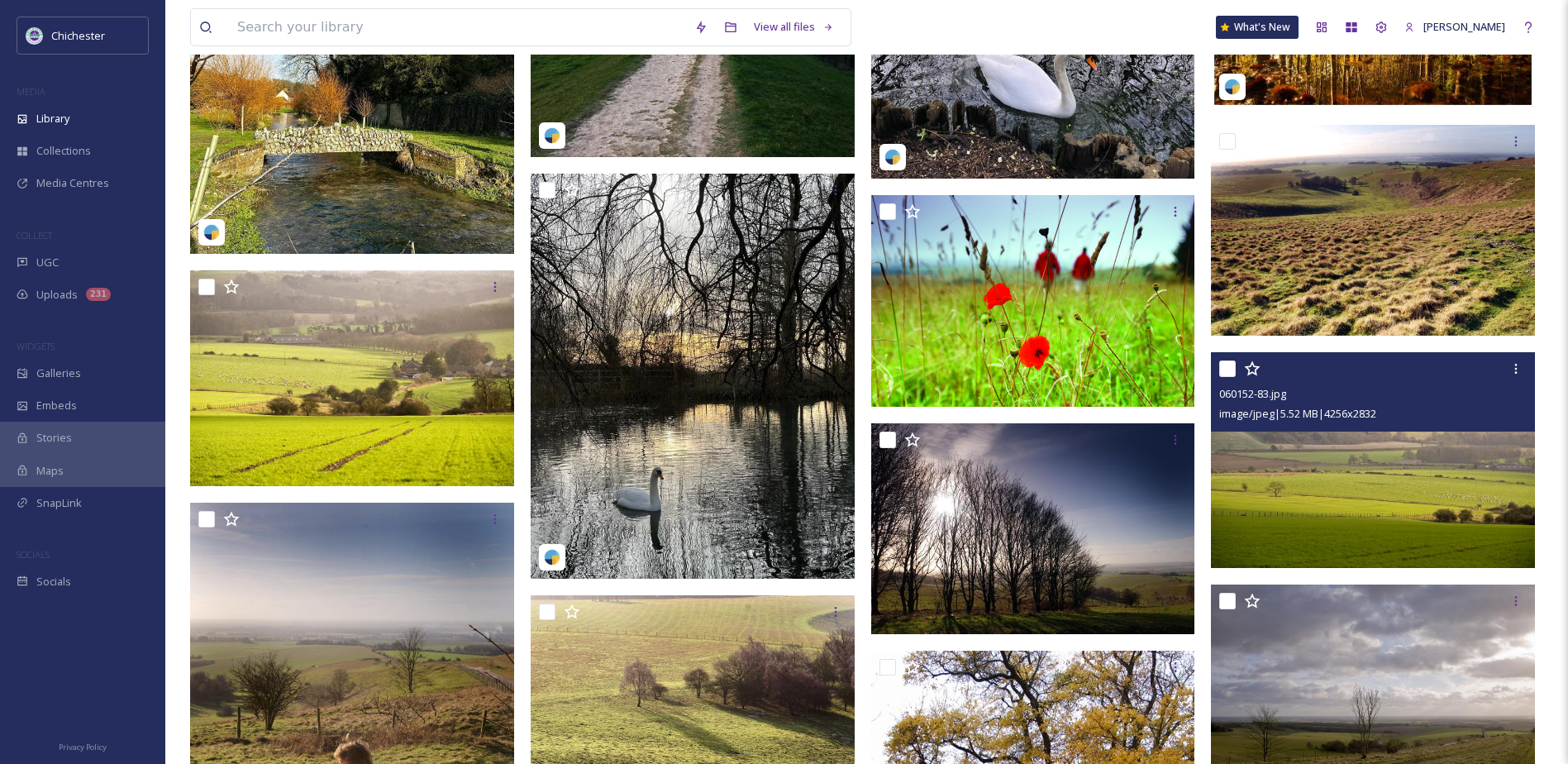
click at [1420, 510] on img at bounding box center [1372, 461] width 324 height 216
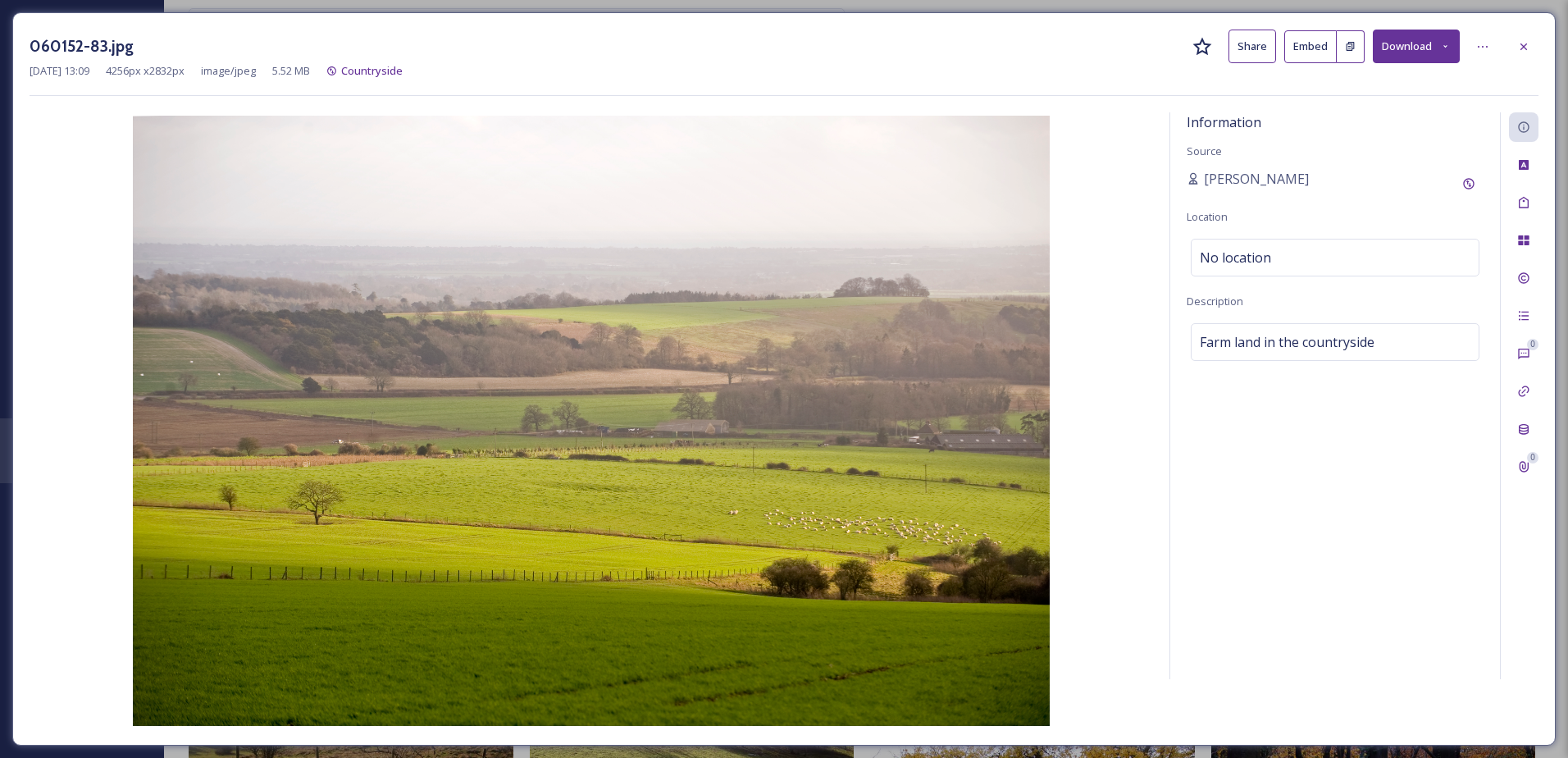
drag, startPoint x: 1521, startPoint y: 51, endPoint x: 1458, endPoint y: 136, distance: 105.8
click at [1521, 50] on icon at bounding box center [1524, 47] width 13 height 13
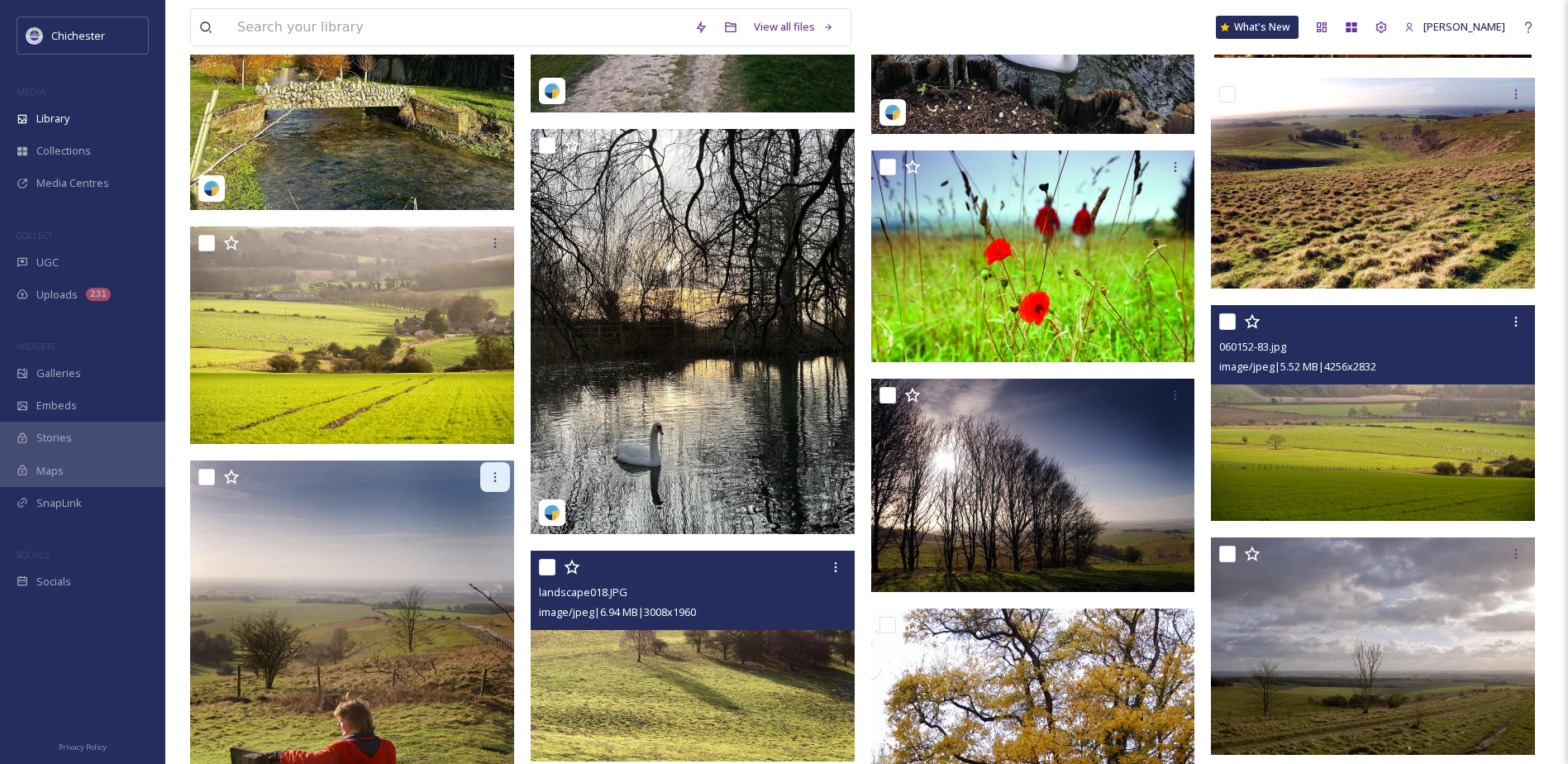
scroll to position [4299, 0]
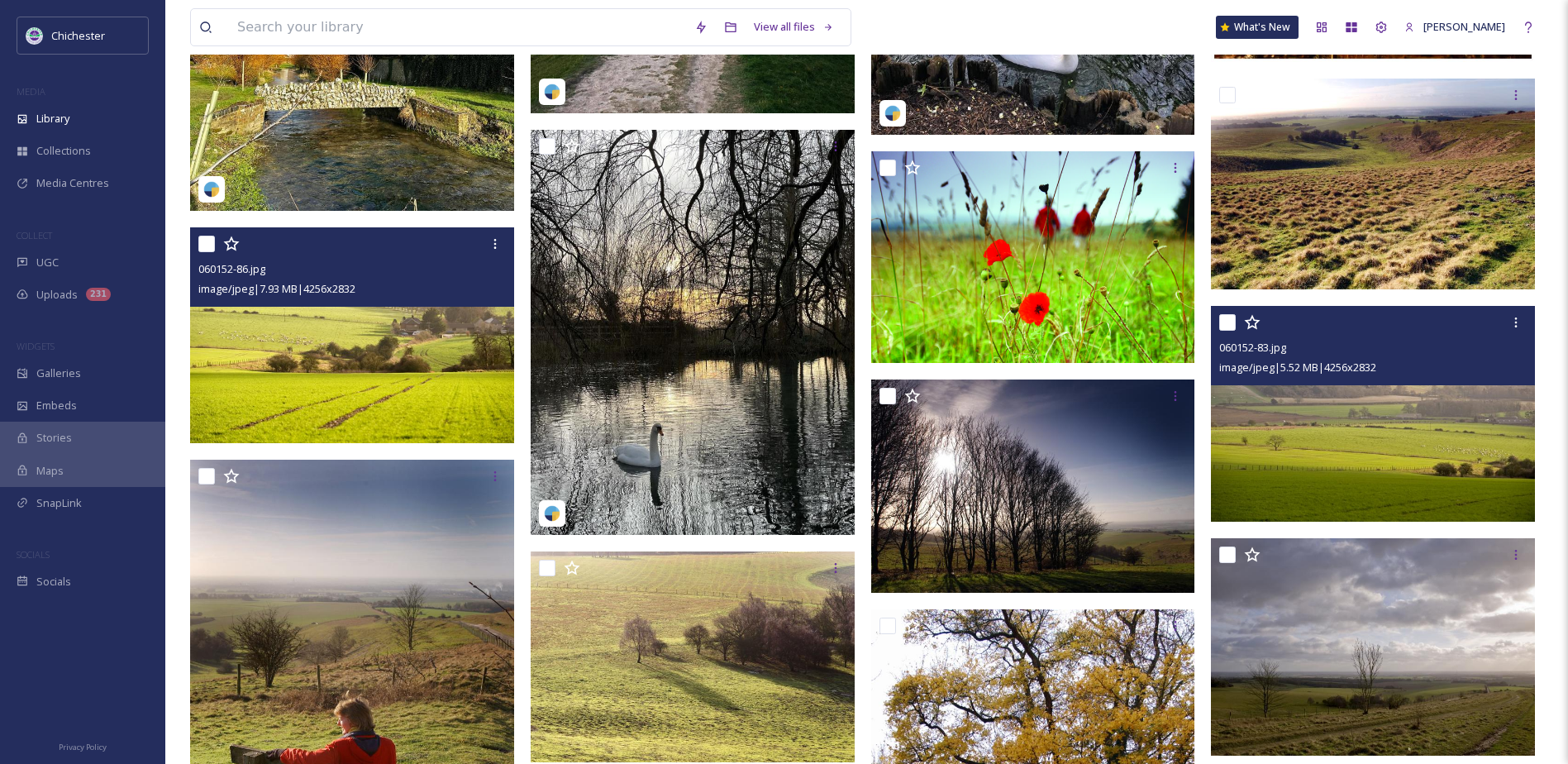
click at [337, 423] on img at bounding box center [352, 335] width 324 height 216
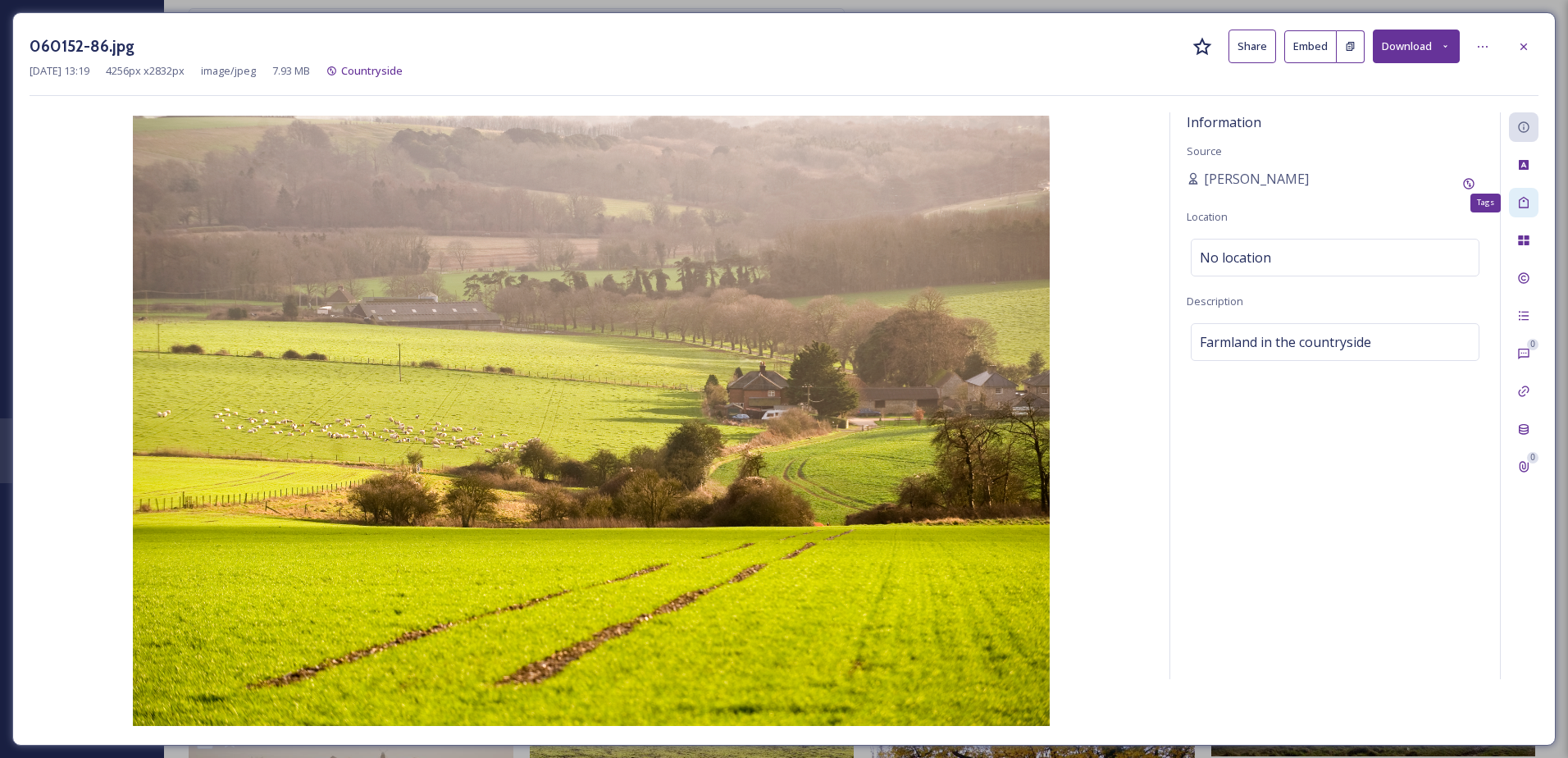
click at [1526, 209] on icon at bounding box center [1524, 203] width 13 height 13
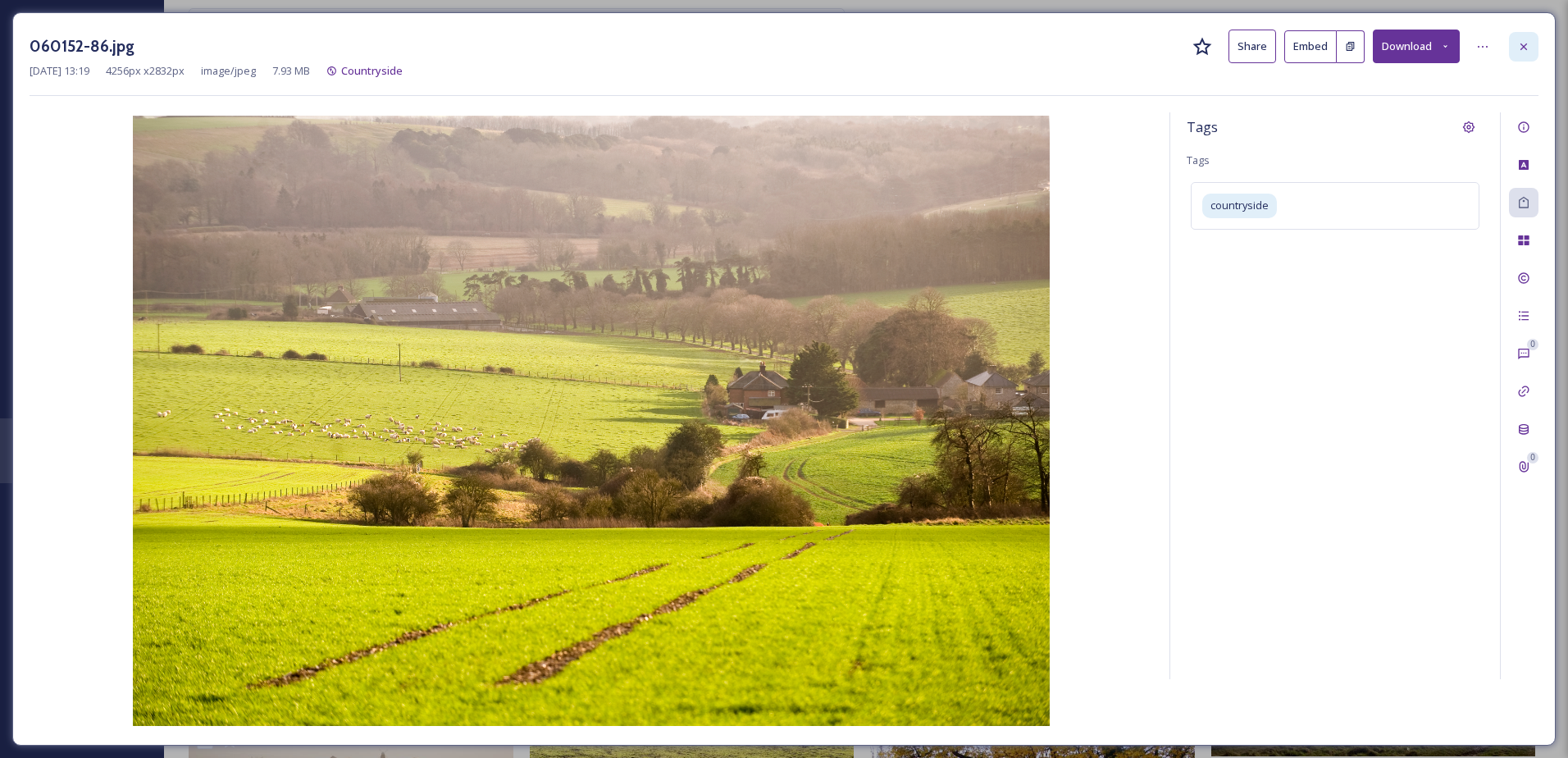
click at [1529, 49] on icon at bounding box center [1524, 47] width 13 height 13
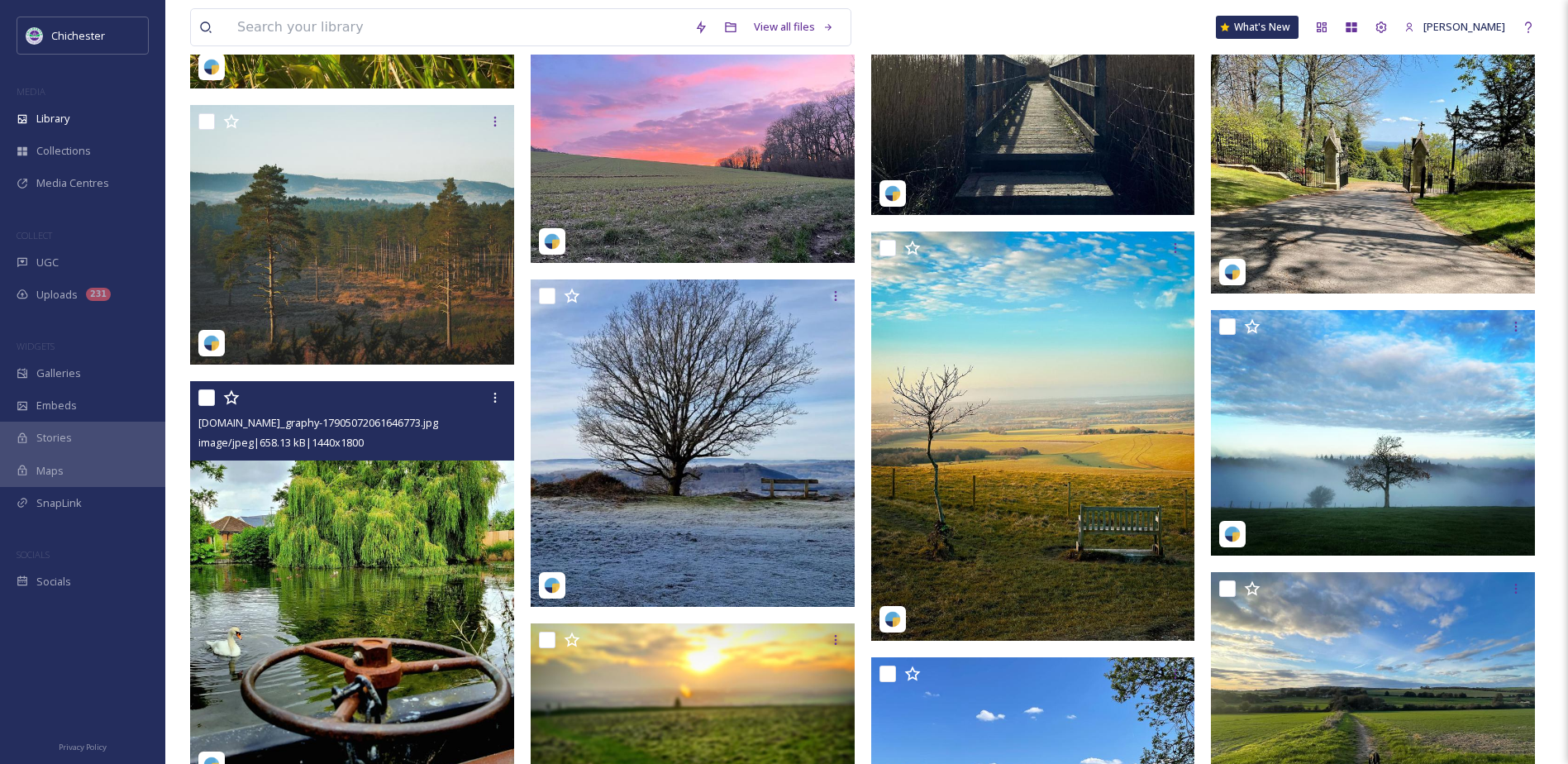
scroll to position [8350, 0]
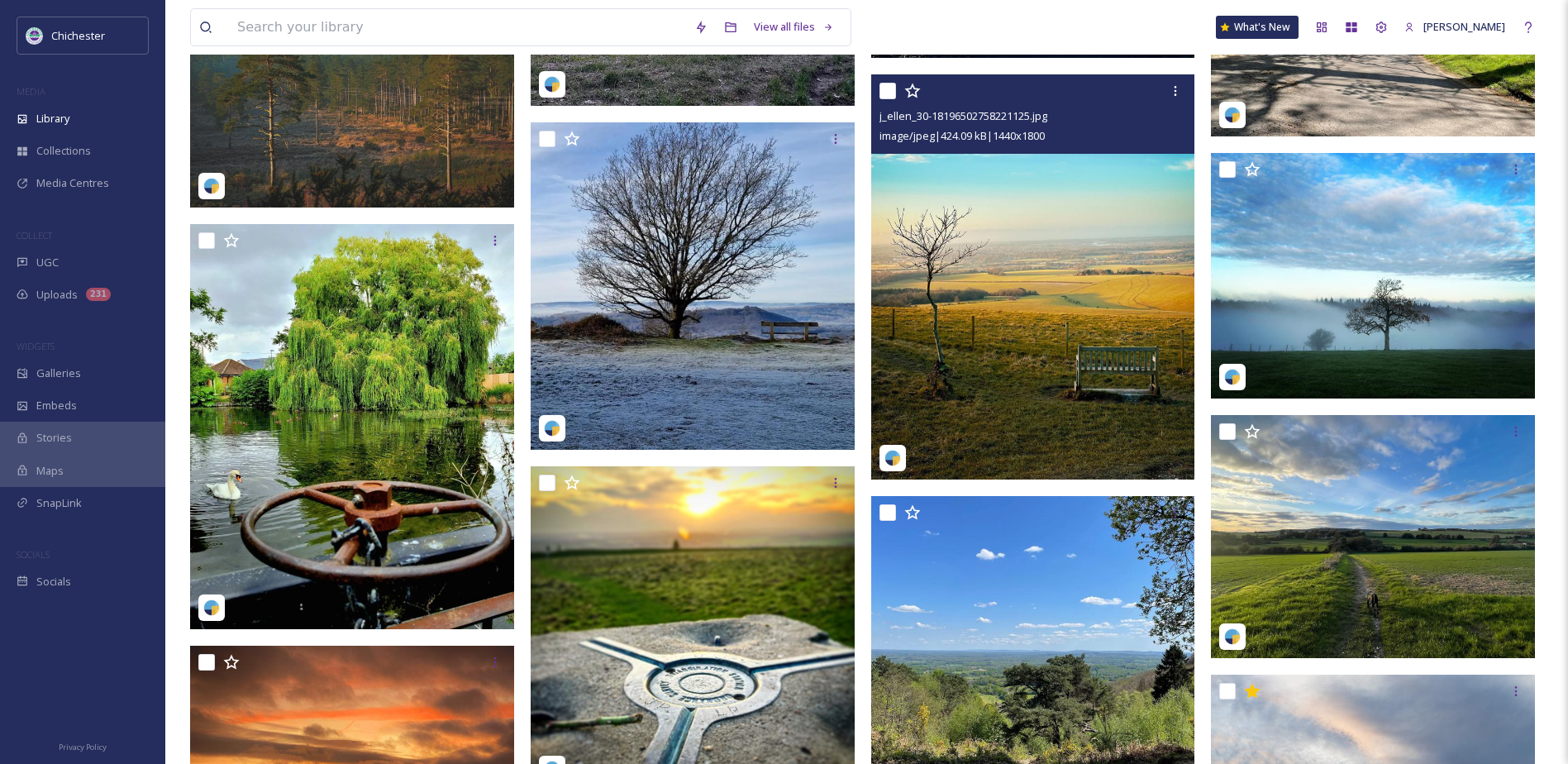
click at [981, 425] on img at bounding box center [1033, 277] width 324 height 406
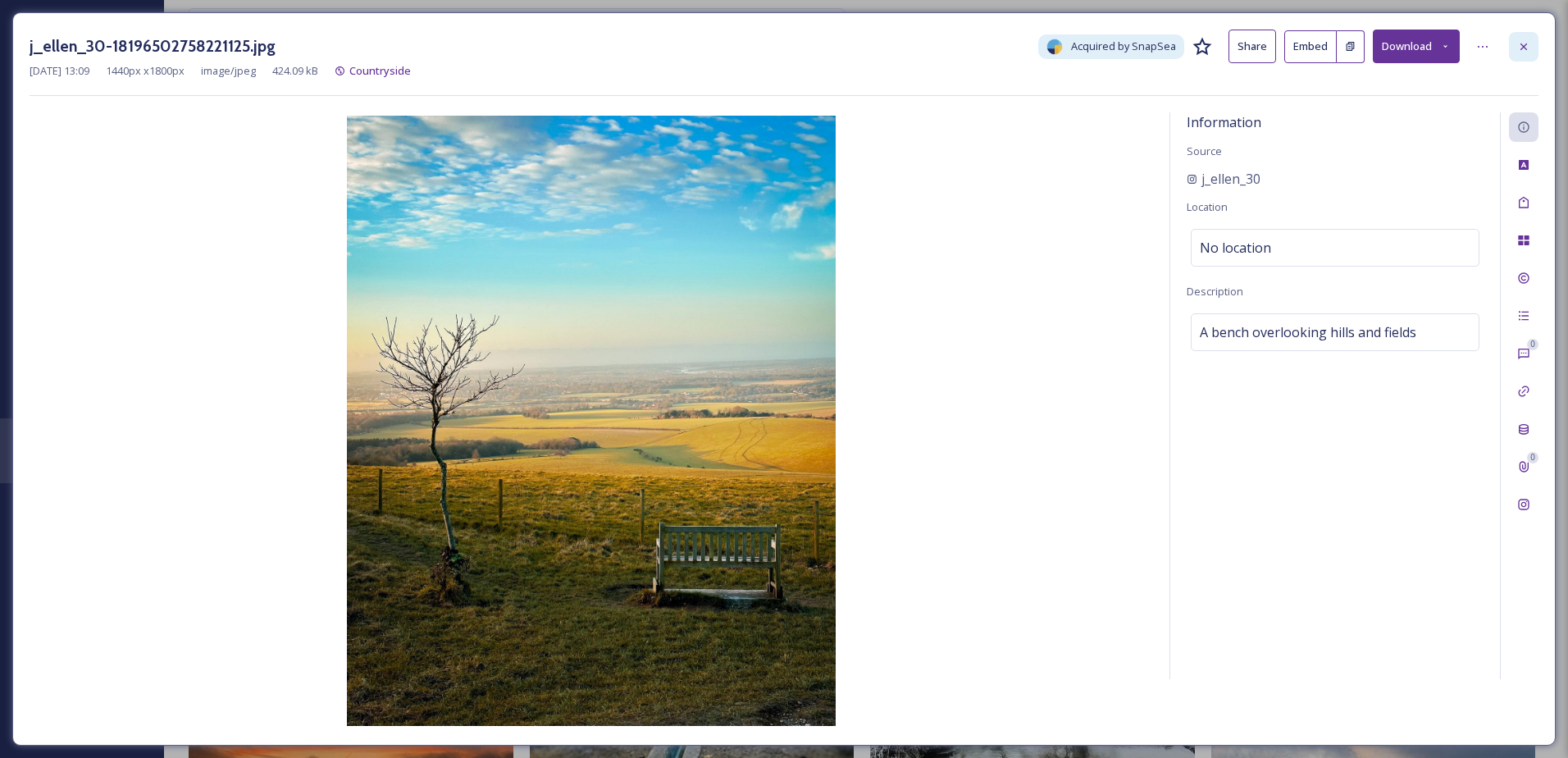
click at [1523, 43] on icon at bounding box center [1524, 47] width 13 height 13
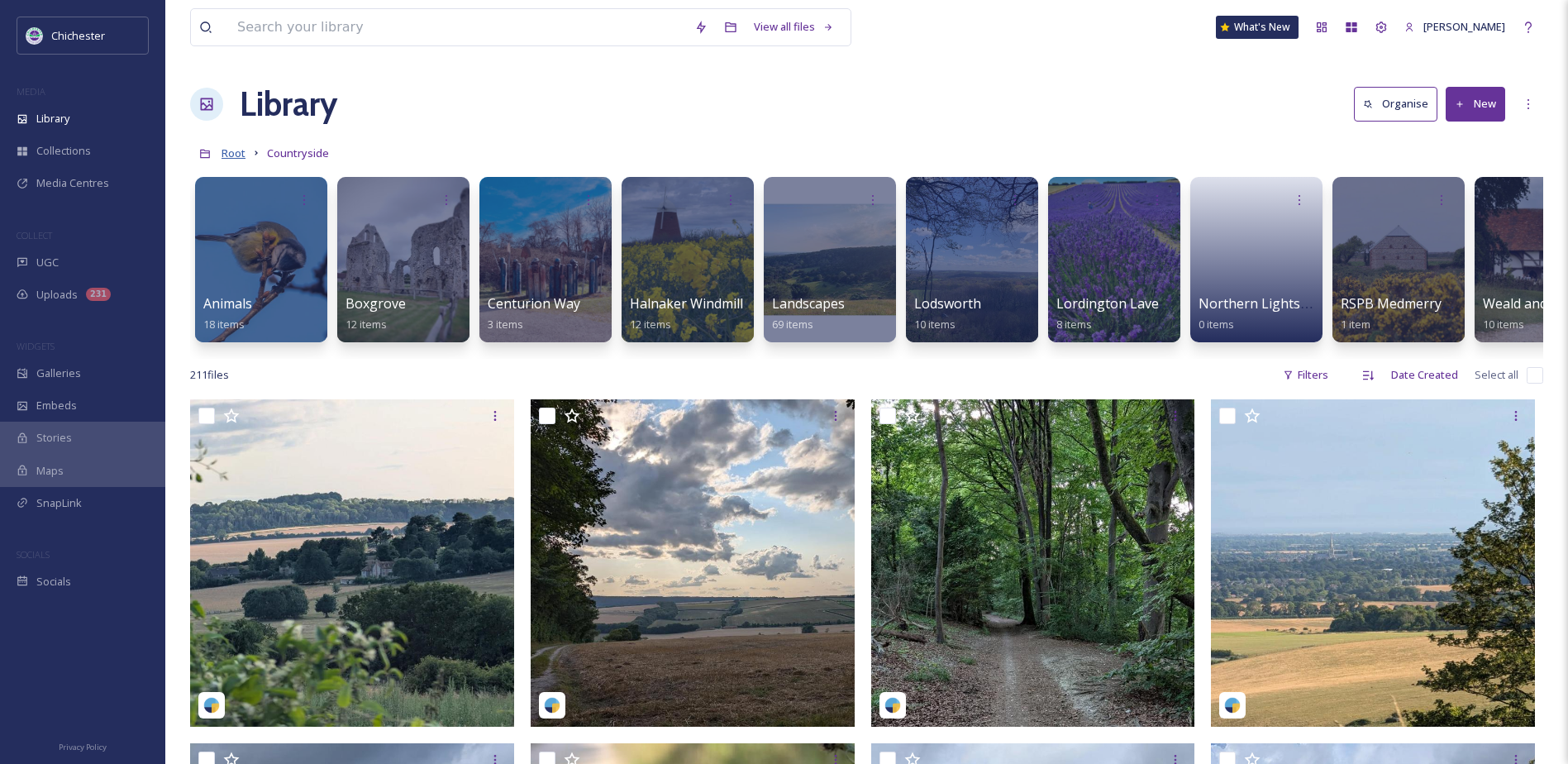
click at [236, 153] on span "Root" at bounding box center [233, 152] width 24 height 14
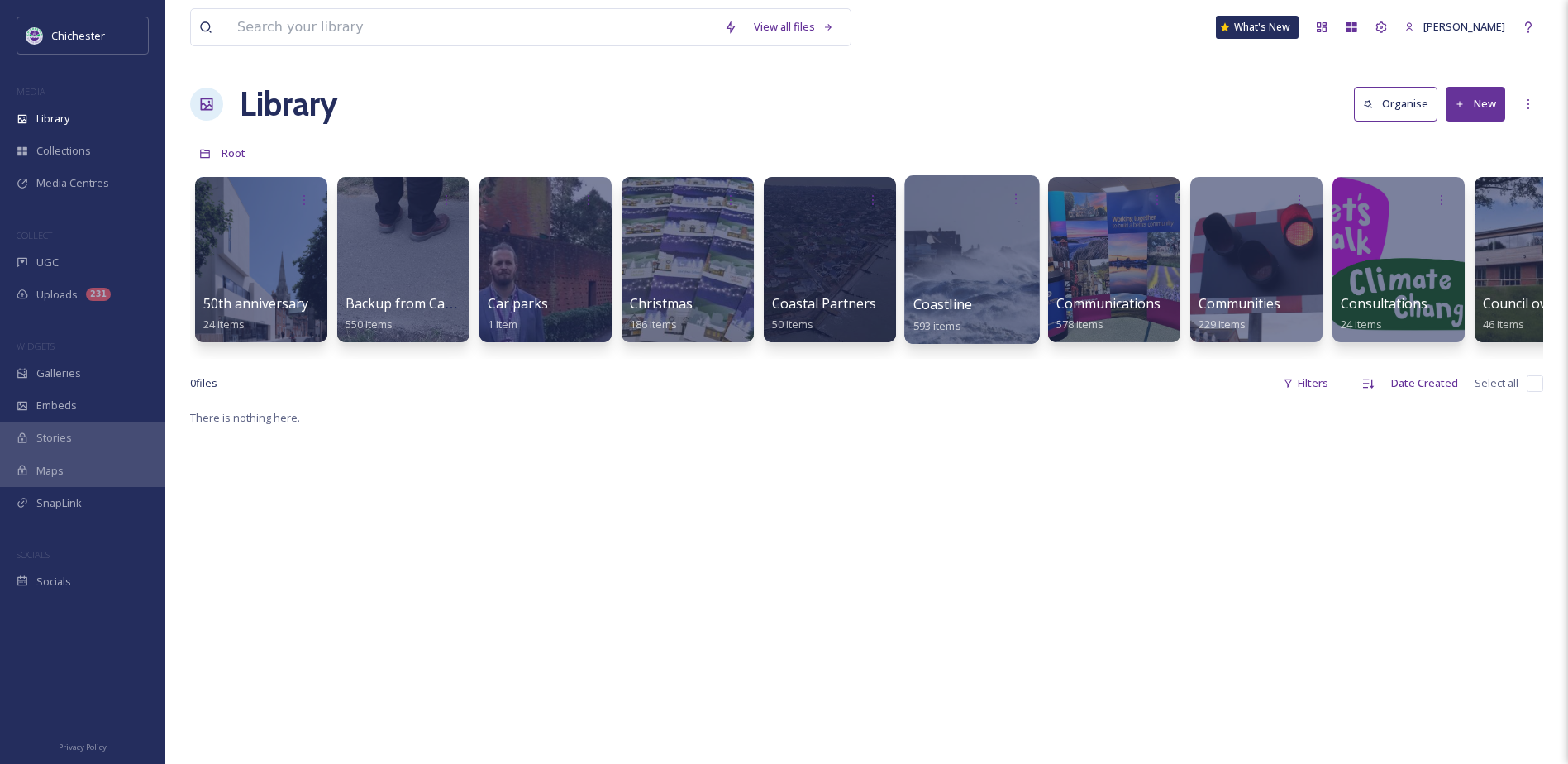
click at [935, 306] on span "Coastline" at bounding box center [942, 303] width 59 height 18
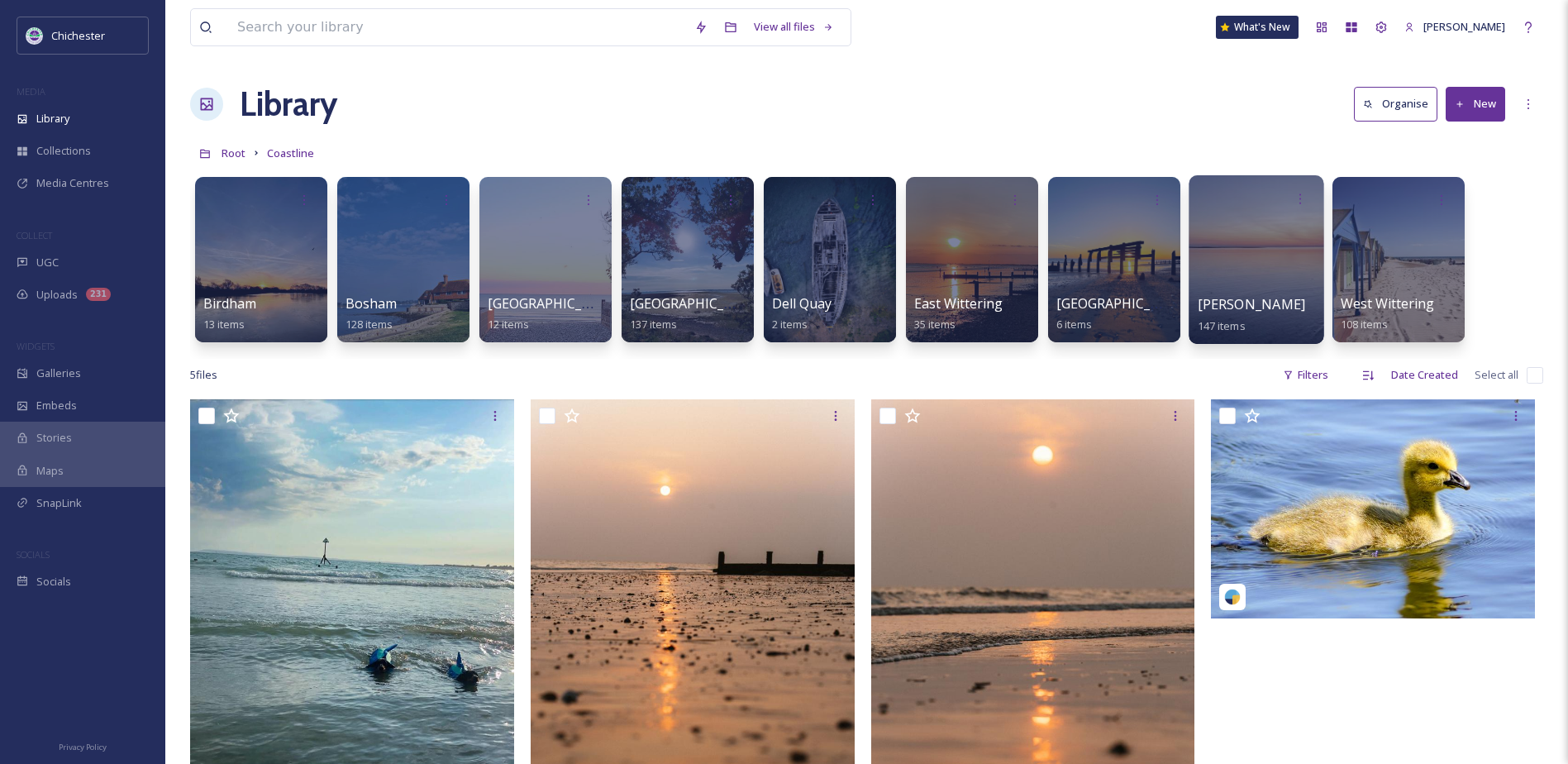
click at [1228, 309] on span "[PERSON_NAME]" at bounding box center [1251, 303] width 108 height 18
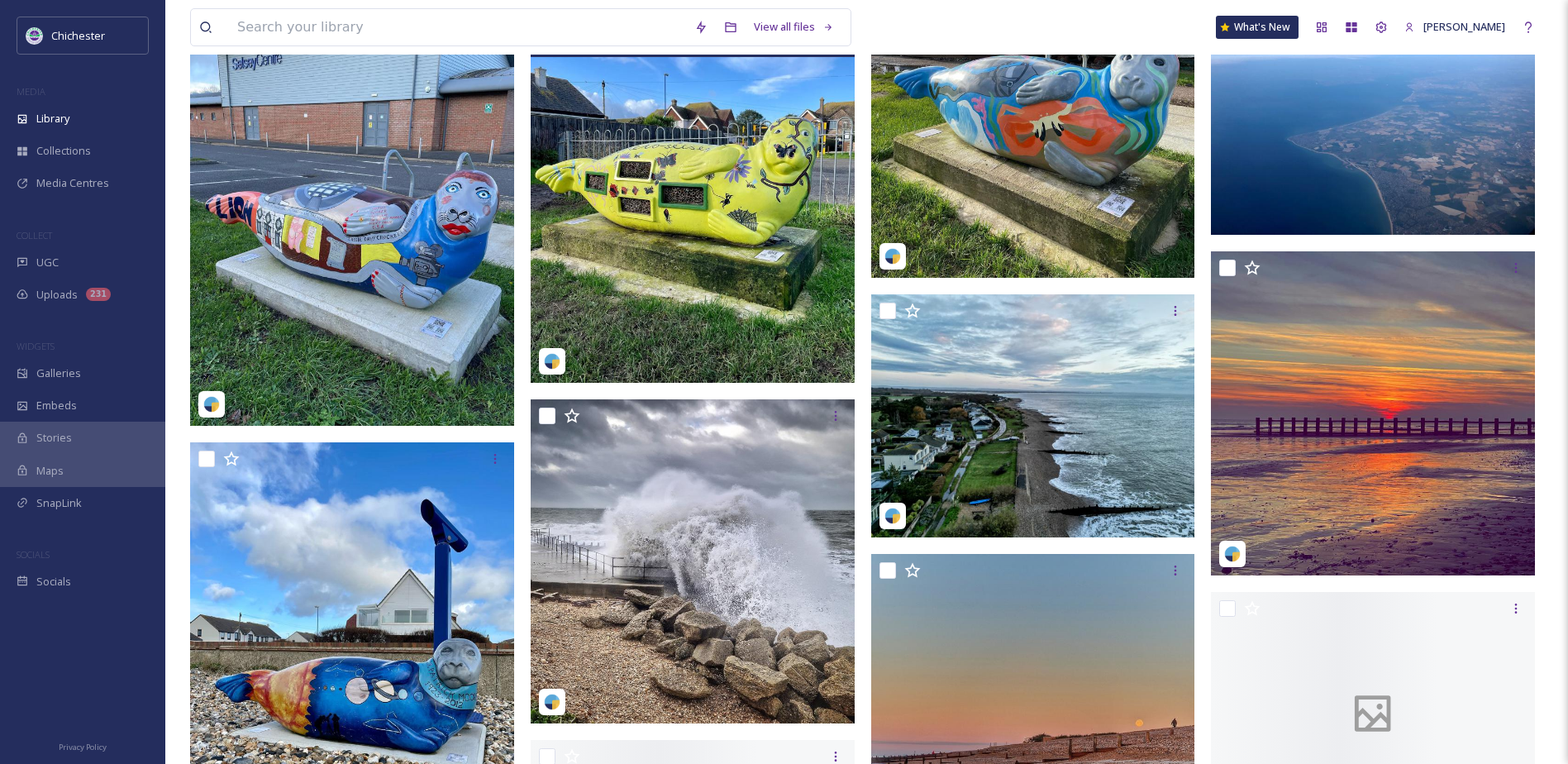
scroll to position [9508, 0]
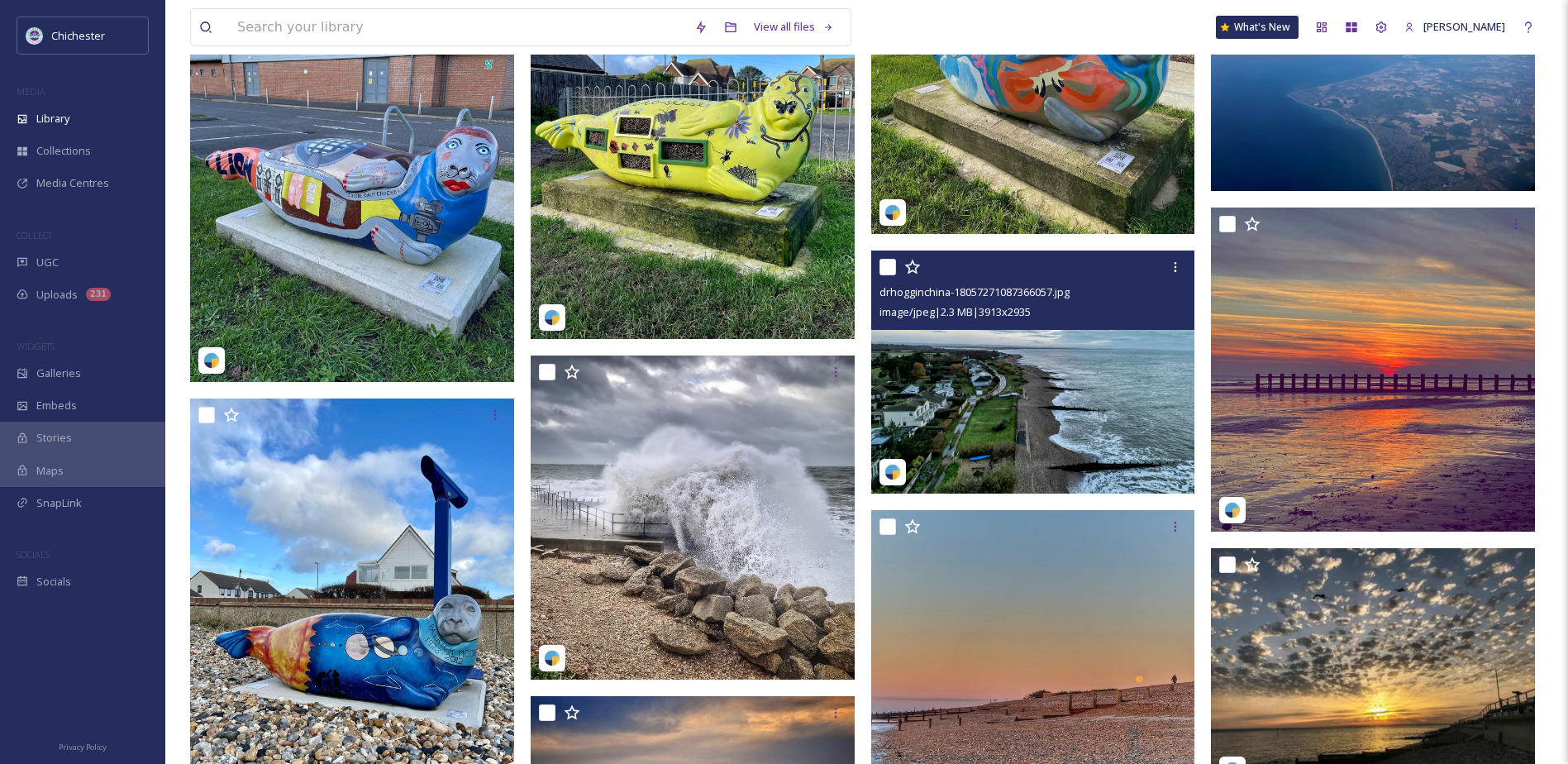
click at [978, 424] on img at bounding box center [1033, 372] width 324 height 243
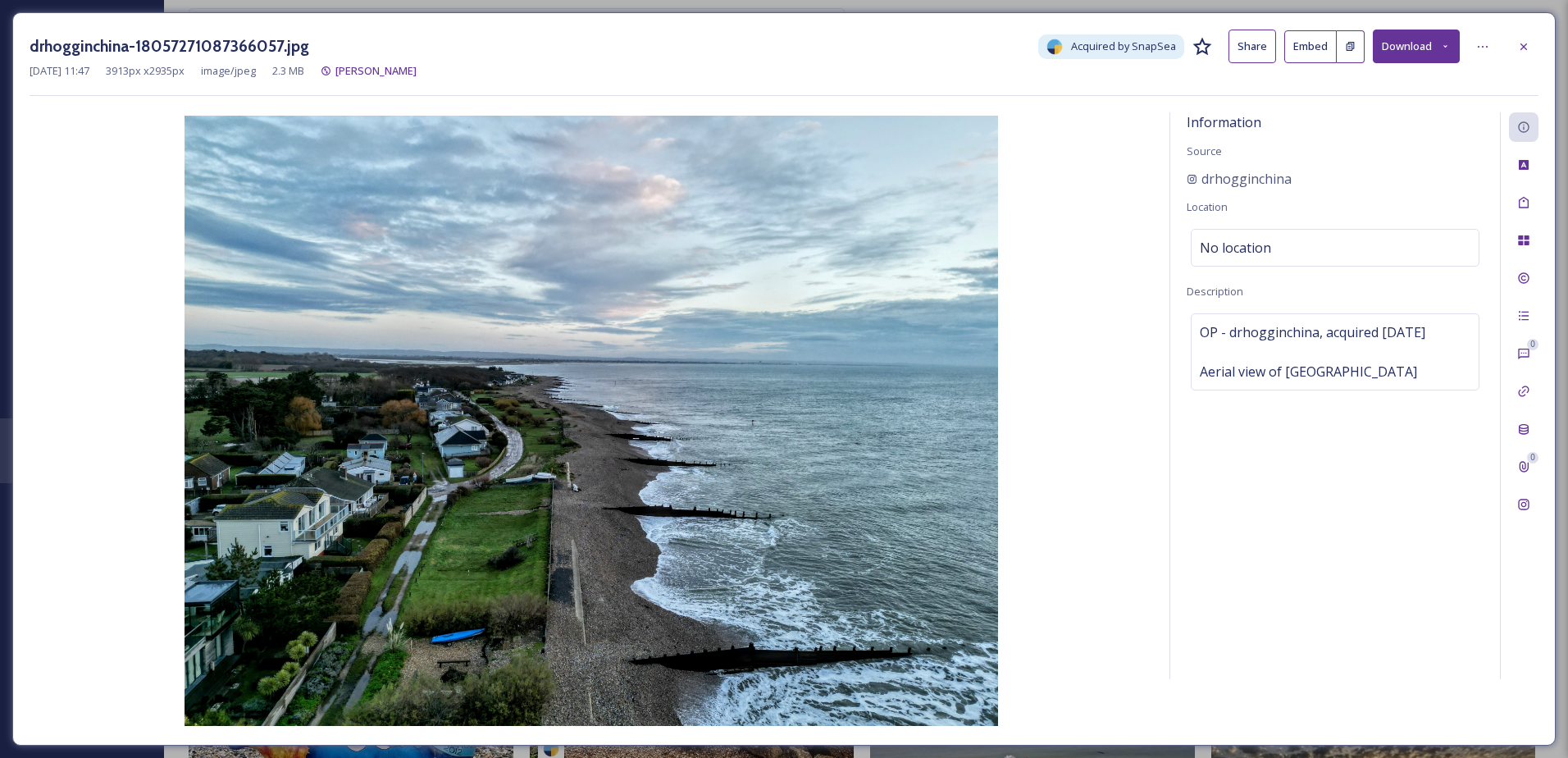
click at [1519, 49] on icon at bounding box center [1524, 47] width 13 height 13
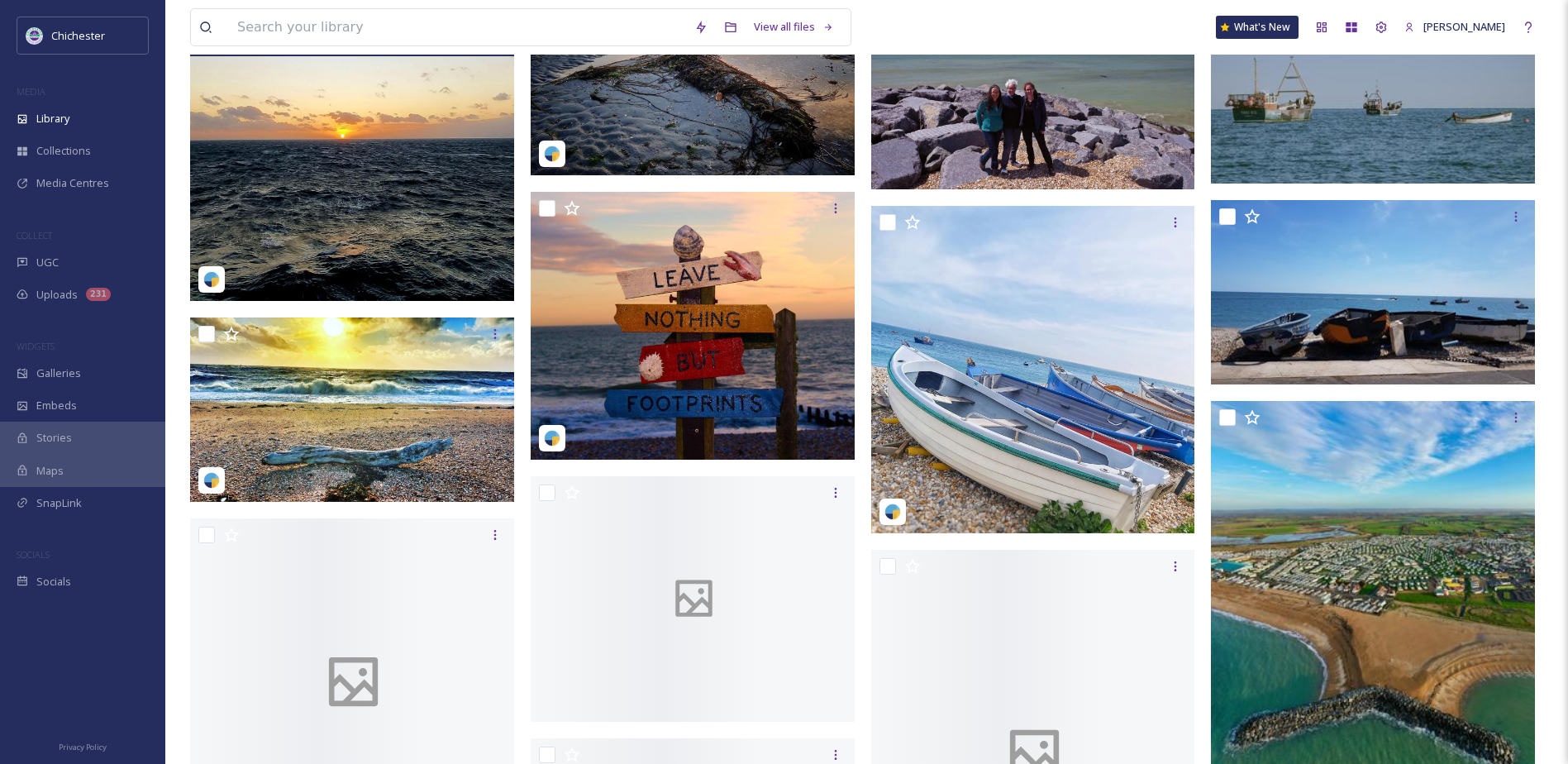
scroll to position [10500, 0]
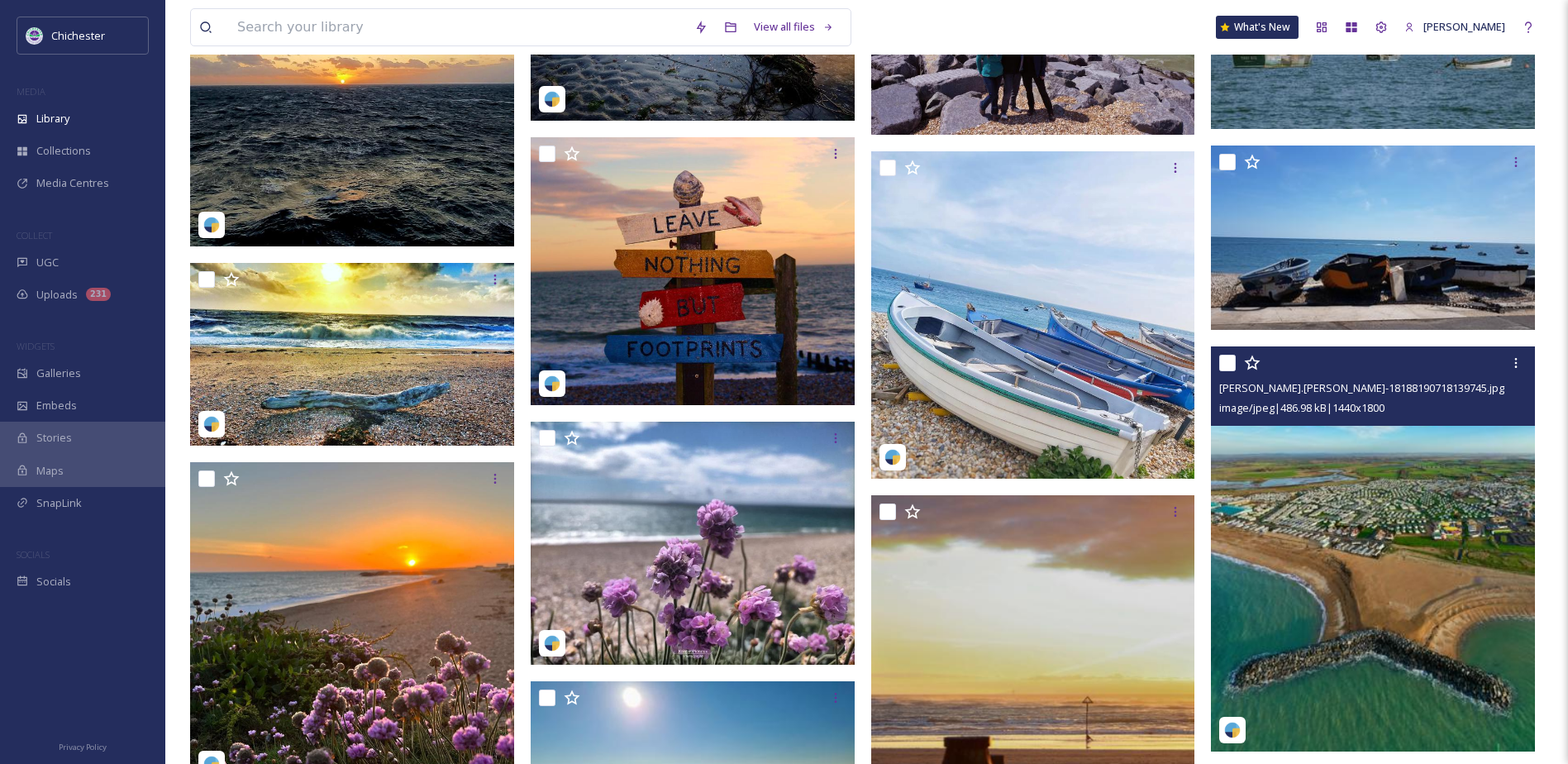
click at [1273, 590] on img at bounding box center [1372, 549] width 324 height 406
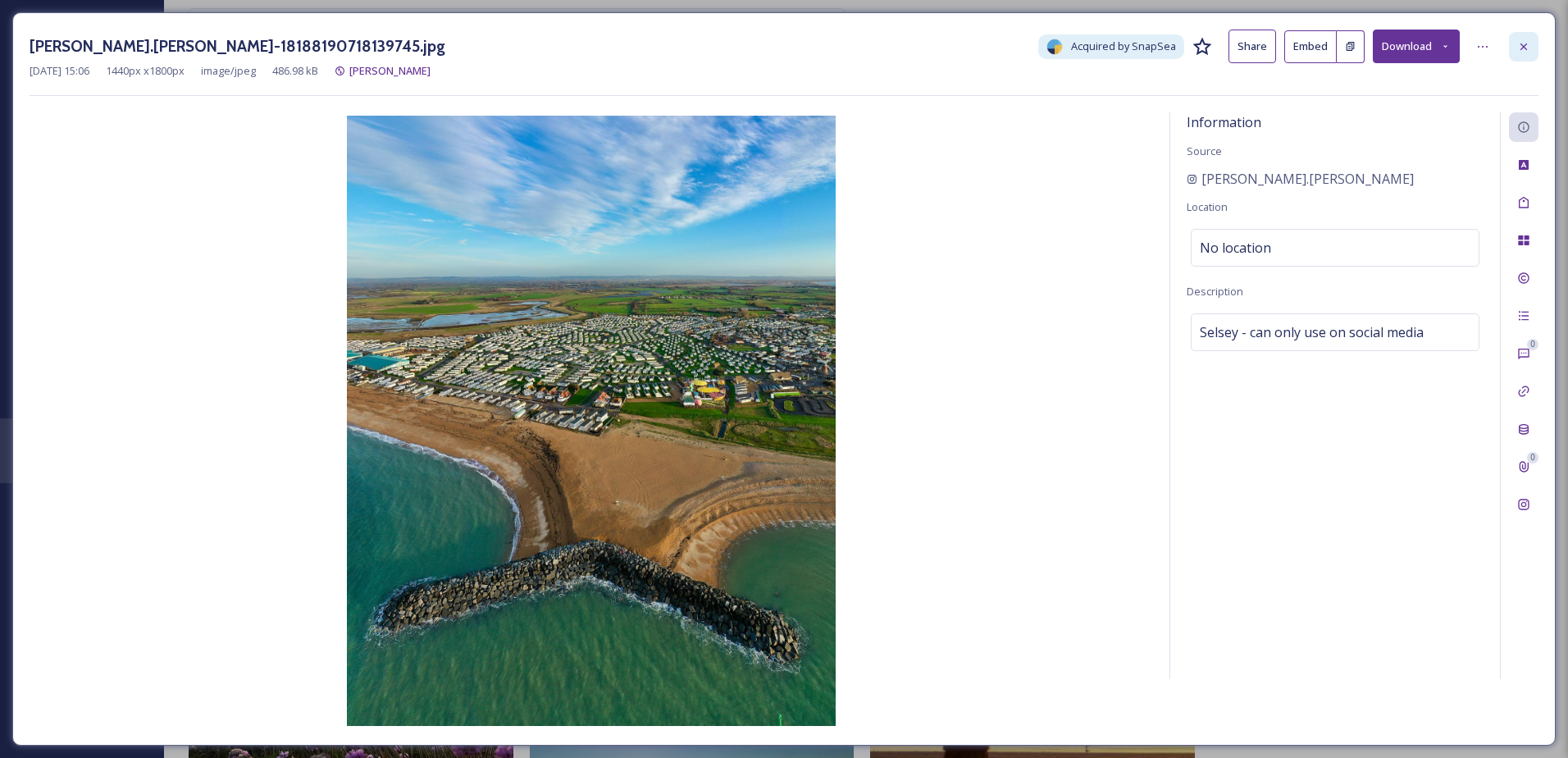
click at [1518, 44] on icon at bounding box center [1524, 47] width 13 height 13
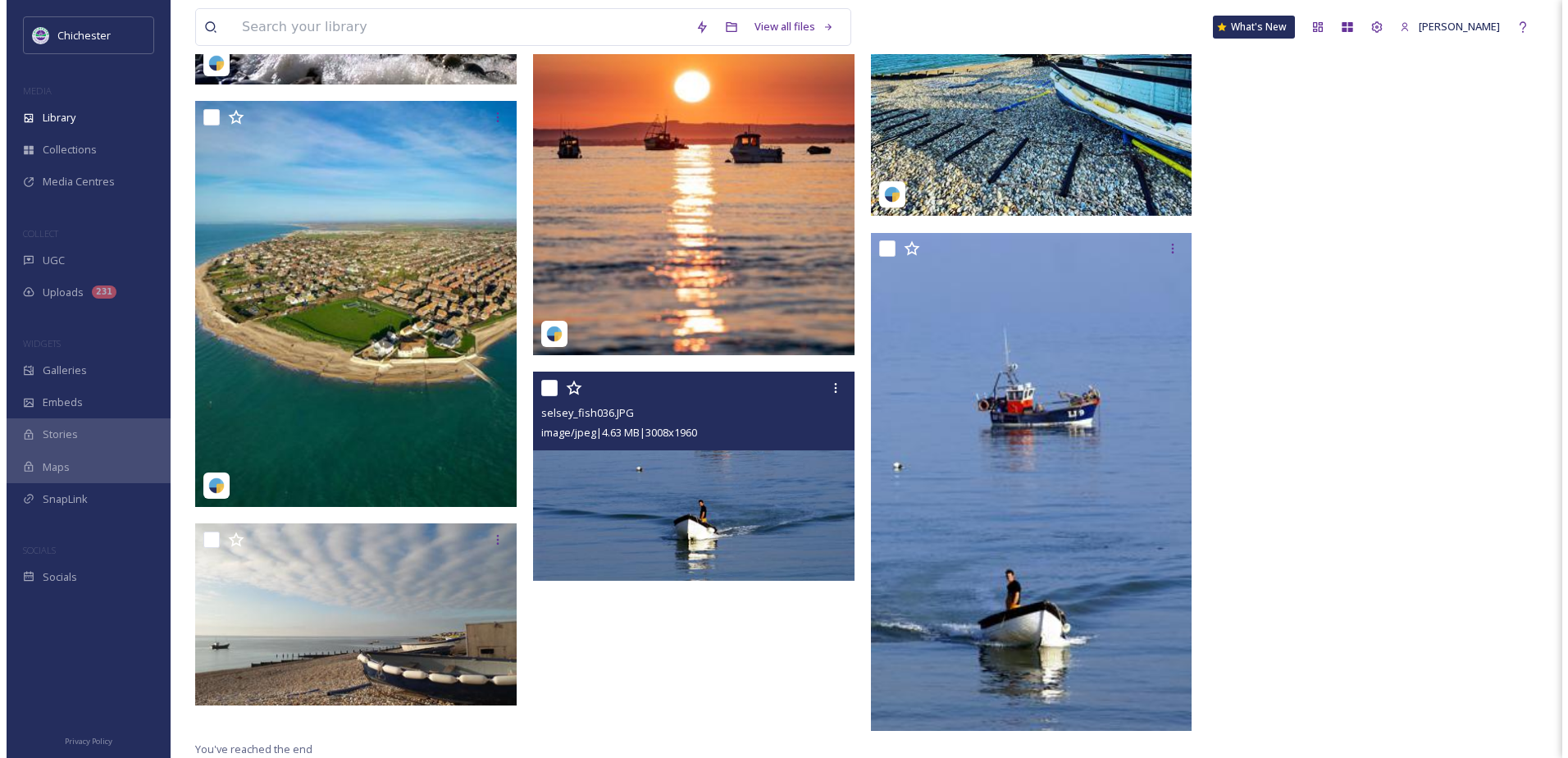
scroll to position [12137, 0]
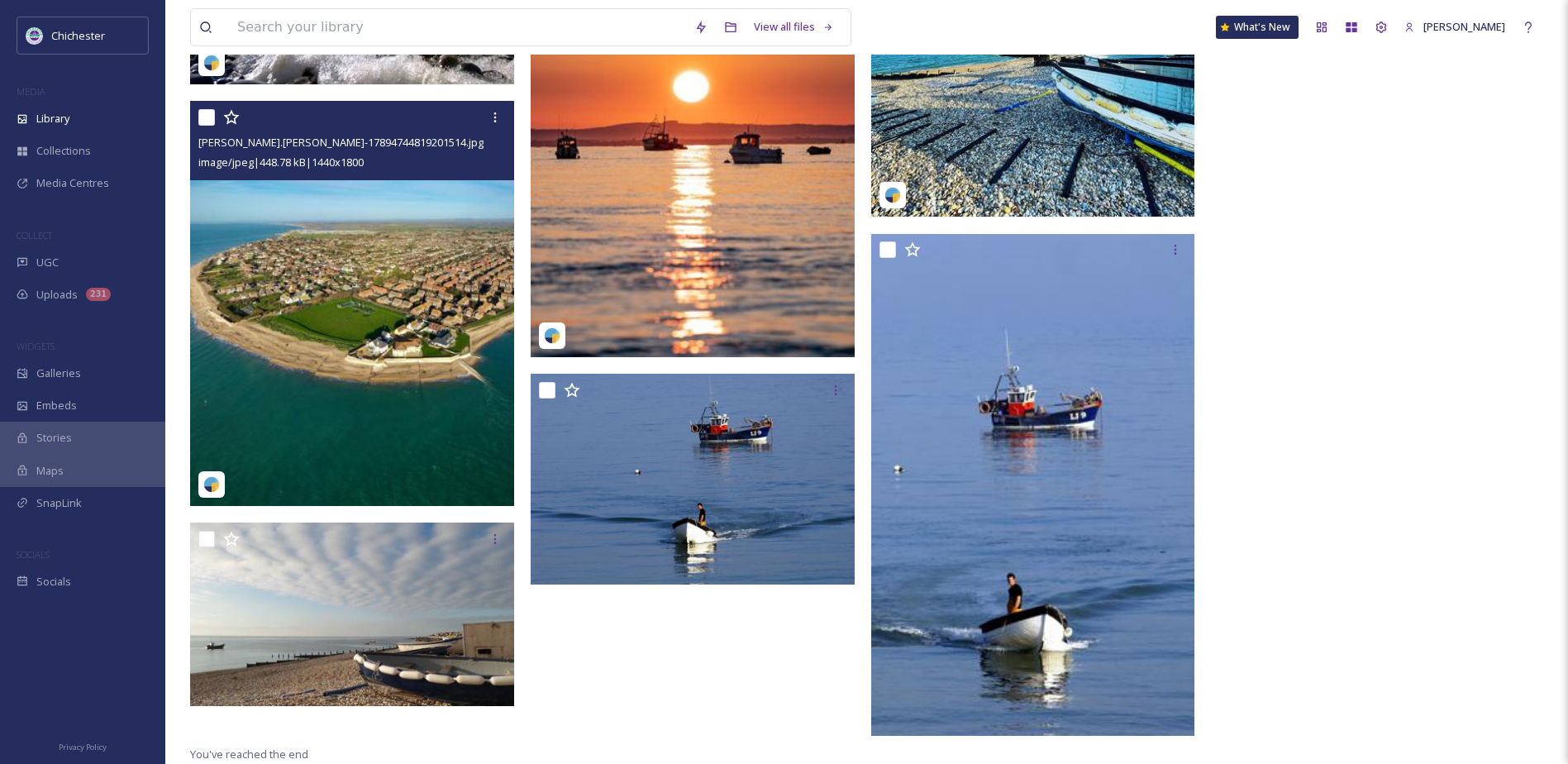
click at [271, 387] on img at bounding box center [352, 303] width 324 height 406
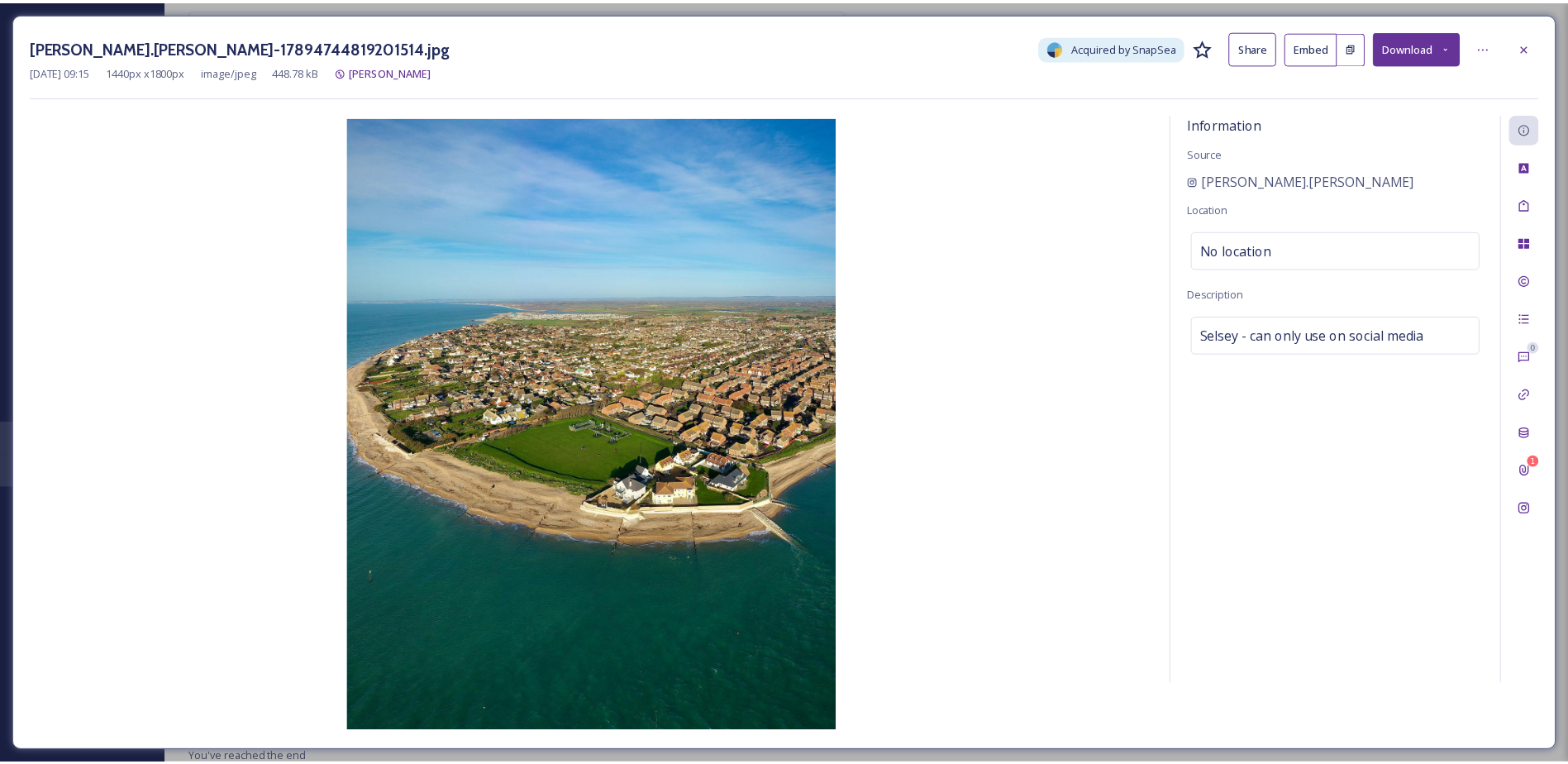
scroll to position [12236, 0]
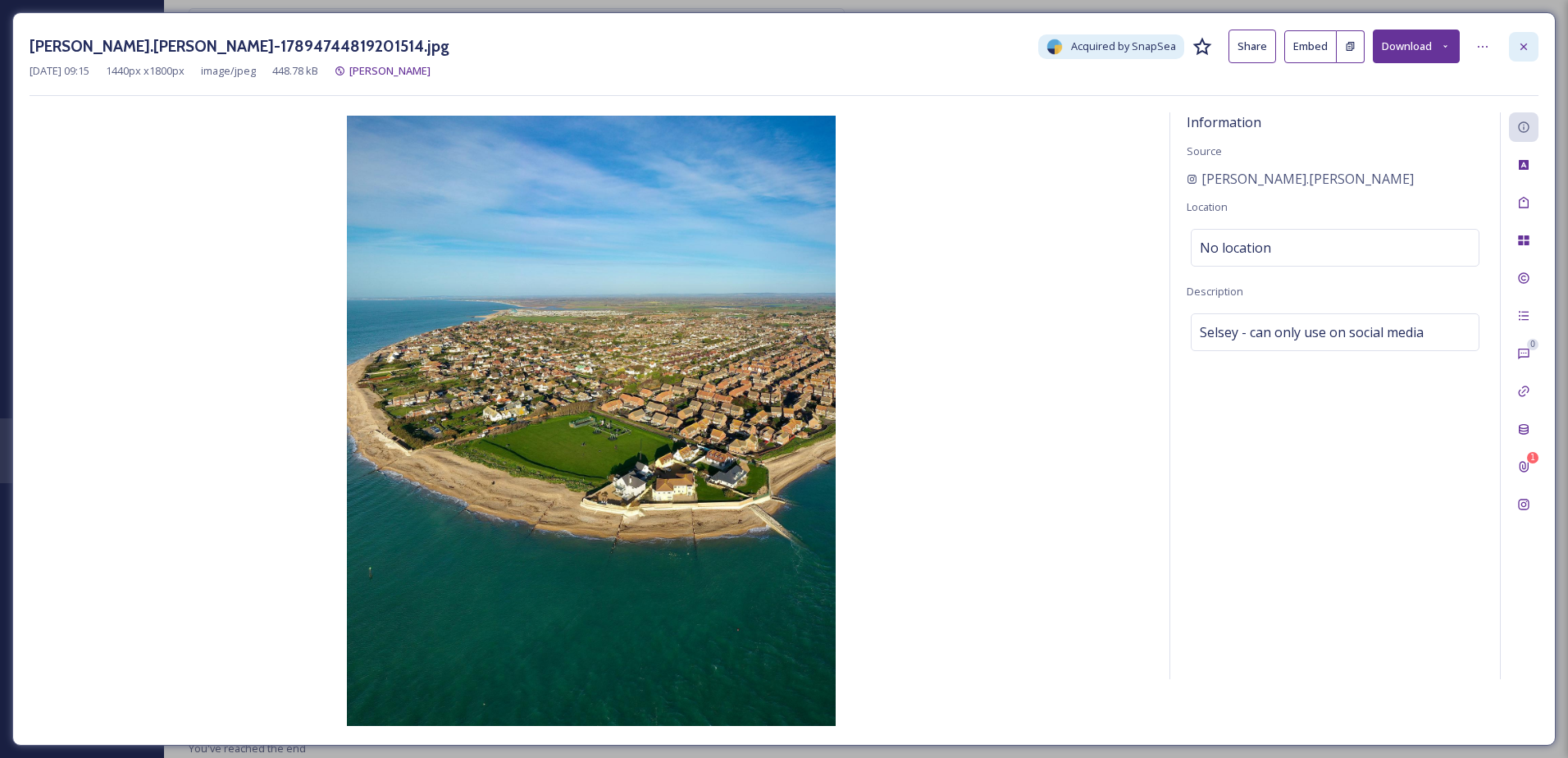
click at [1523, 45] on icon at bounding box center [1524, 47] width 13 height 13
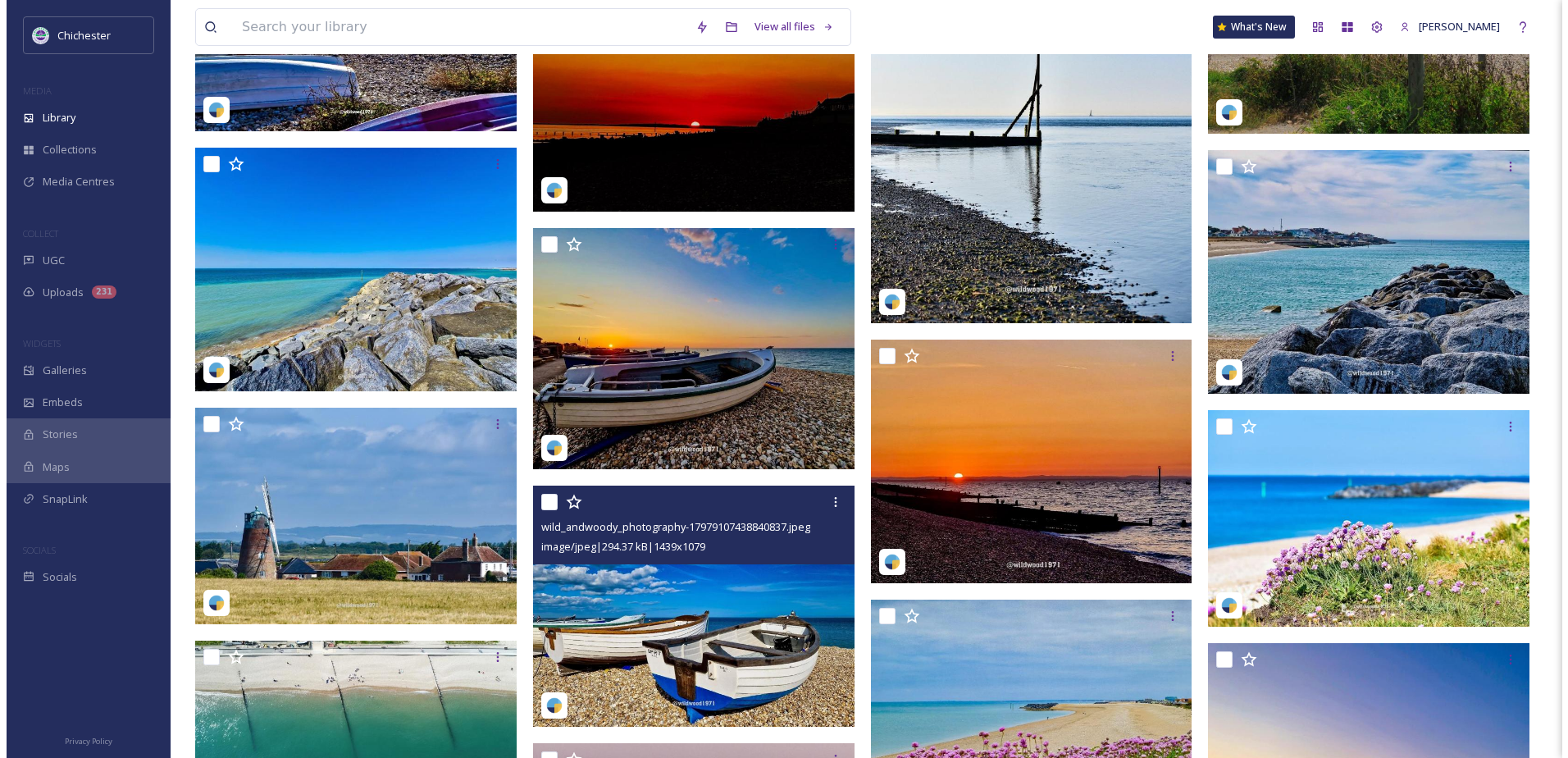
scroll to position [492, 0]
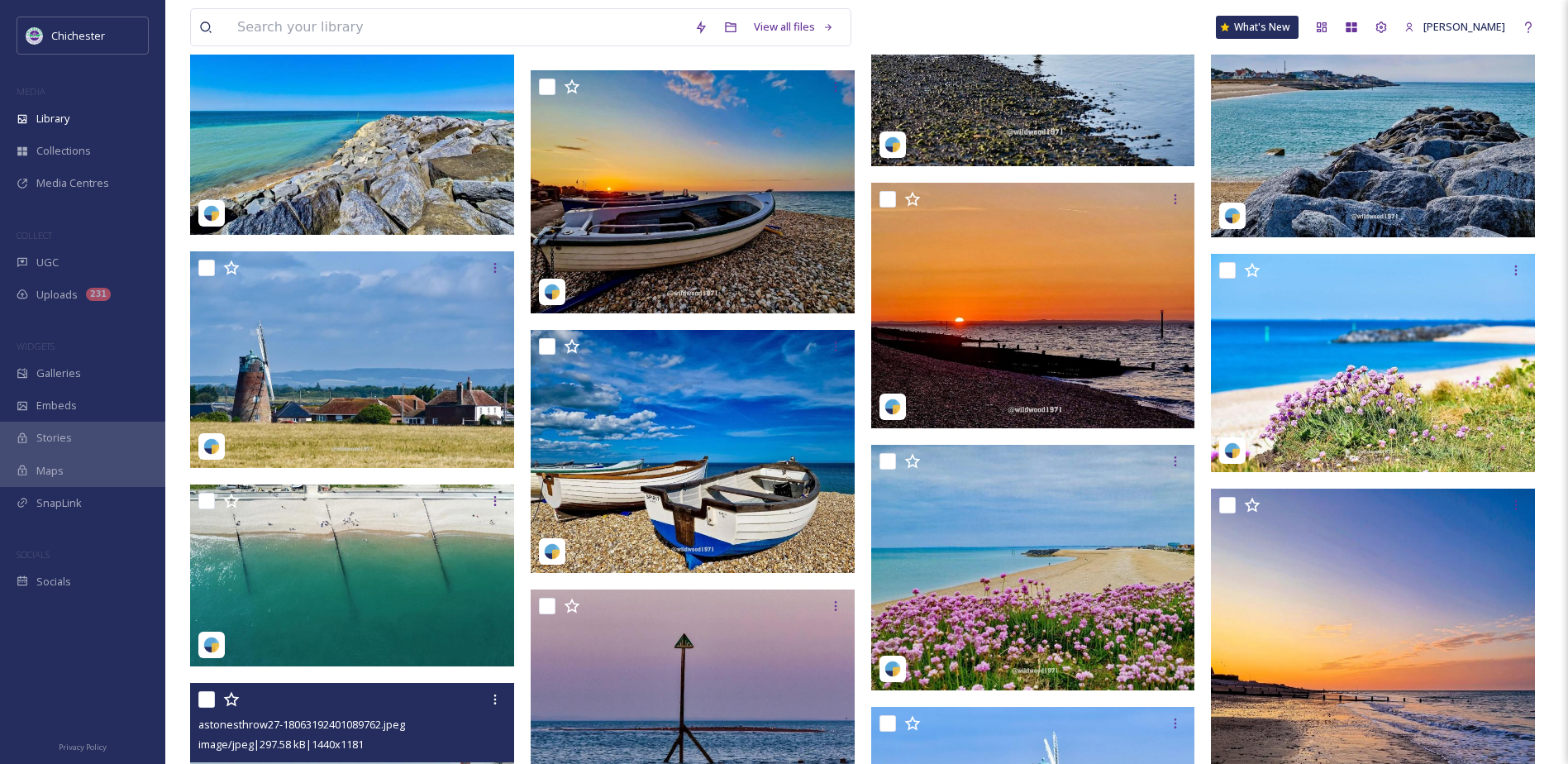
drag, startPoint x: 421, startPoint y: 696, endPoint x: 401, endPoint y: 685, distance: 22.8
click at [409, 694] on div at bounding box center [354, 699] width 312 height 30
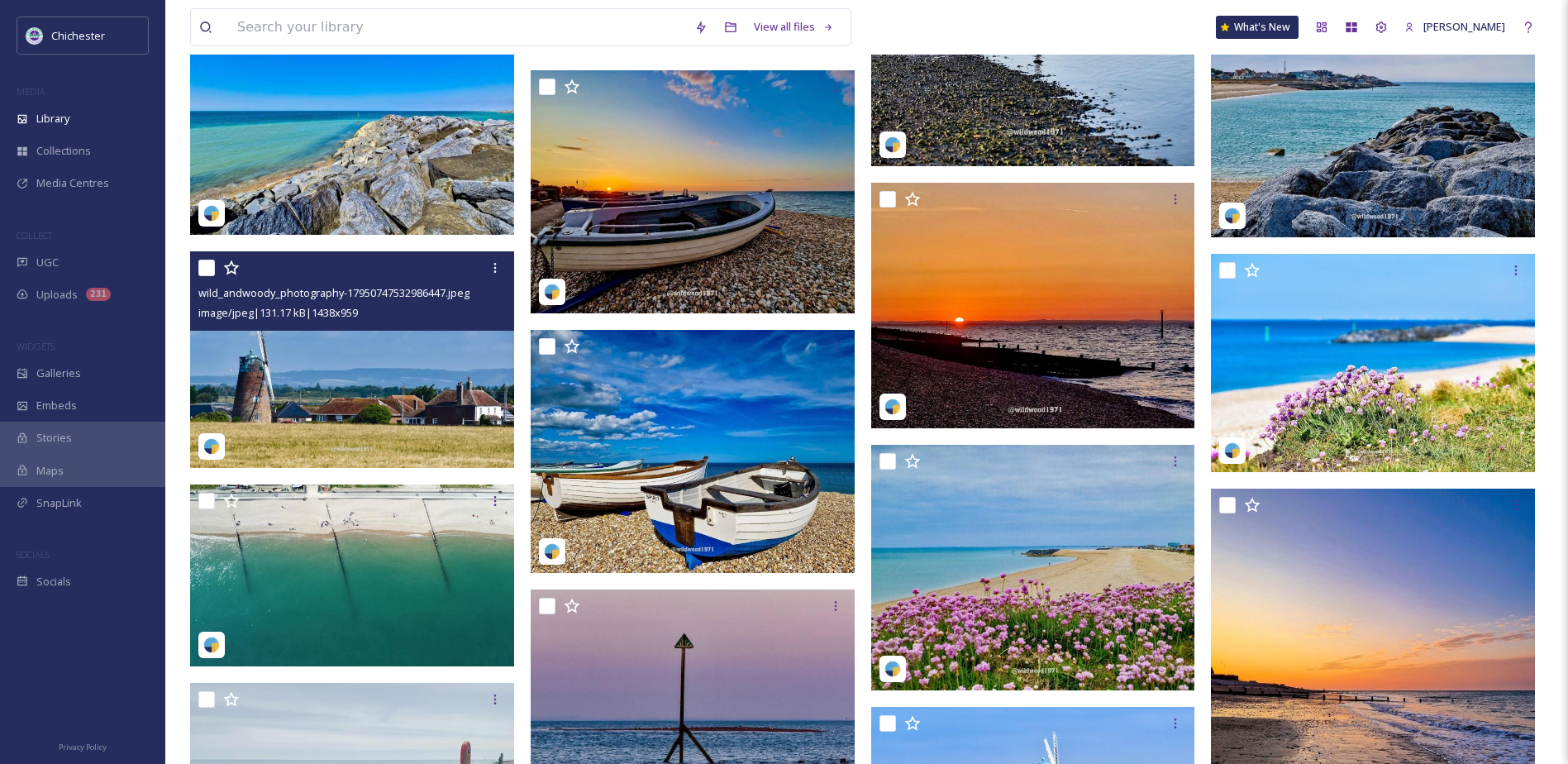
click at [370, 382] on img at bounding box center [352, 359] width 324 height 217
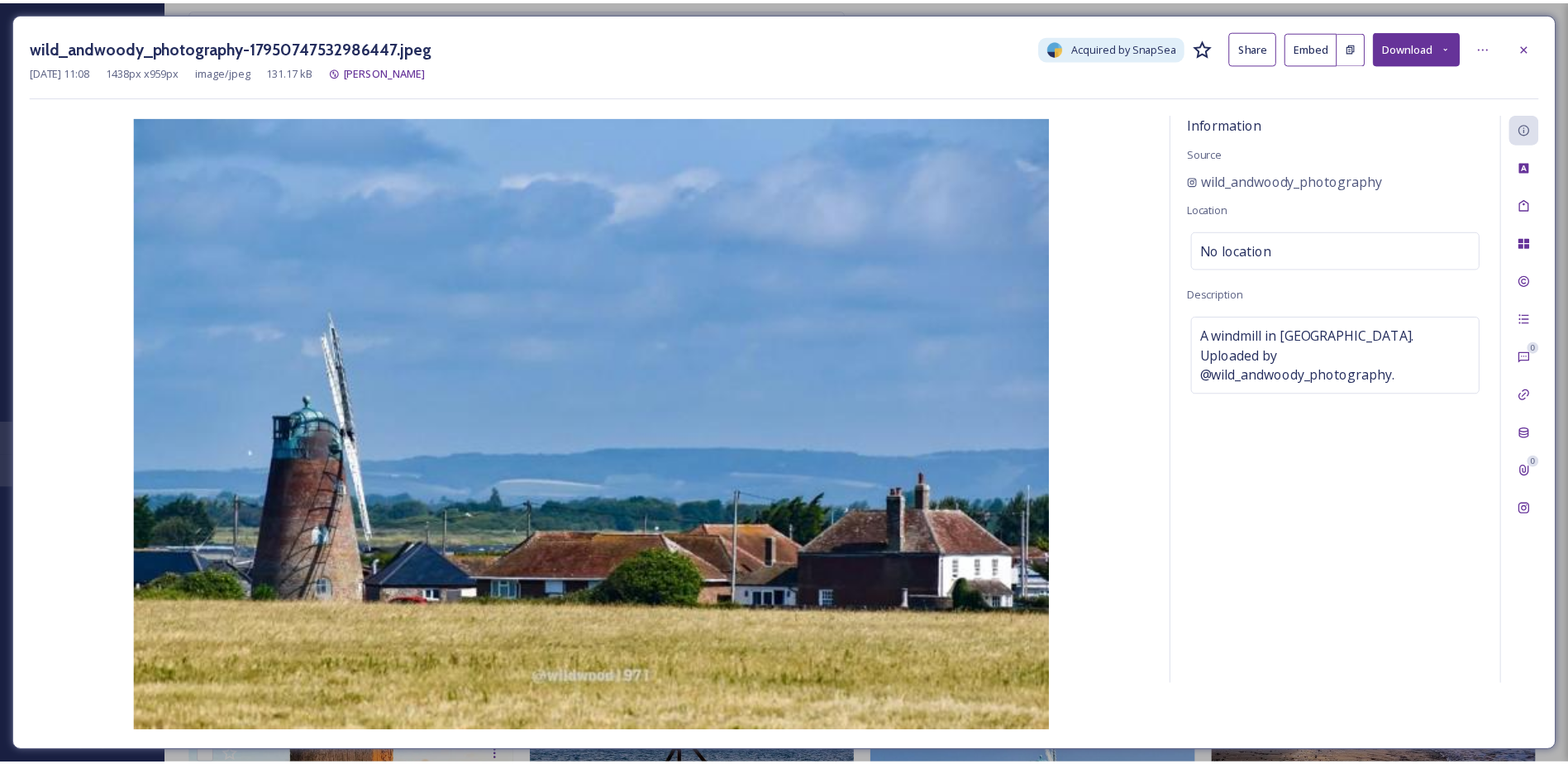
scroll to position [498, 0]
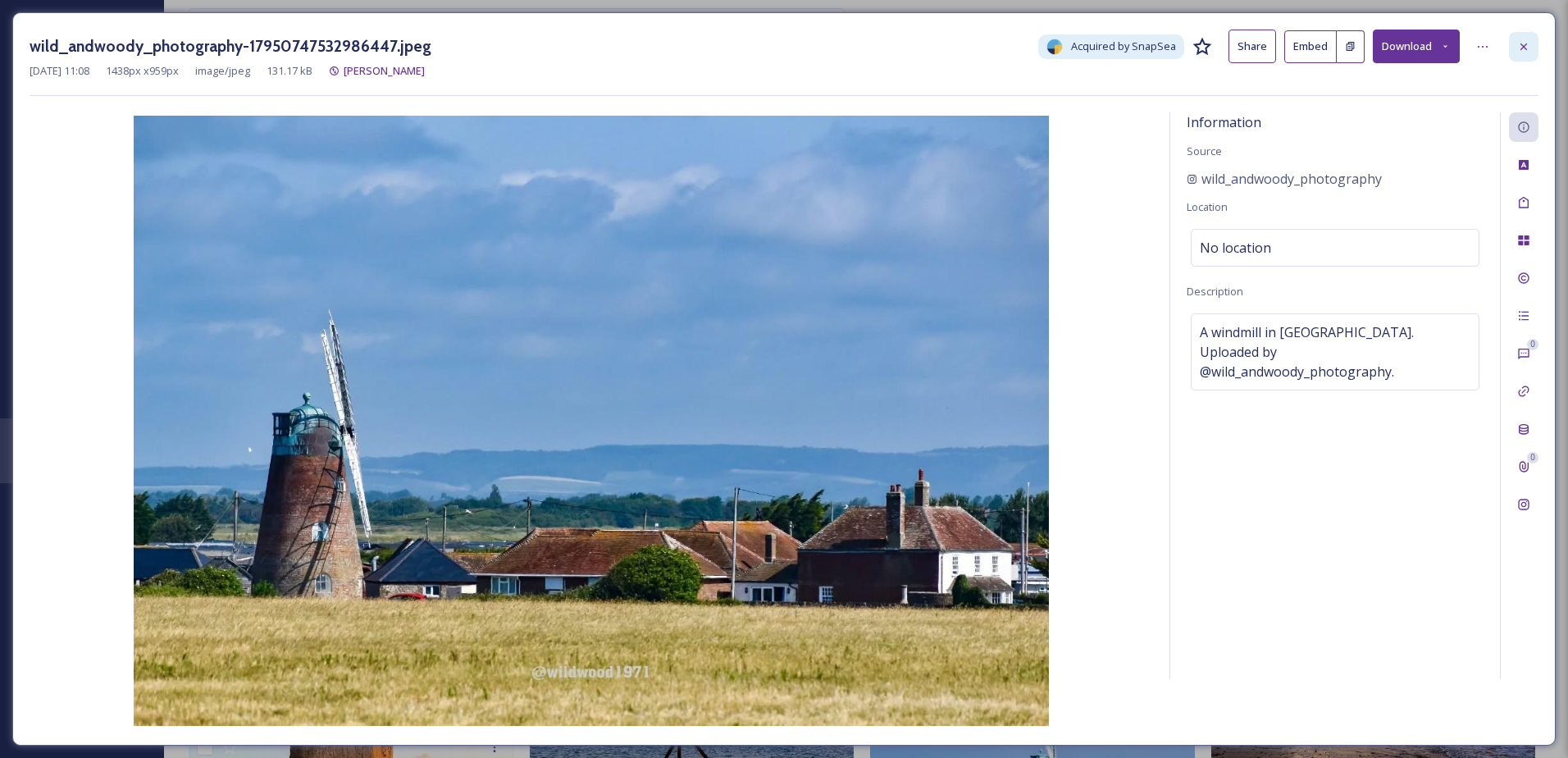
click at [1532, 48] on div at bounding box center [1523, 46] width 30 height 30
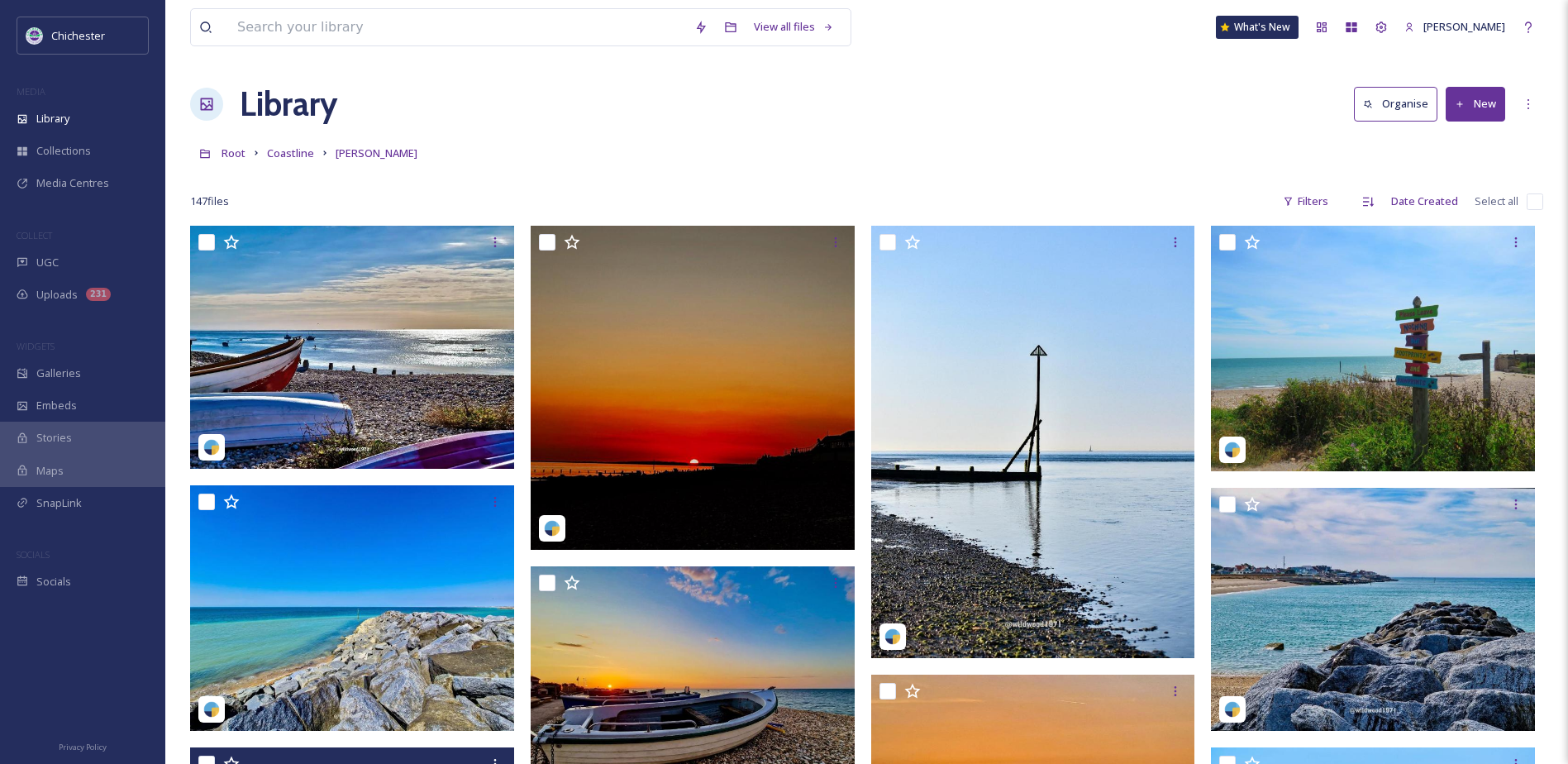
click at [221, 153] on link at bounding box center [205, 152] width 32 height 32
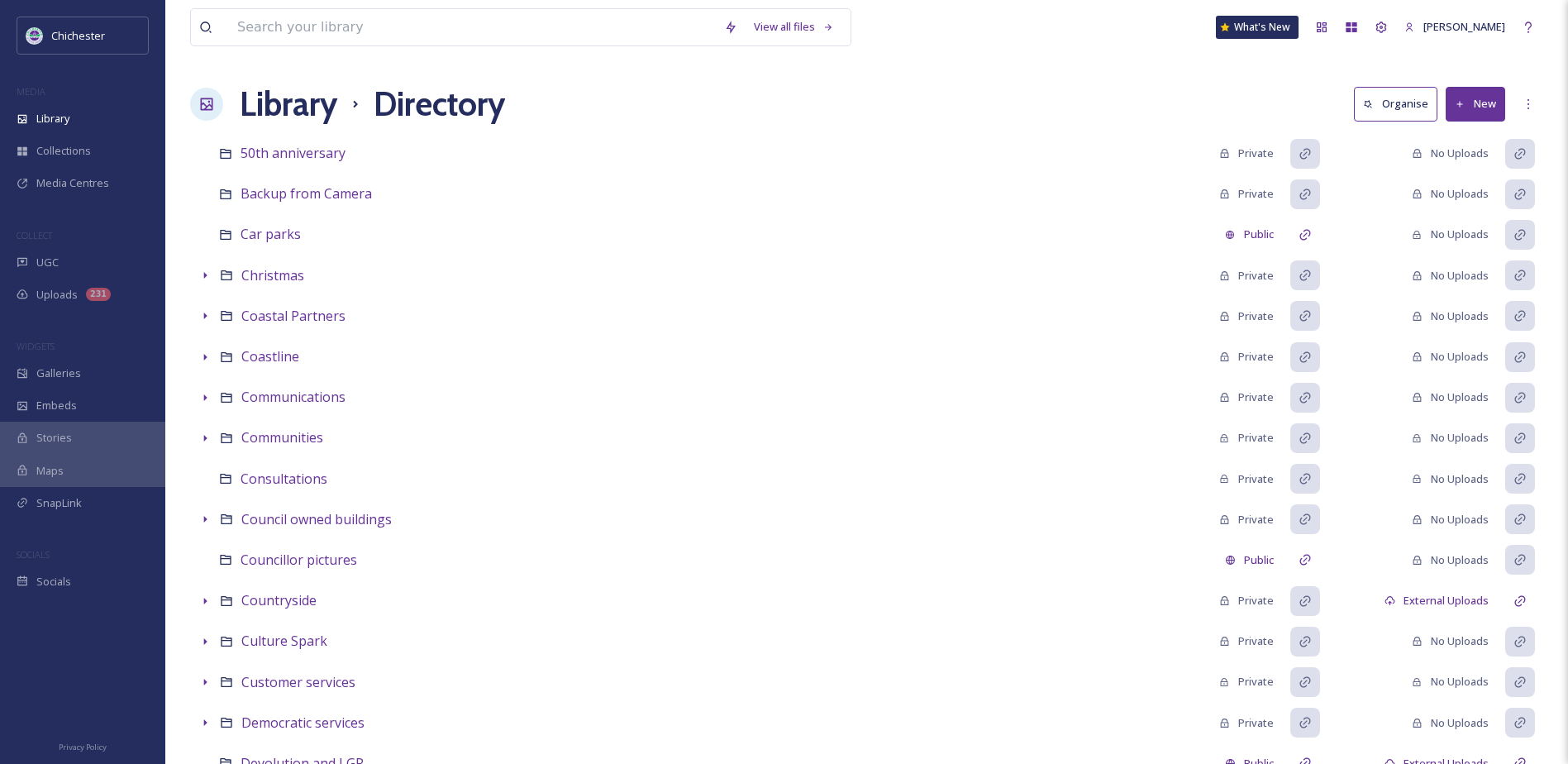
click at [283, 101] on h1 "Library" at bounding box center [288, 103] width 97 height 49
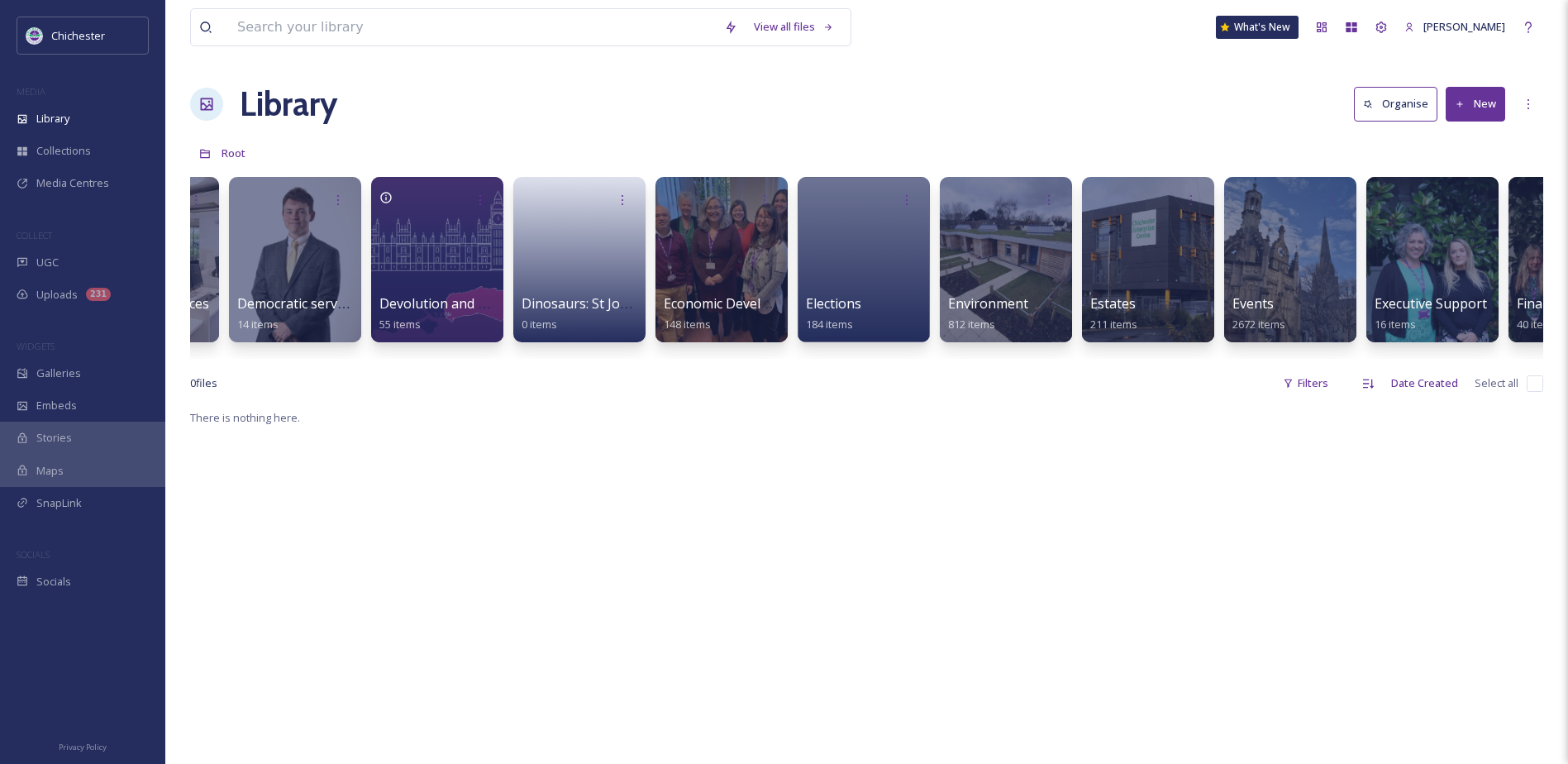
scroll to position [0, 2359]
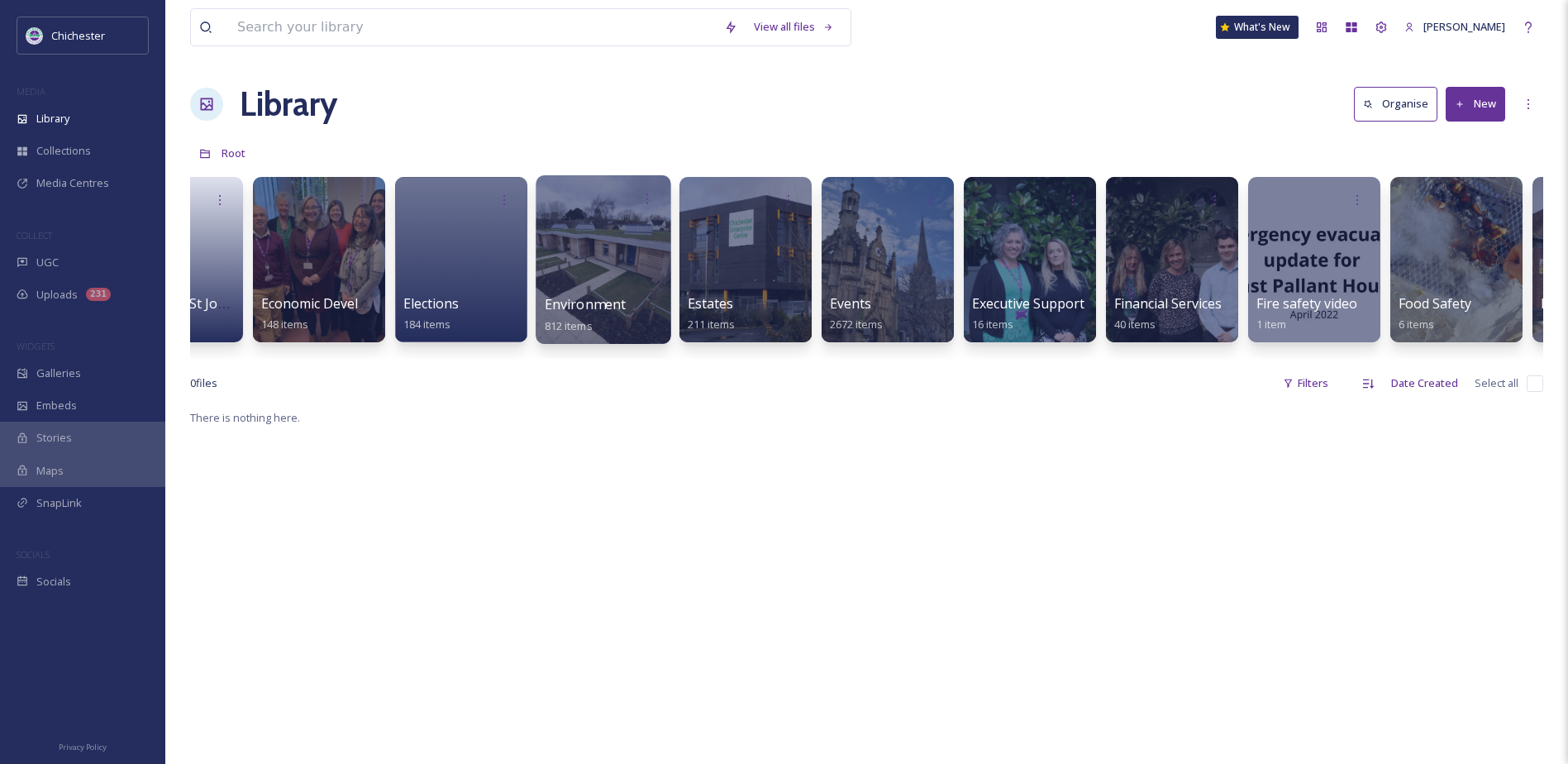
click at [591, 310] on span "Environment" at bounding box center [586, 303] width 82 height 18
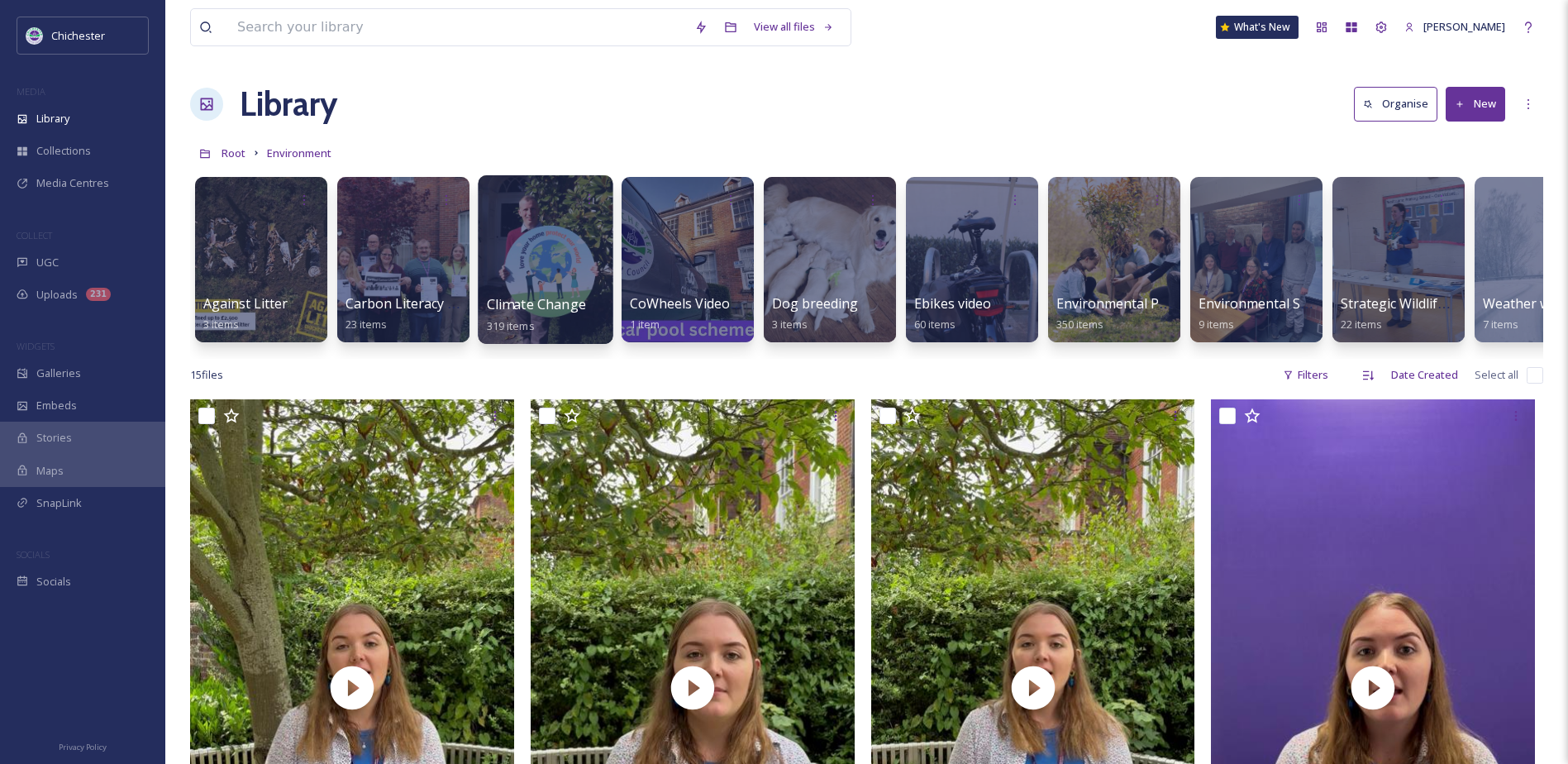
click at [566, 299] on span "Climate Change" at bounding box center [536, 303] width 99 height 18
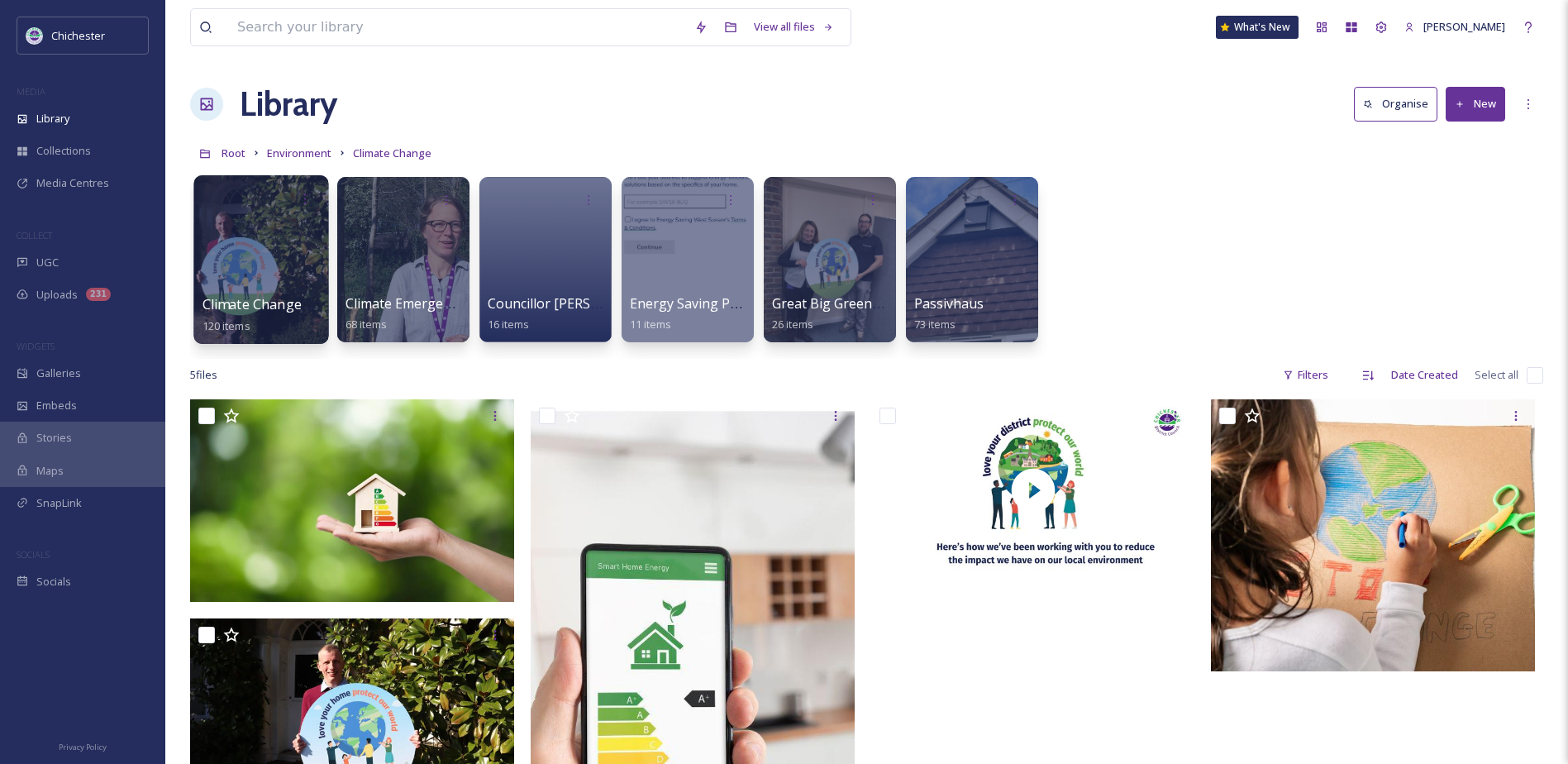
click at [247, 282] on div at bounding box center [261, 259] width 135 height 169
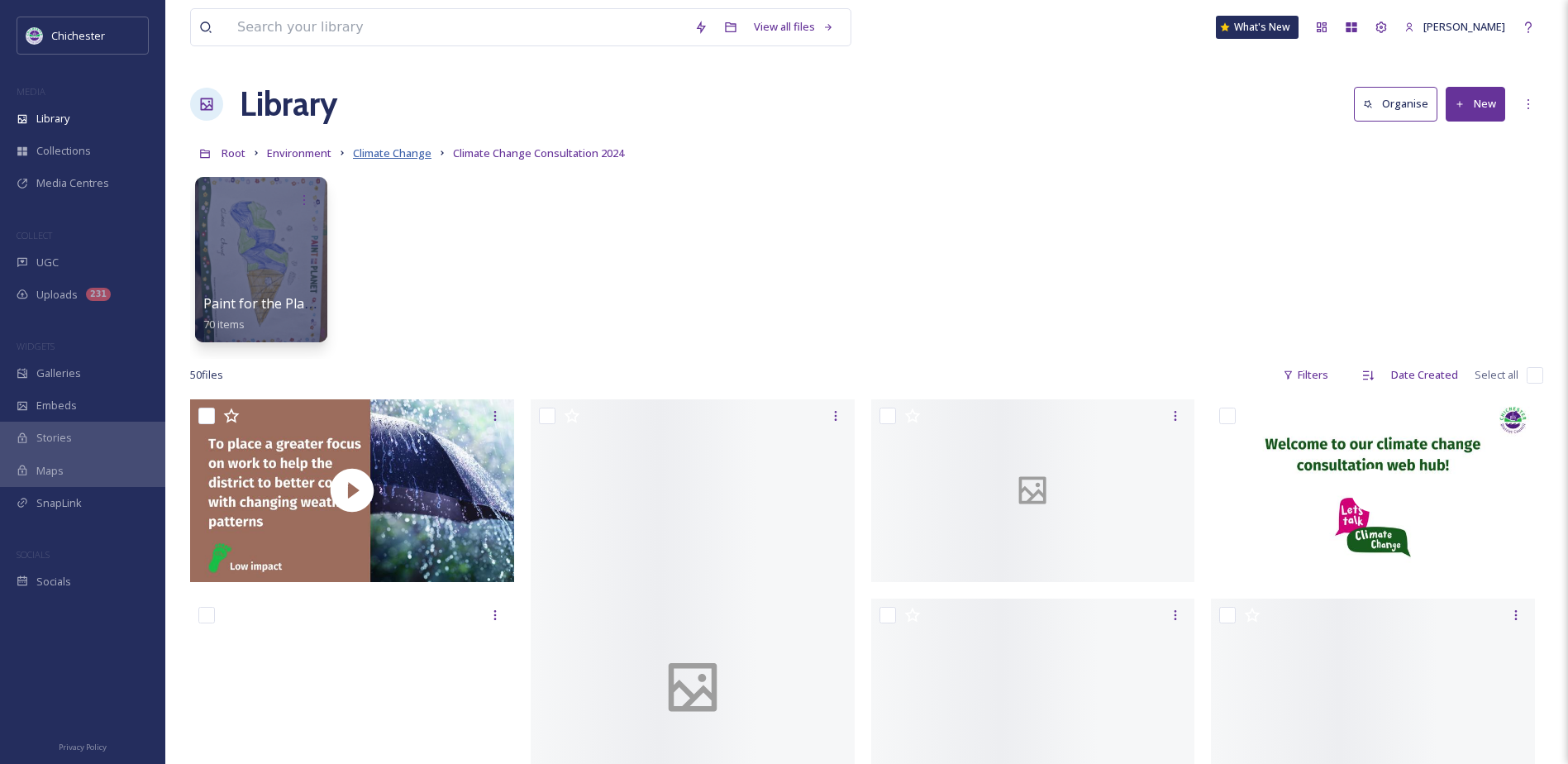
click at [408, 152] on span "Climate Change" at bounding box center [392, 152] width 79 height 14
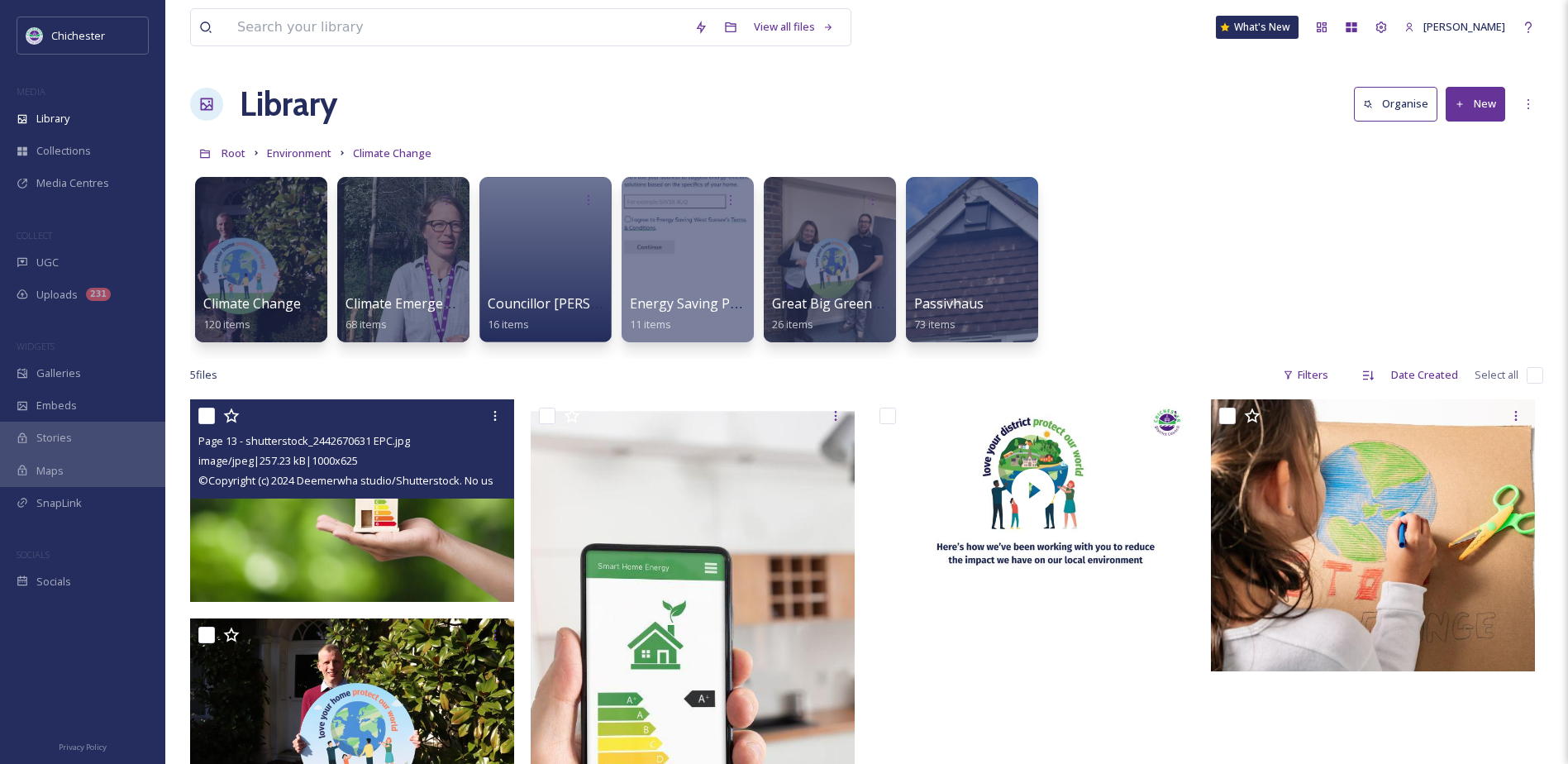
click at [343, 542] on img at bounding box center [352, 500] width 324 height 202
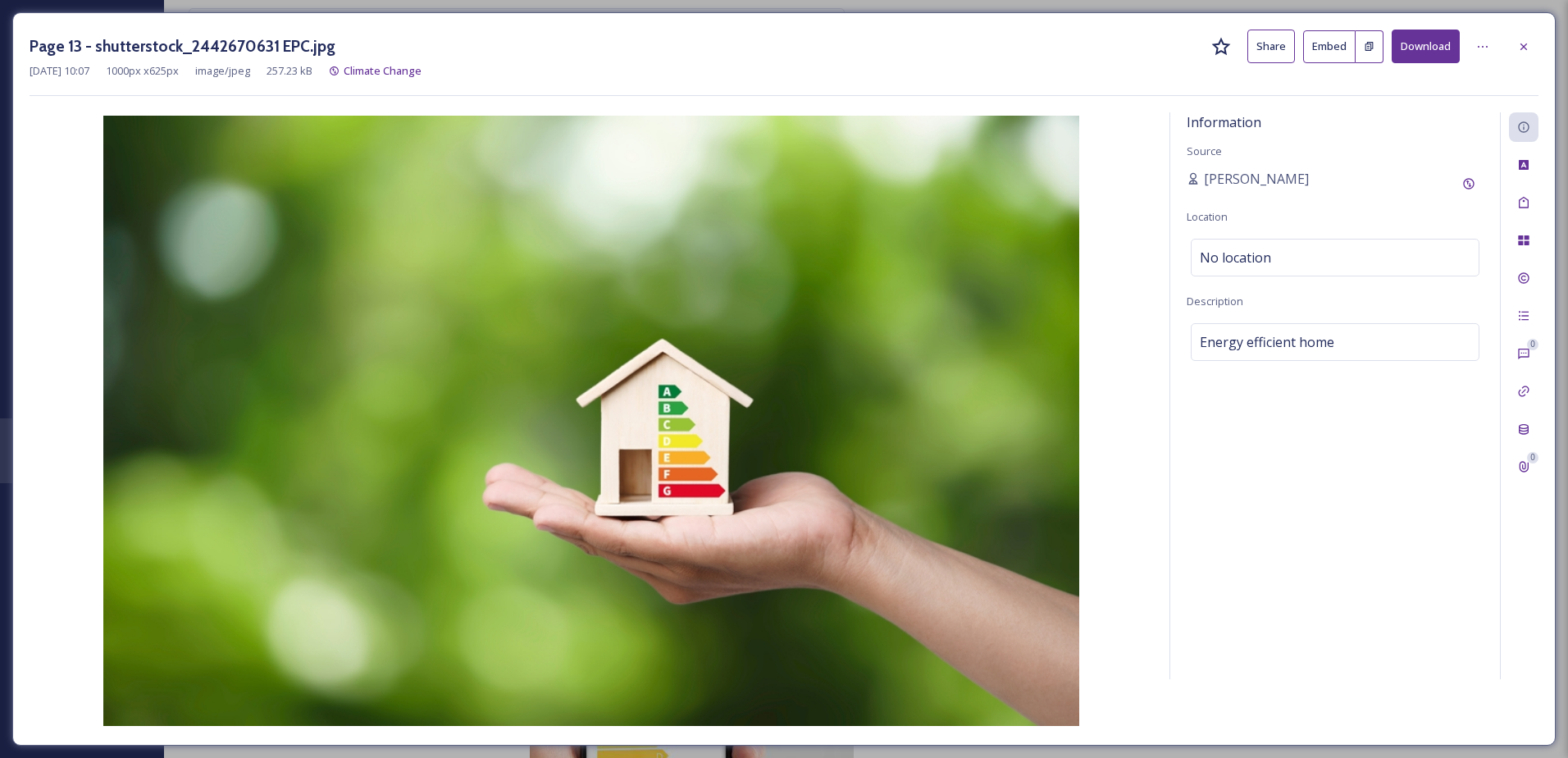
click at [1432, 52] on button "Download" at bounding box center [1425, 46] width 68 height 33
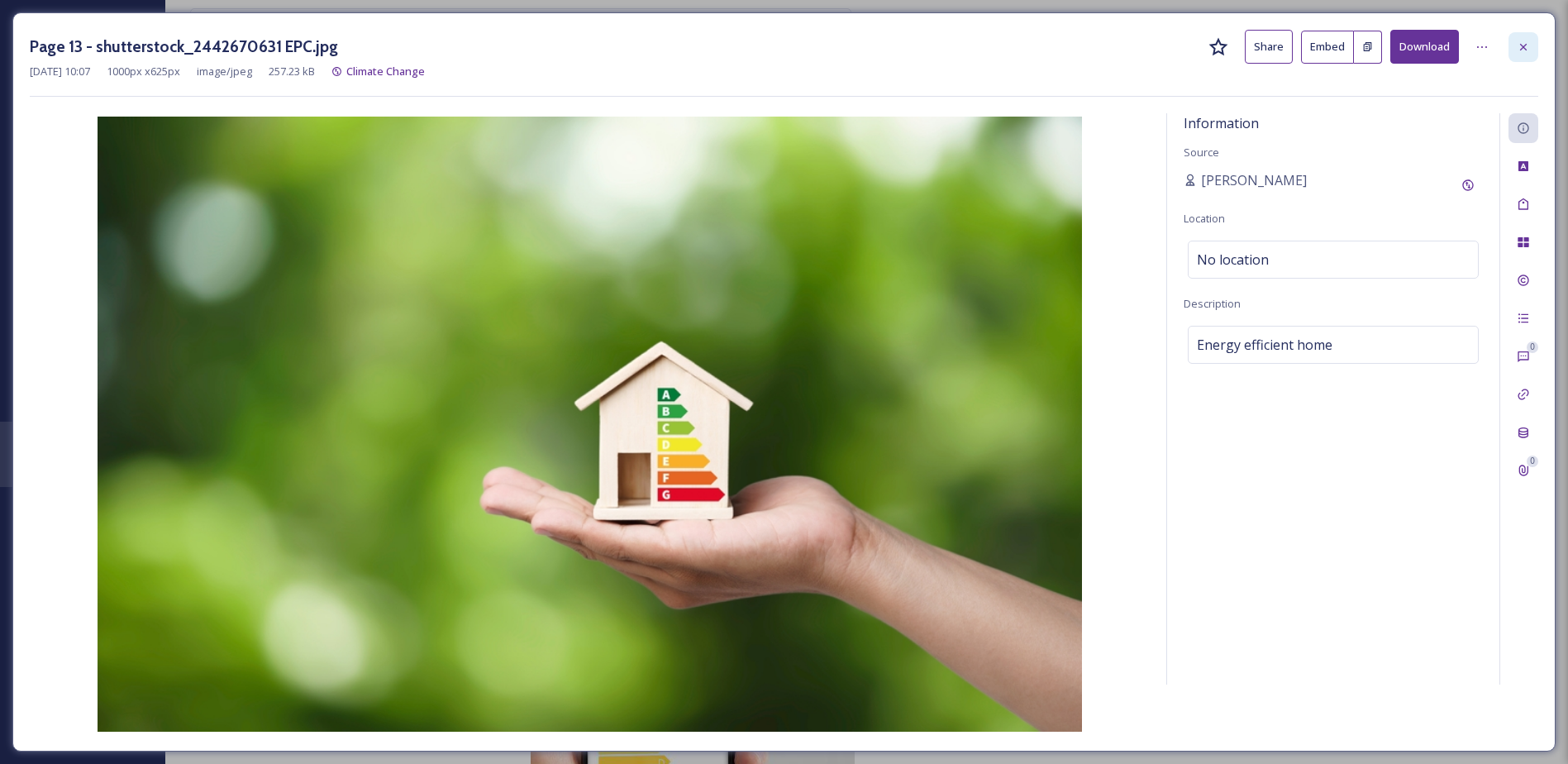
click at [1517, 47] on icon at bounding box center [1524, 47] width 13 height 13
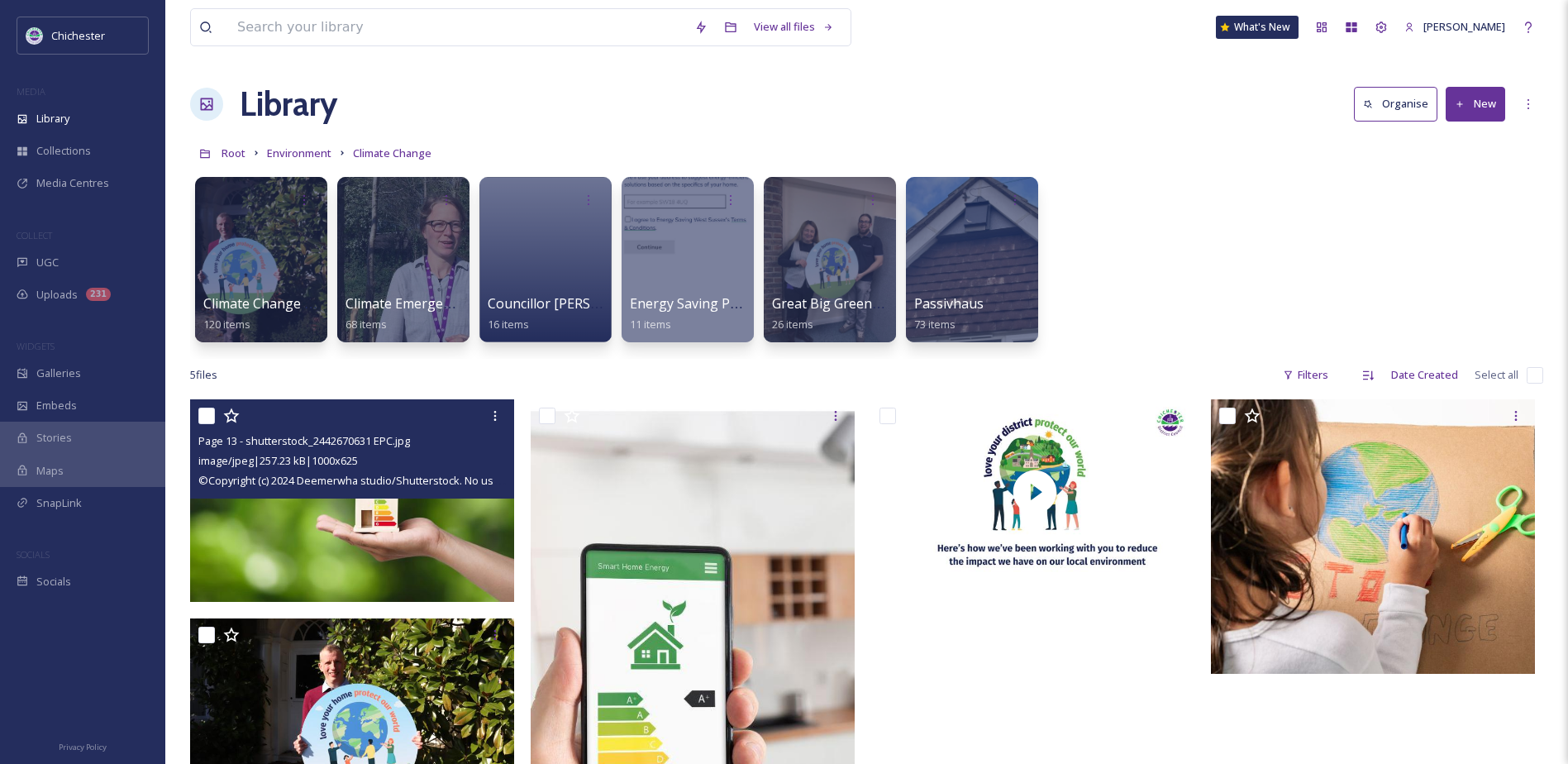
click at [536, 91] on div "Library Organise New" at bounding box center [866, 103] width 1353 height 49
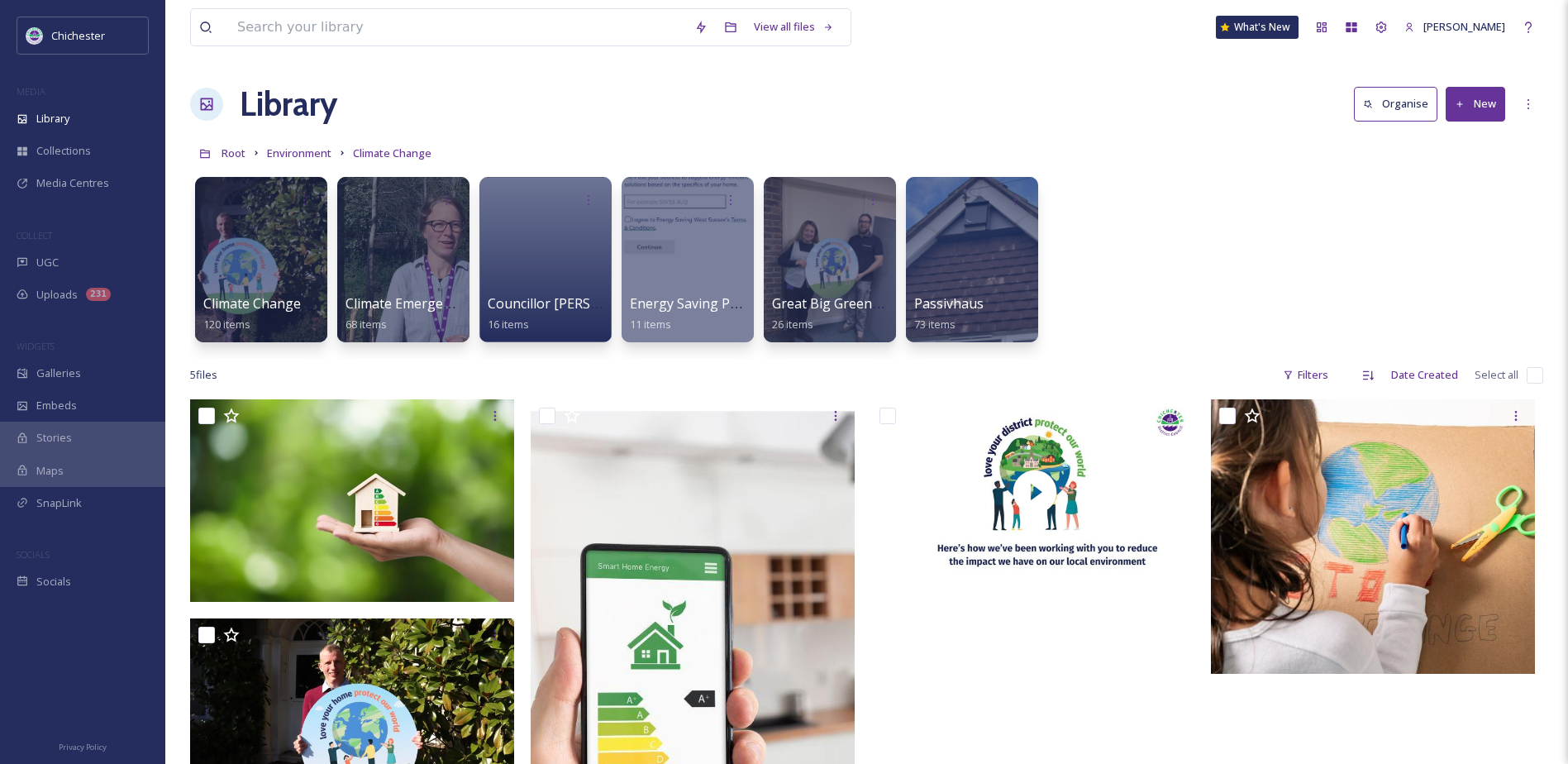
click at [692, 128] on div "Library Organise New" at bounding box center [866, 103] width 1353 height 49
click at [693, 136] on div "View all files What's New [PERSON_NAME] Library Organise New Root Environment C…" at bounding box center [867, 581] width 1402 height 1163
click at [1081, 283] on div "Climate Change Consultation 2024 120 items Climate Emergency Action Plan Video …" at bounding box center [866, 263] width 1353 height 190
